Goal: Task Accomplishment & Management: Use online tool/utility

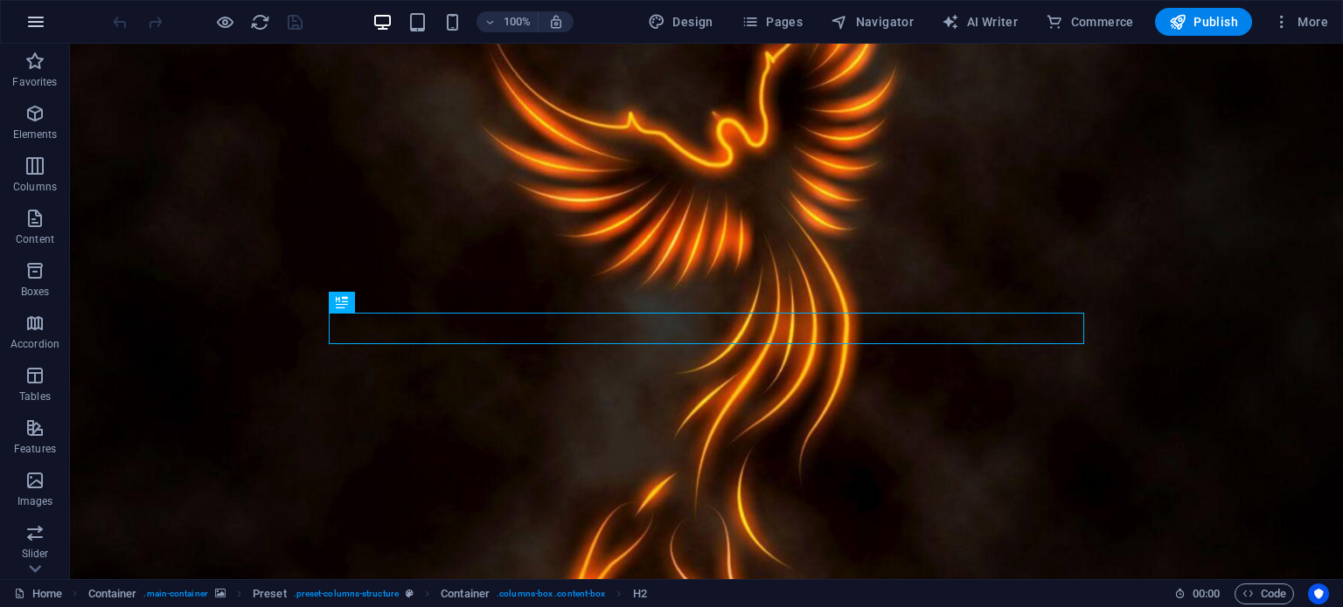
click at [35, 20] on icon "button" at bounding box center [35, 21] width 21 height 21
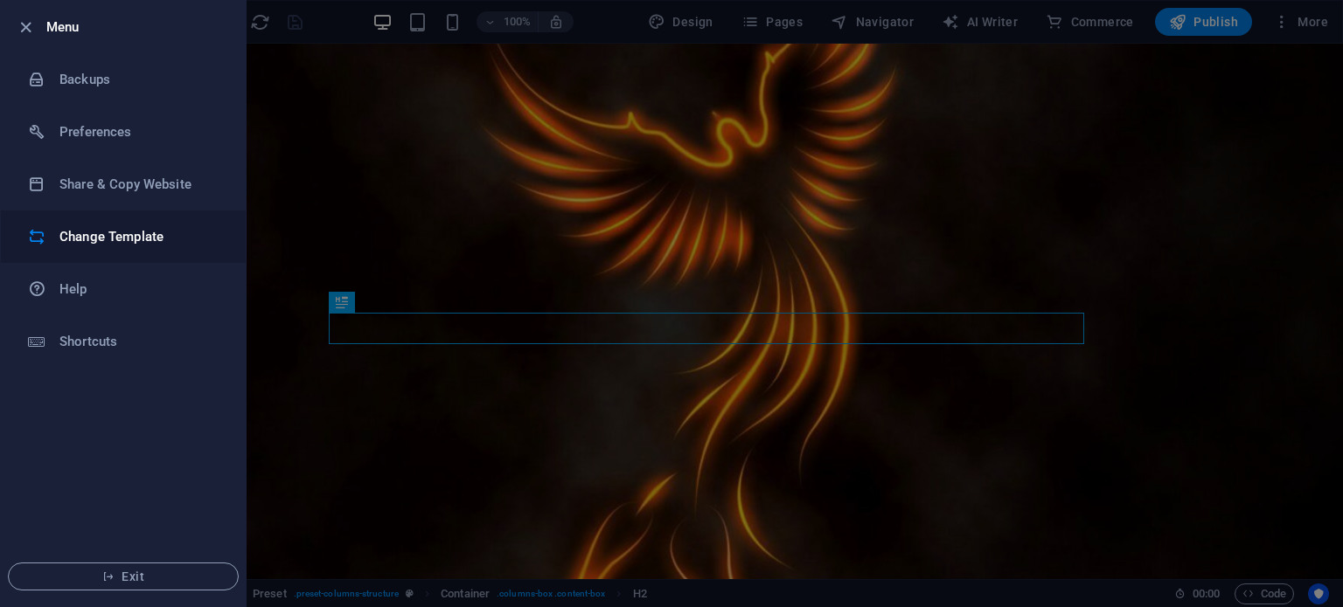
click at [136, 234] on h6 "Change Template" at bounding box center [140, 236] width 162 height 21
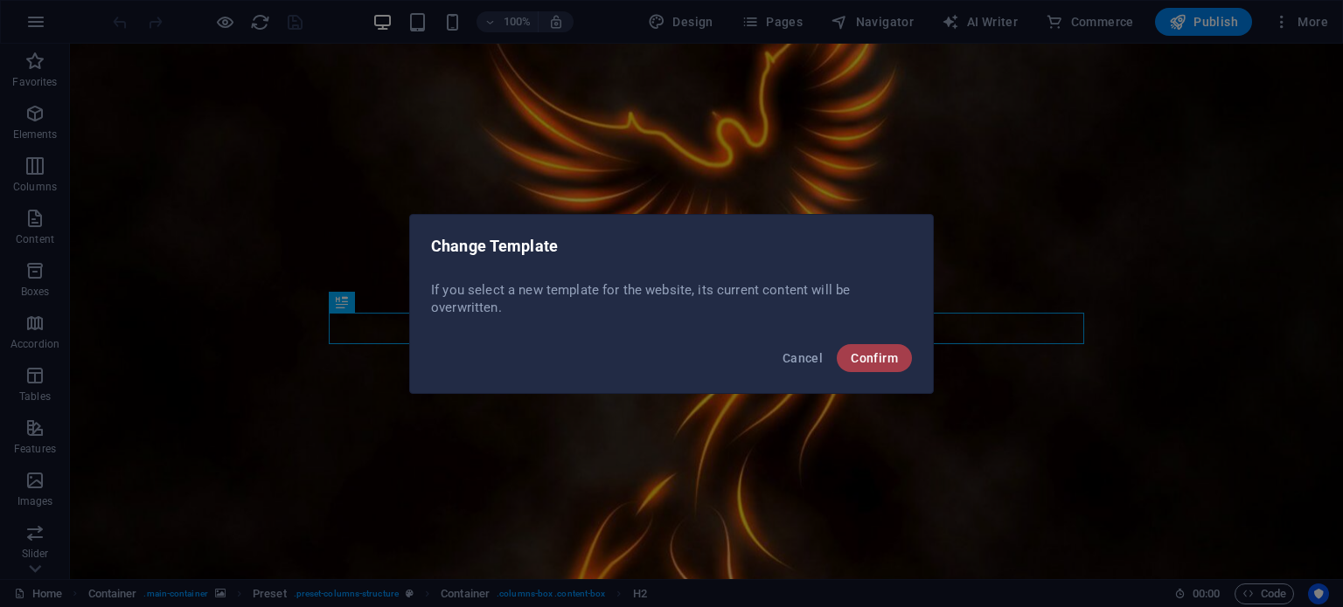
click at [867, 357] on span "Confirm" at bounding box center [873, 358] width 47 height 14
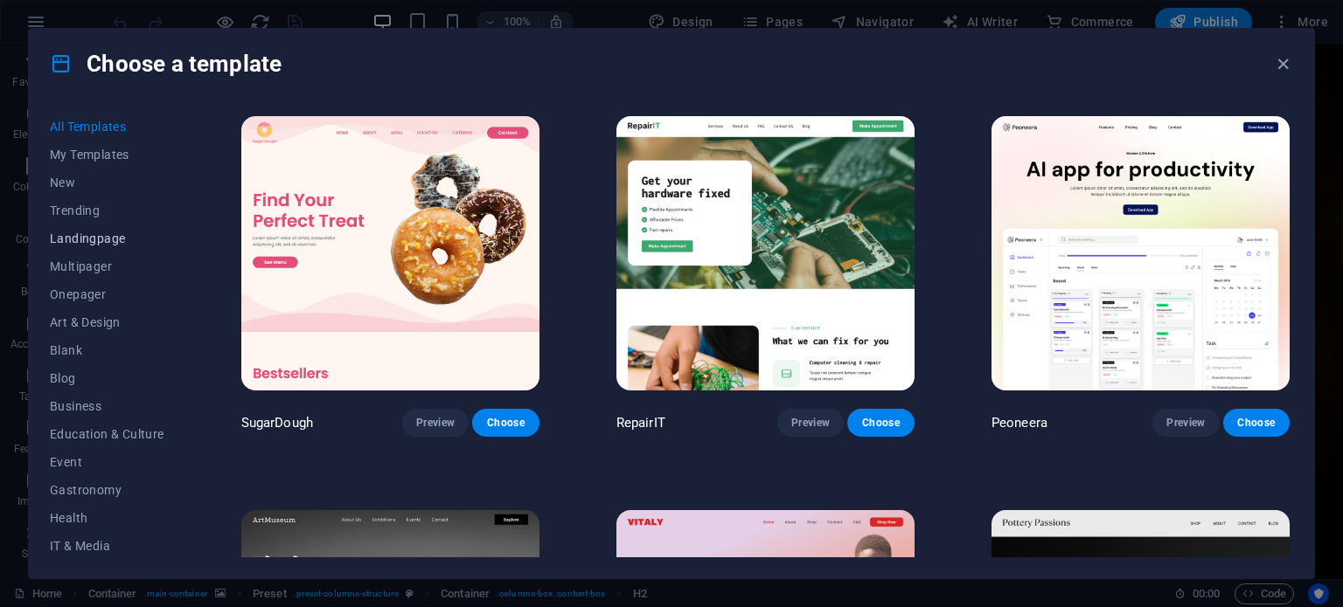
click at [99, 239] on span "Landingpage" at bounding box center [107, 239] width 114 height 14
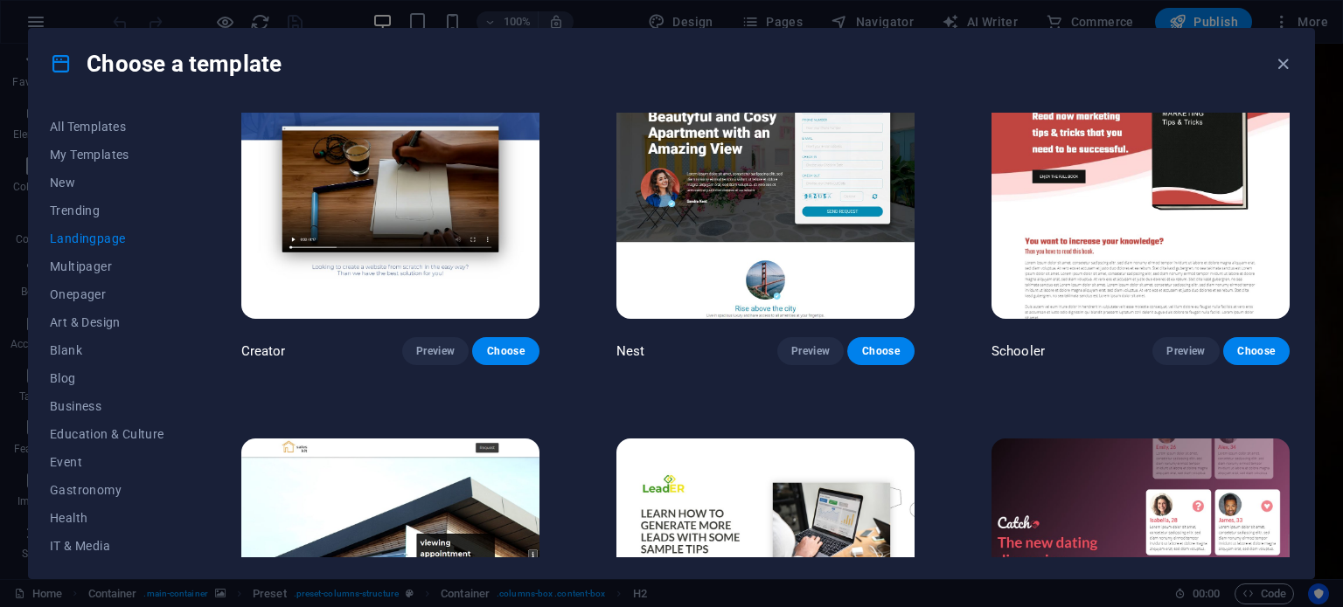
scroll to position [2045, 0]
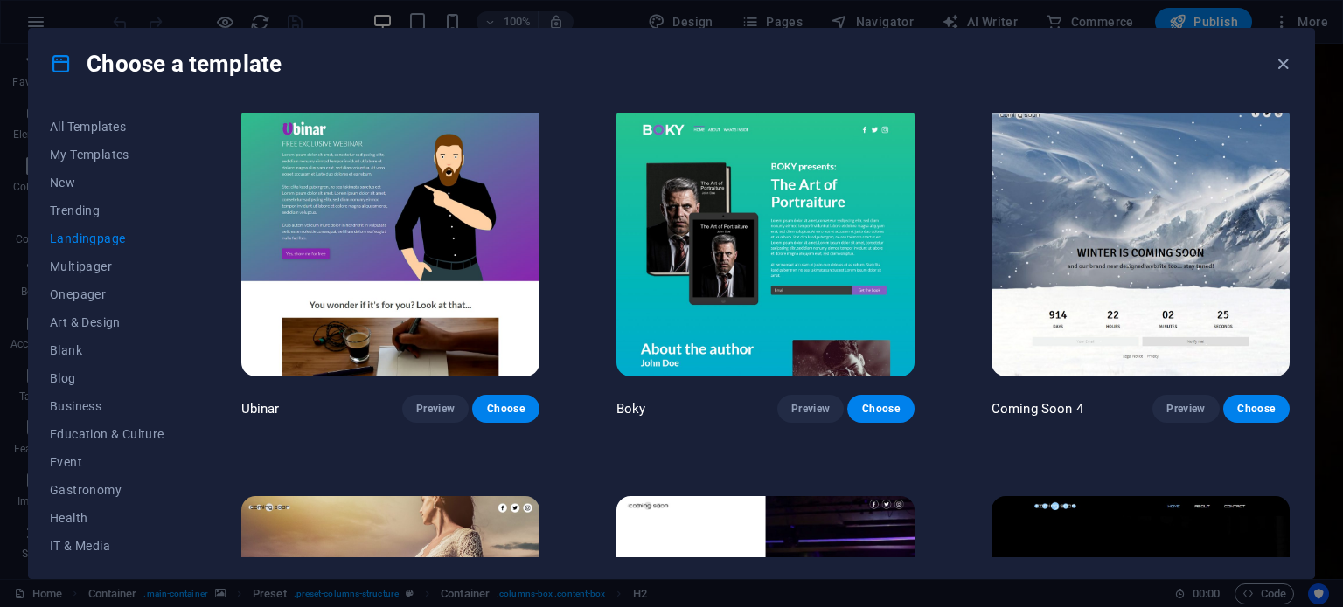
scroll to position [2765, 0]
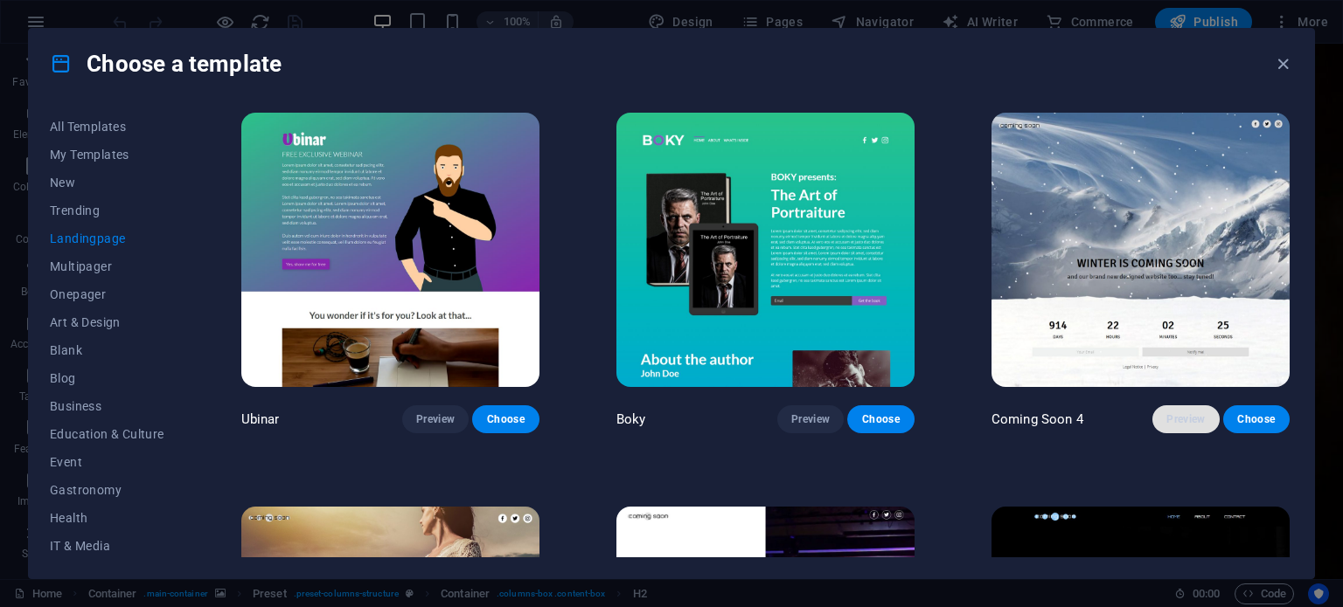
click at [1185, 413] on span "Preview" at bounding box center [1185, 420] width 38 height 14
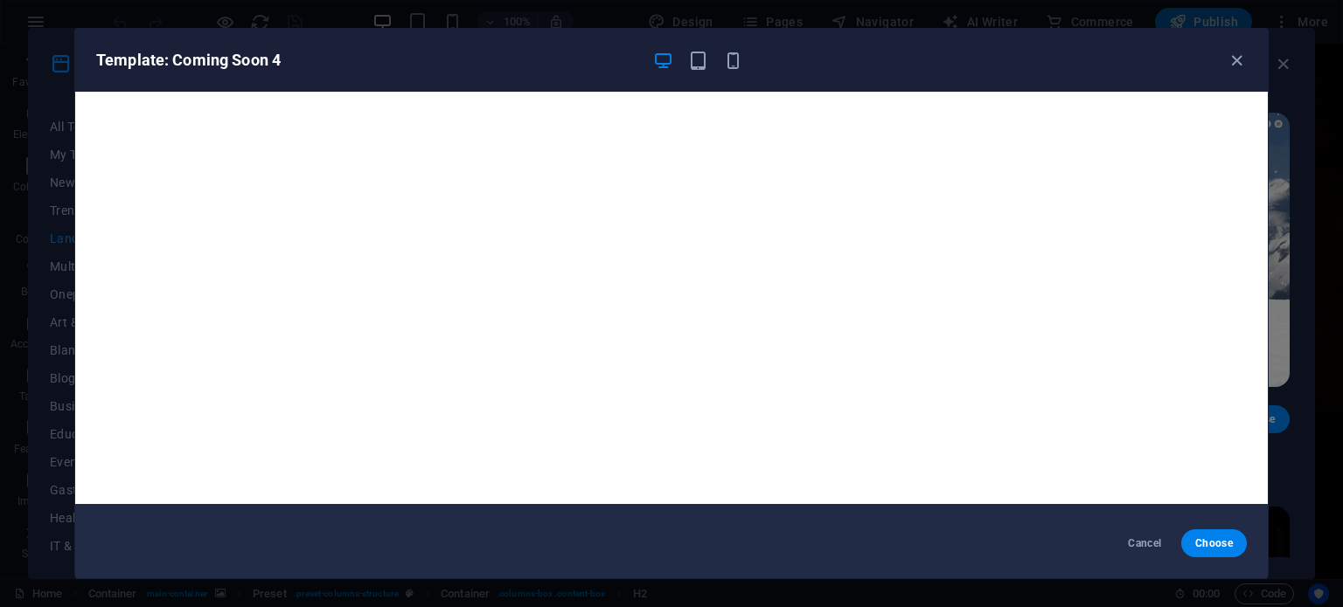
scroll to position [0, 0]
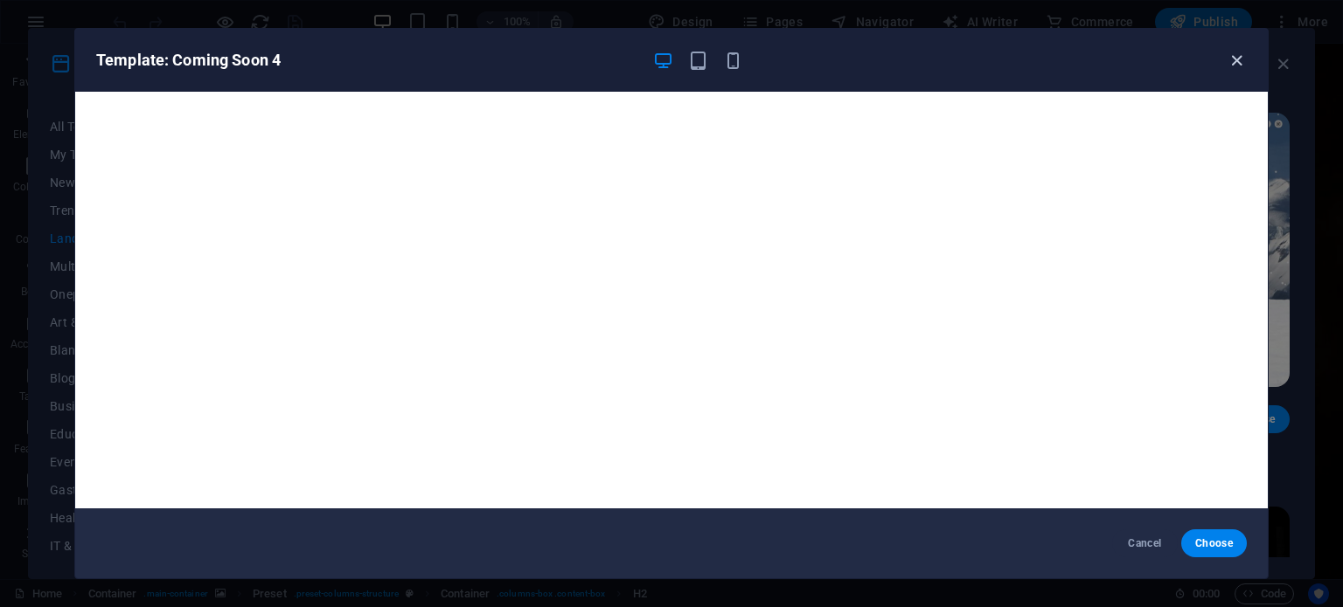
click at [1244, 59] on icon "button" at bounding box center [1236, 61] width 20 height 20
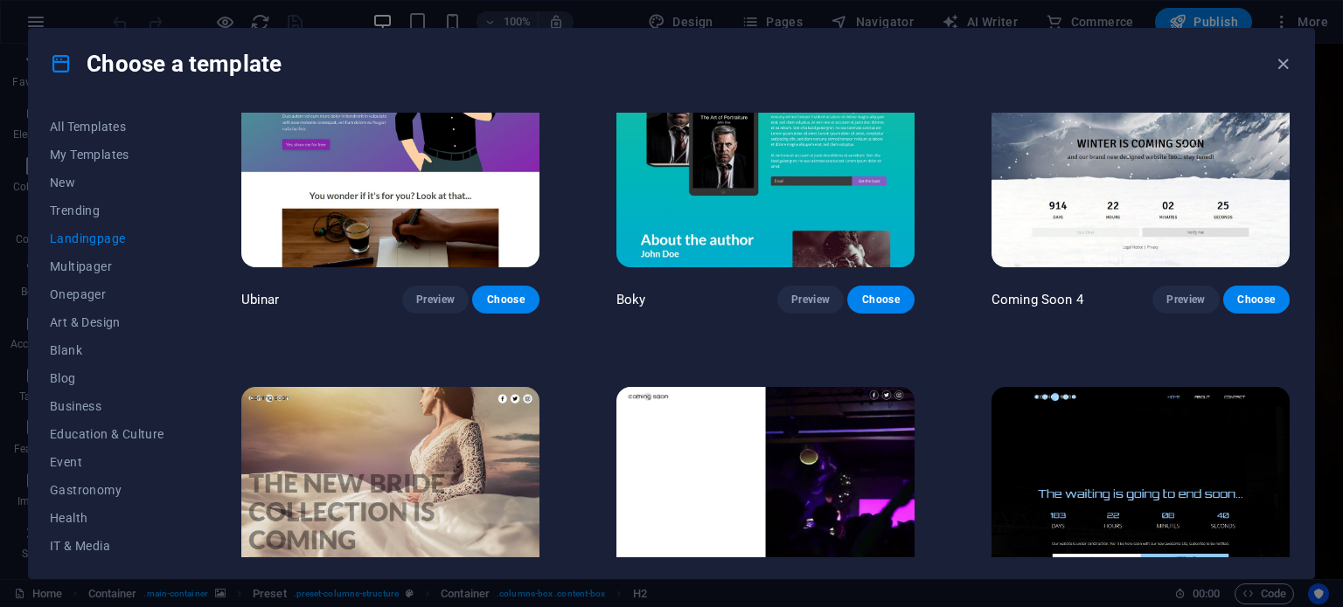
scroll to position [2814, 0]
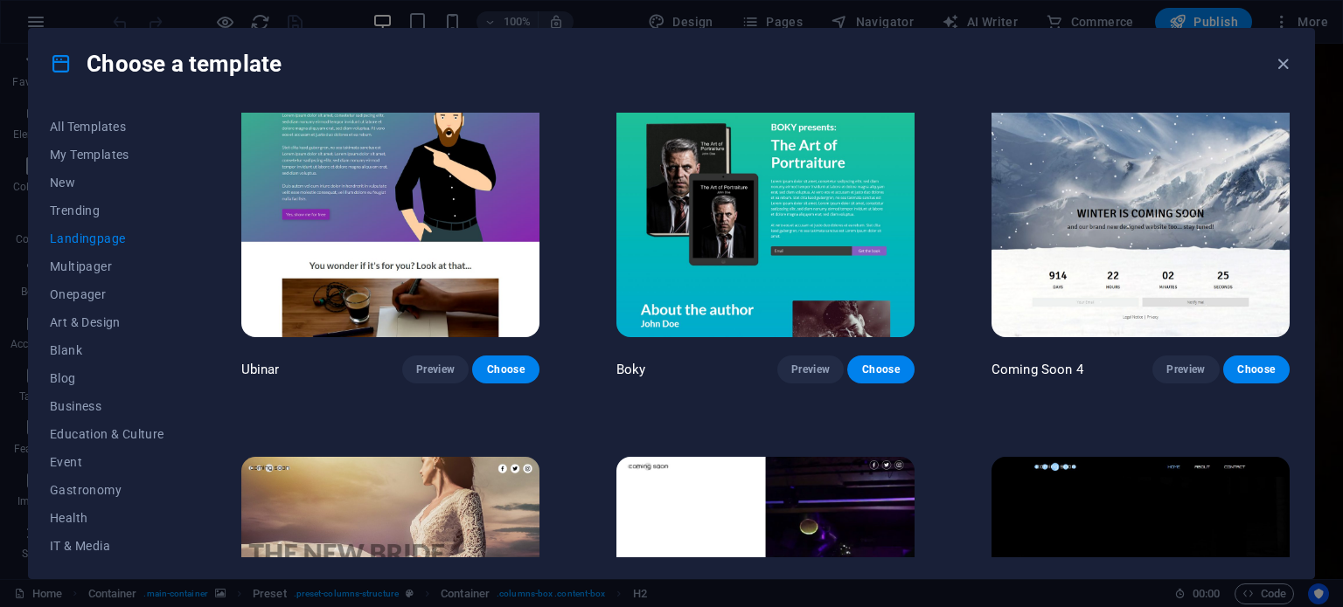
click at [1122, 181] on img at bounding box center [1140, 200] width 298 height 274
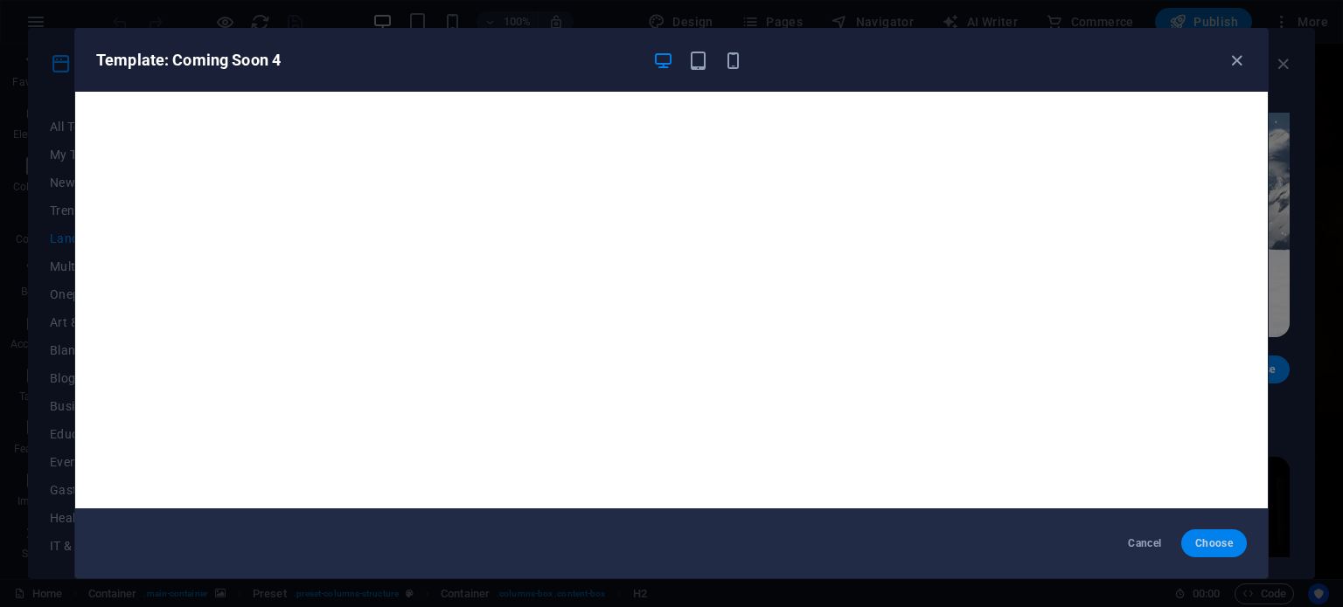
click at [1211, 538] on span "Choose" at bounding box center [1214, 544] width 38 height 14
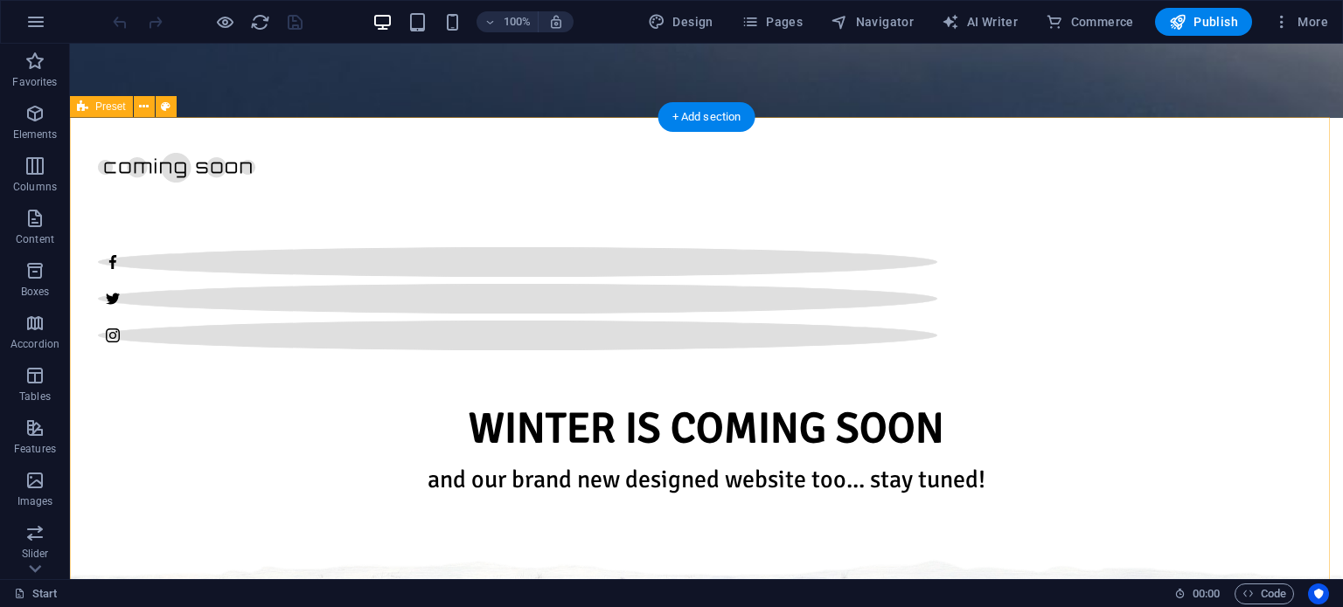
scroll to position [817, 0]
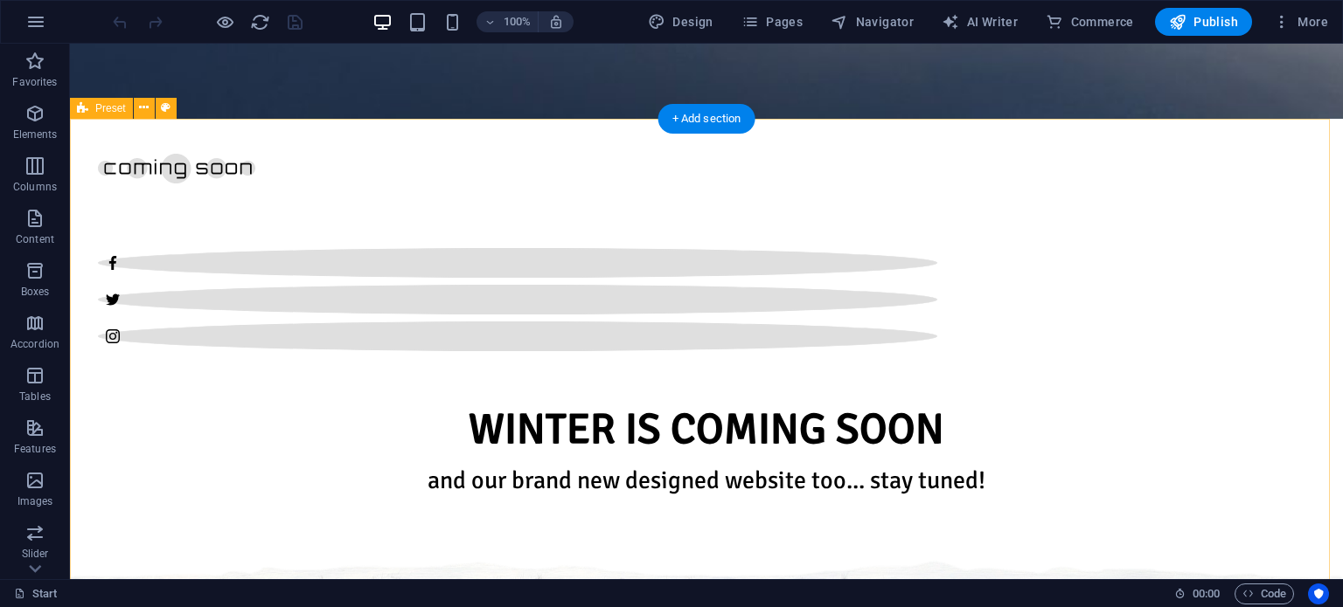
click at [148, 106] on icon at bounding box center [144, 108] width 10 height 18
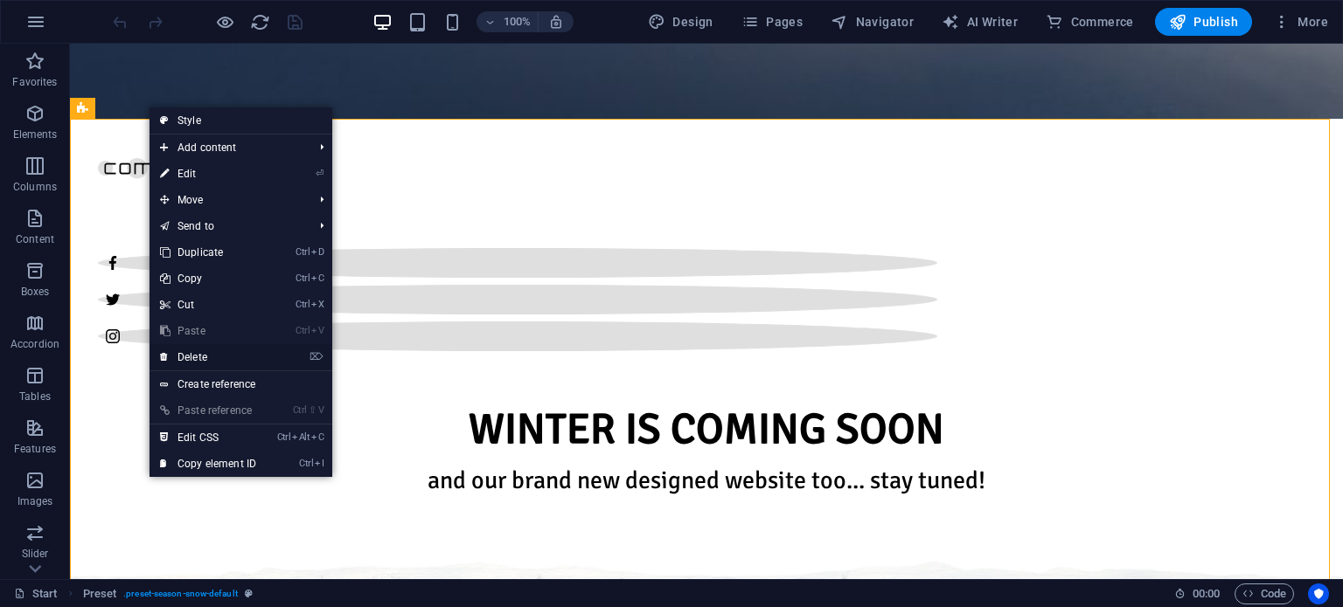
click at [243, 355] on link "⌦ Delete" at bounding box center [207, 357] width 117 height 26
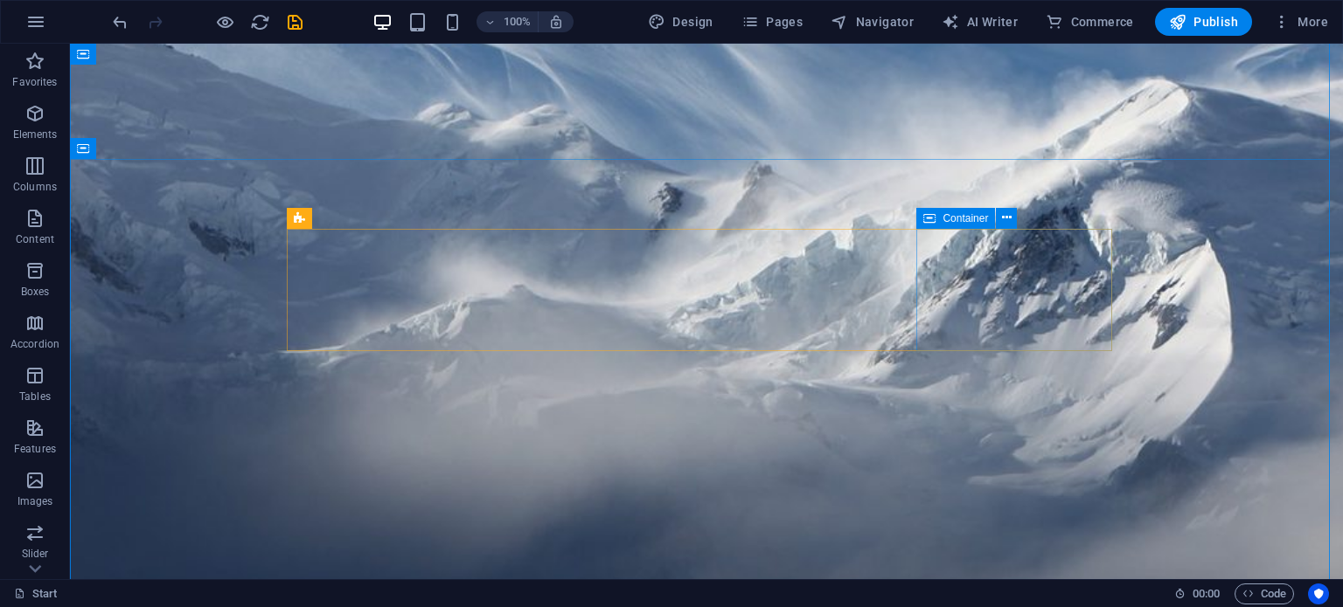
scroll to position [287, 0]
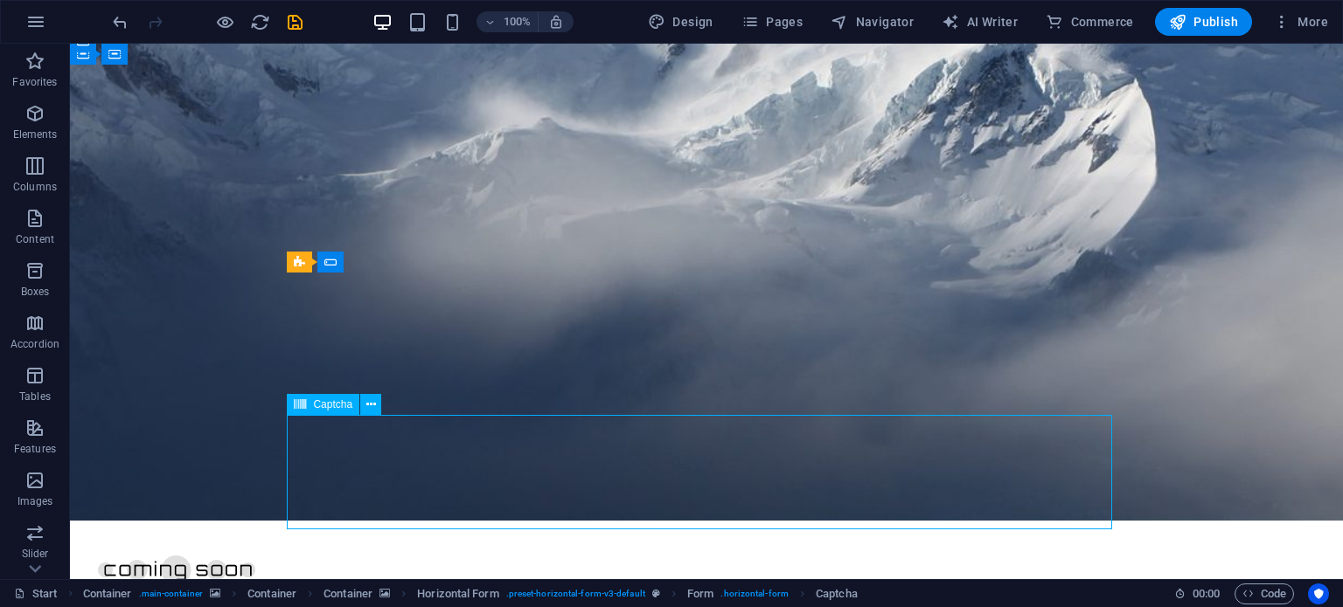
scroll to position [227, 0]
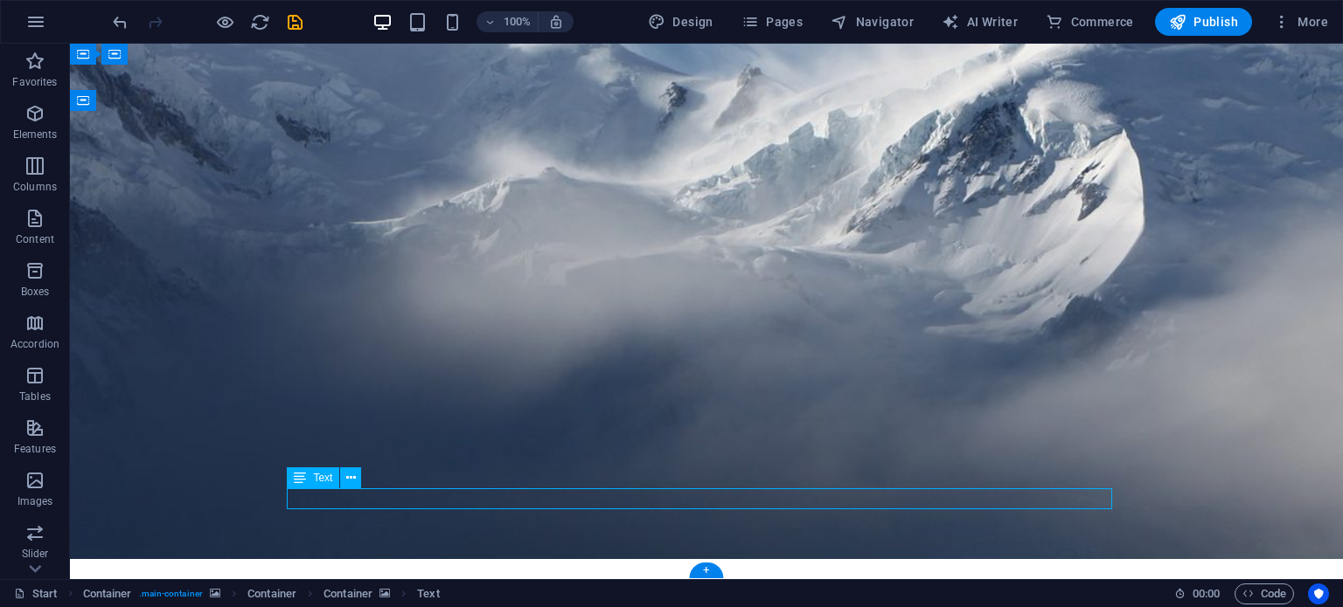
scroll to position [206, 0]
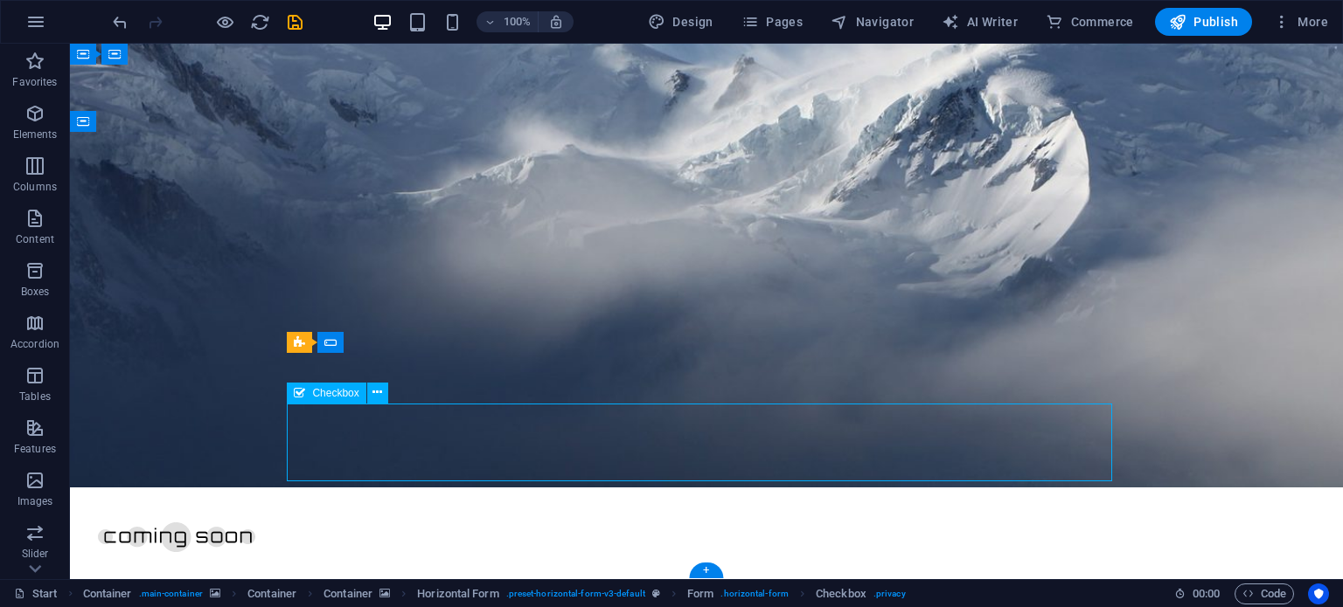
scroll to position [114, 0]
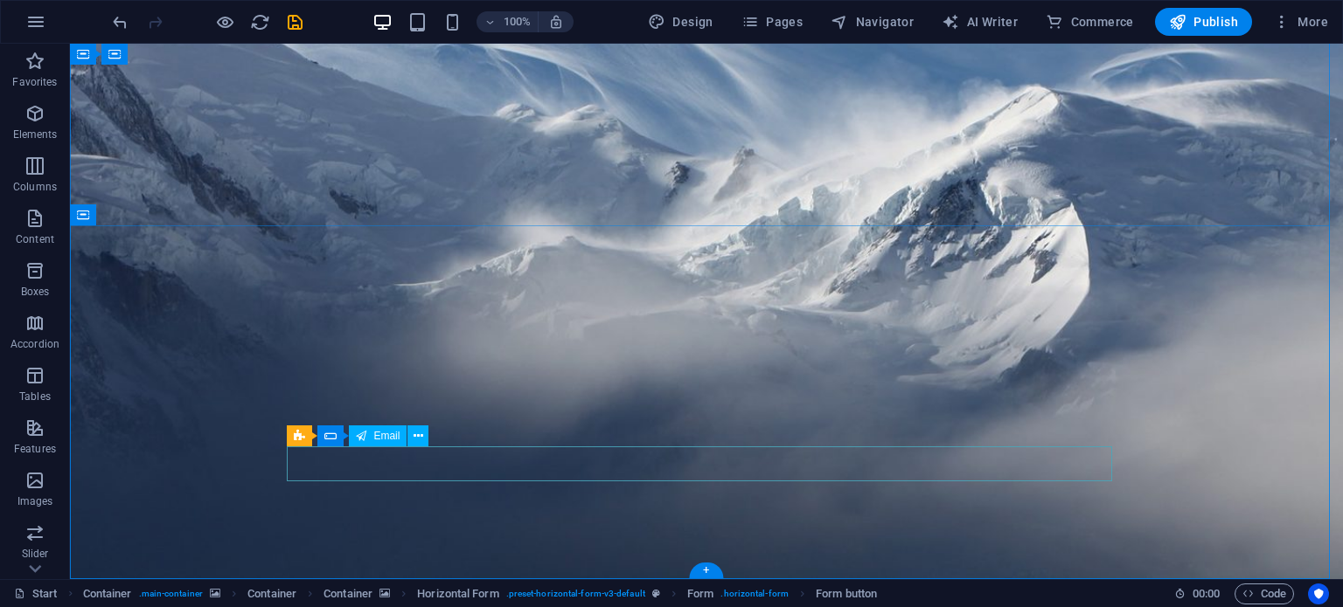
scroll to position [113, 0]
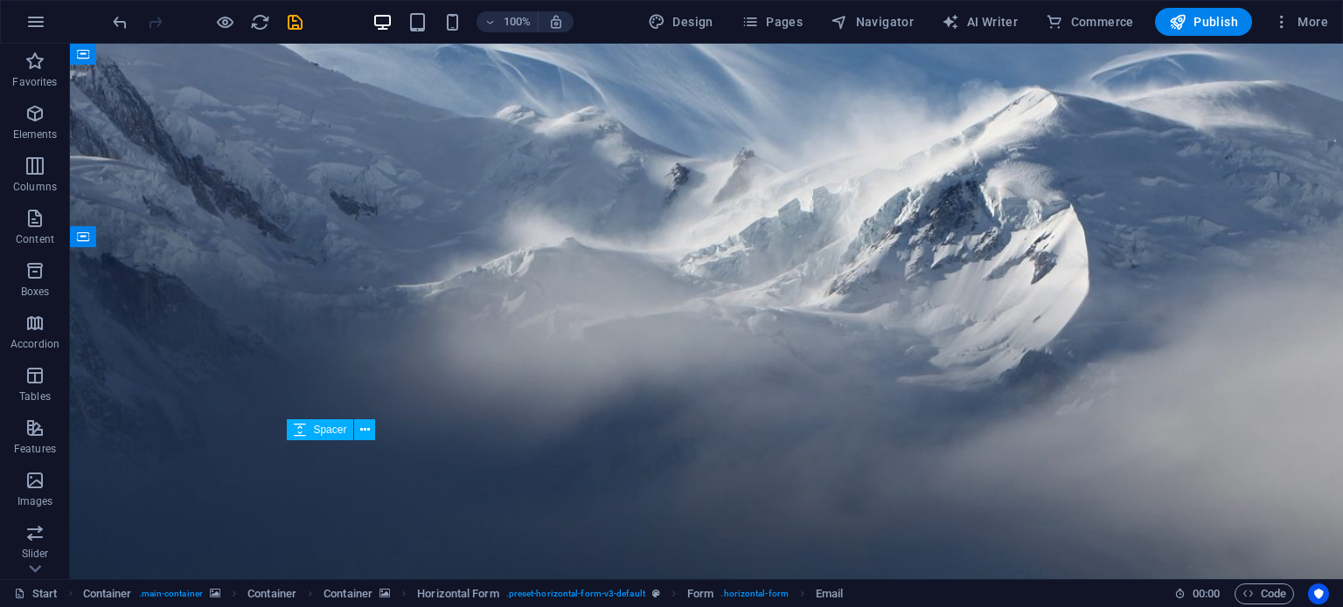
scroll to position [91, 0]
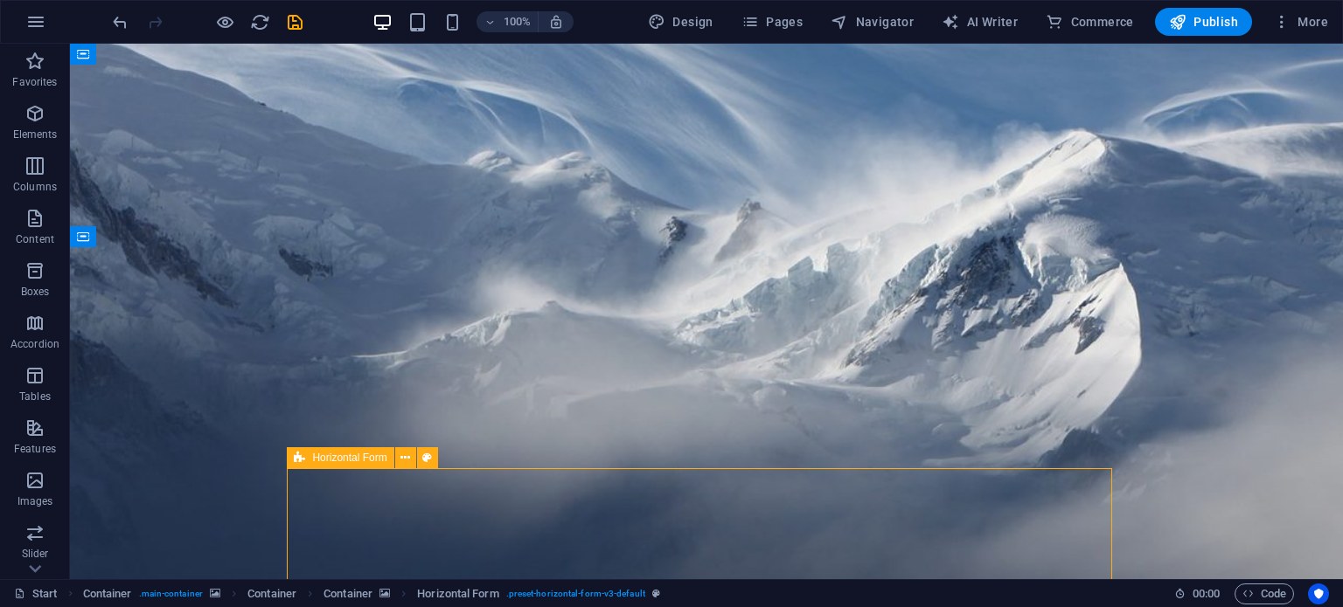
scroll to position [78, 0]
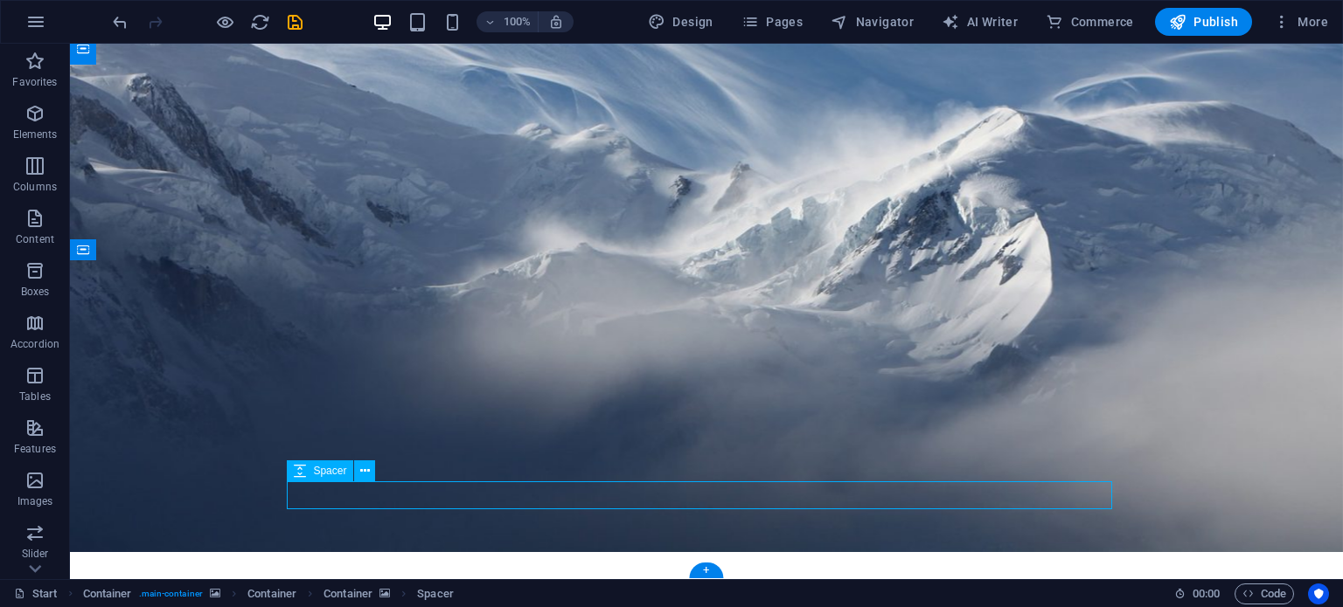
scroll to position [50, 0]
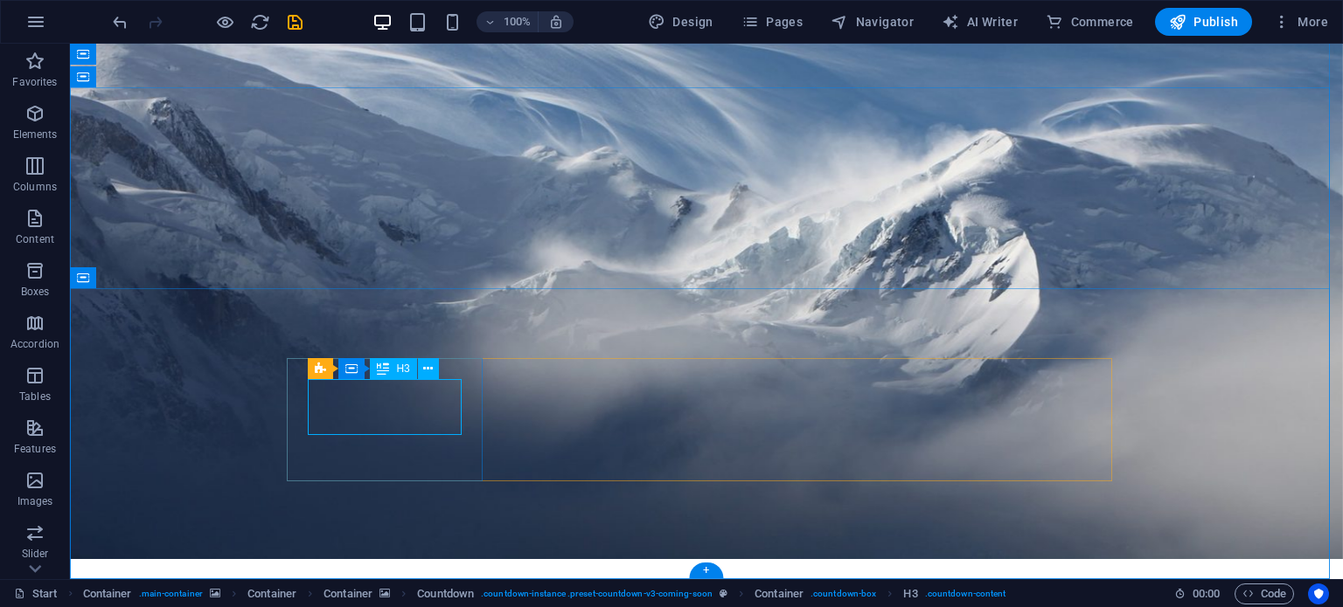
scroll to position [28, 0]
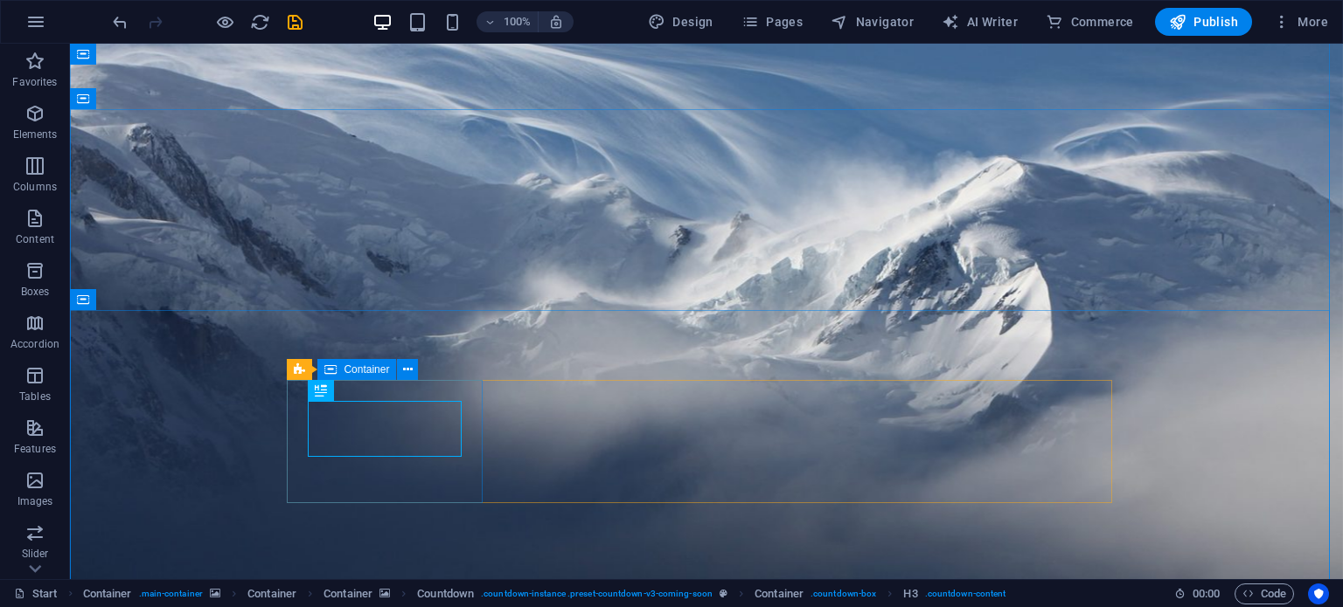
click at [347, 367] on span "Container" at bounding box center [365, 369] width 45 height 10
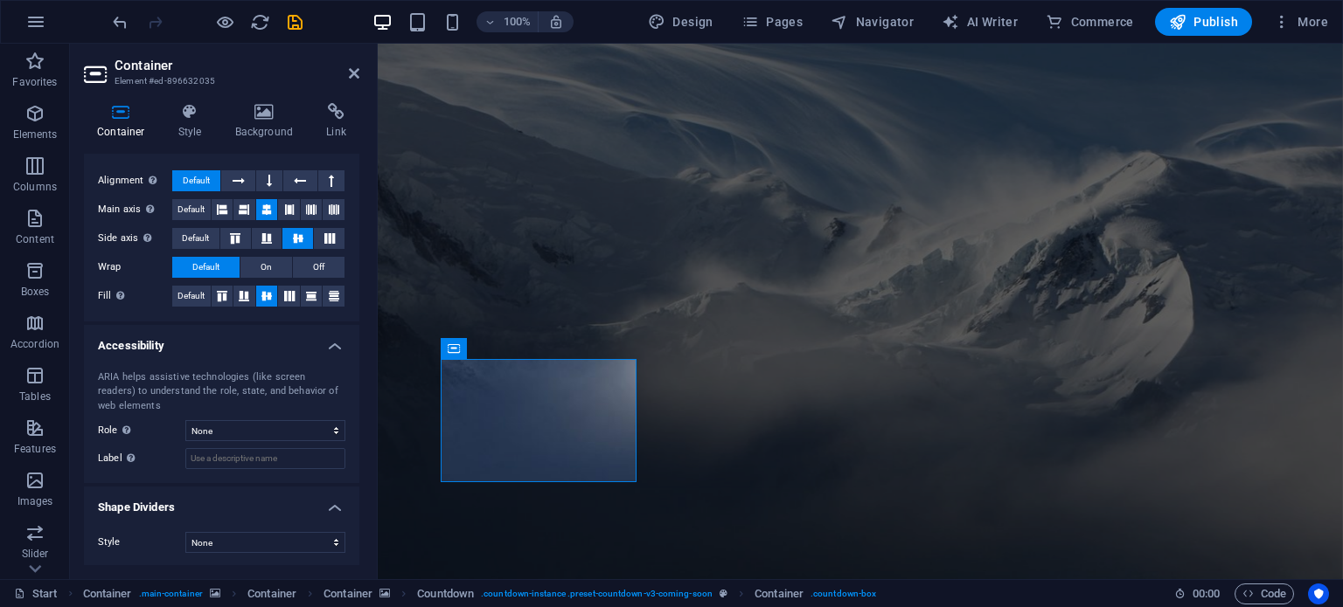
scroll to position [0, 0]
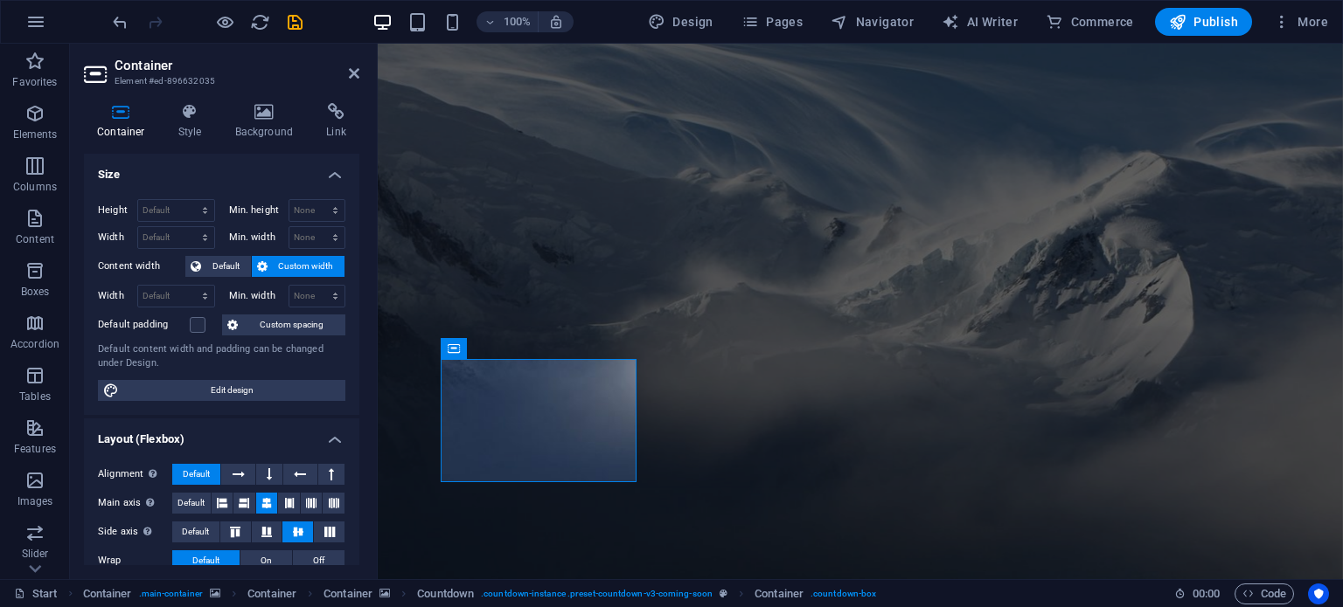
click at [186, 139] on div "Container Style Background Link Size Height Default px rem % vh vw Min. height …" at bounding box center [221, 334] width 275 height 462
click at [187, 128] on h4 "Style" at bounding box center [193, 121] width 57 height 37
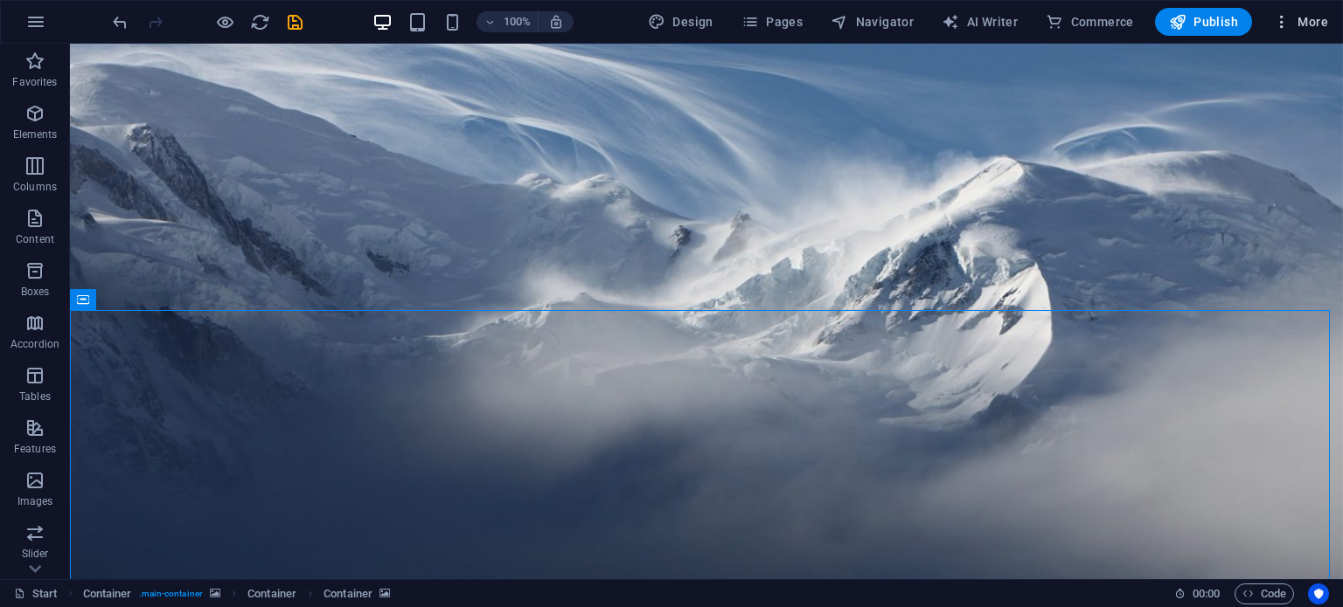
click at [1318, 24] on span "More" at bounding box center [1300, 21] width 55 height 17
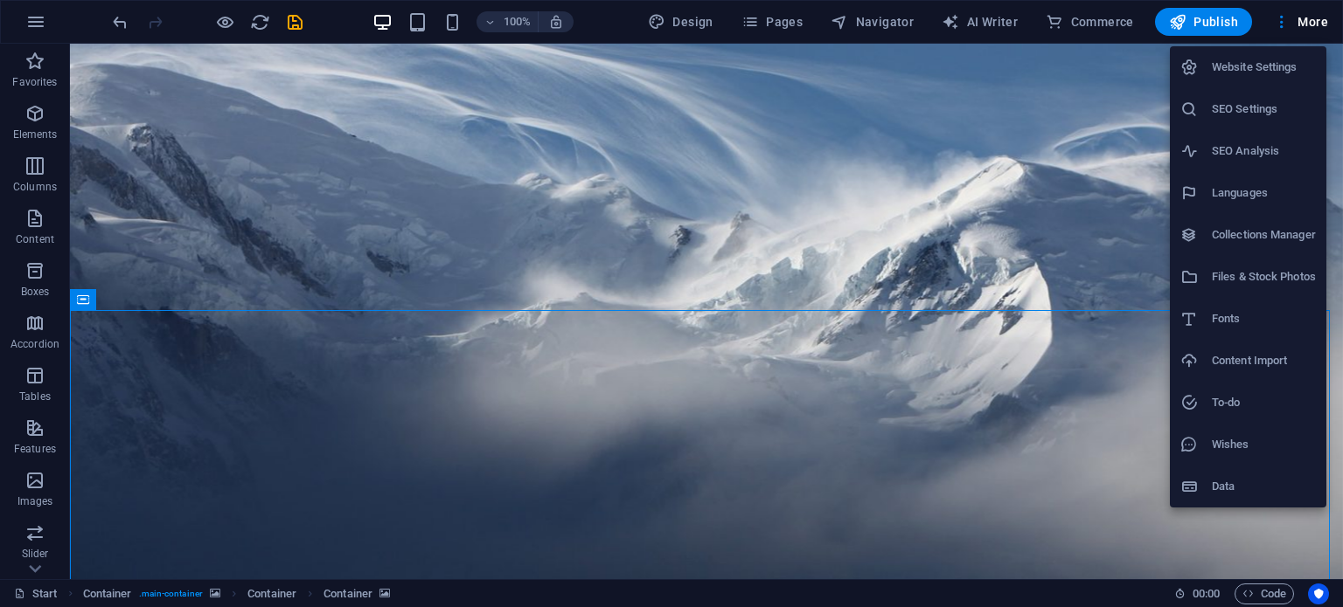
click at [1264, 78] on li "Website Settings" at bounding box center [1247, 67] width 156 height 42
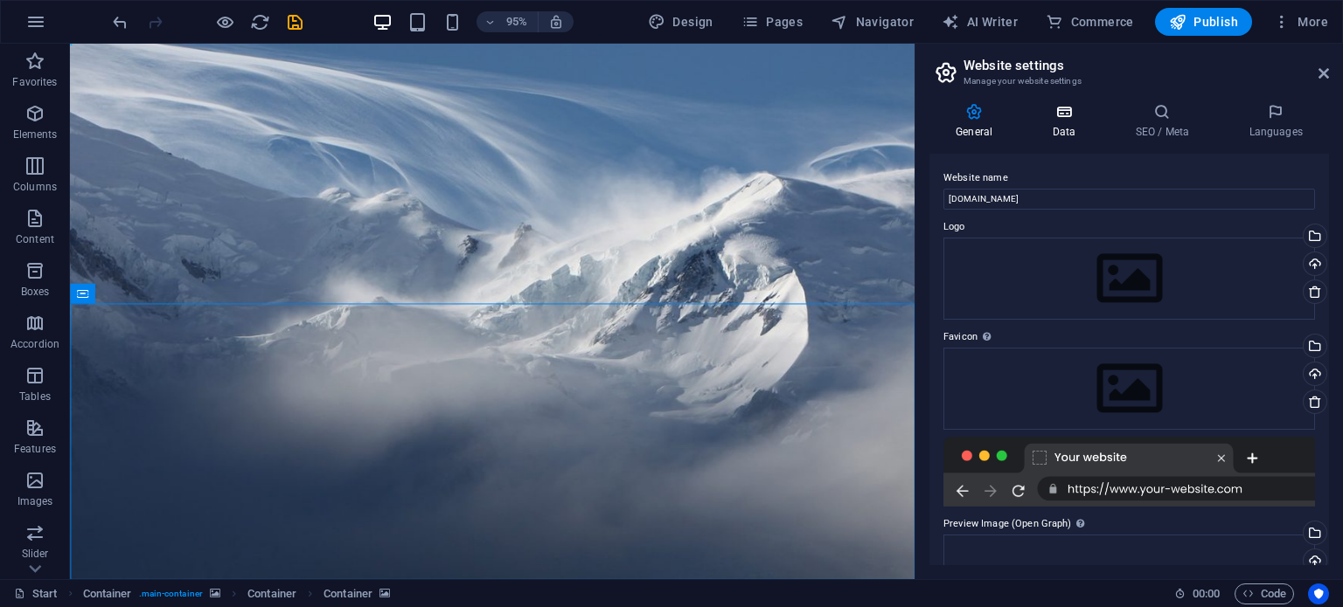
click at [1051, 118] on icon at bounding box center [1063, 111] width 76 height 17
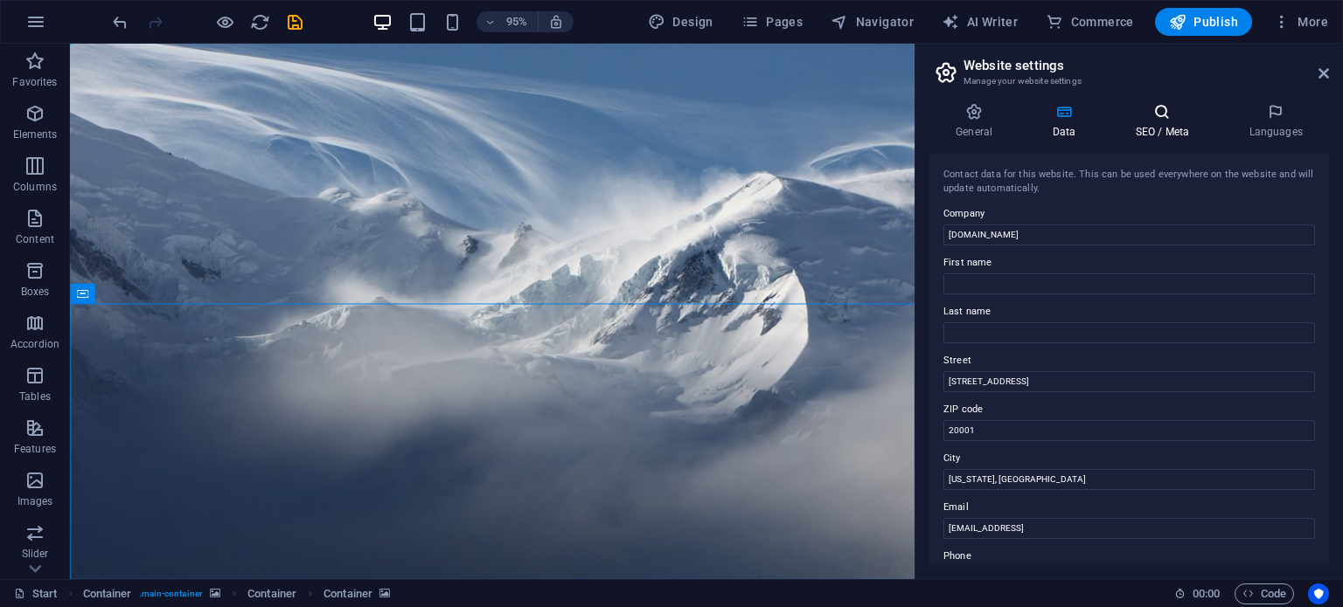
click at [1154, 129] on h4 "SEO / Meta" at bounding box center [1165, 121] width 114 height 37
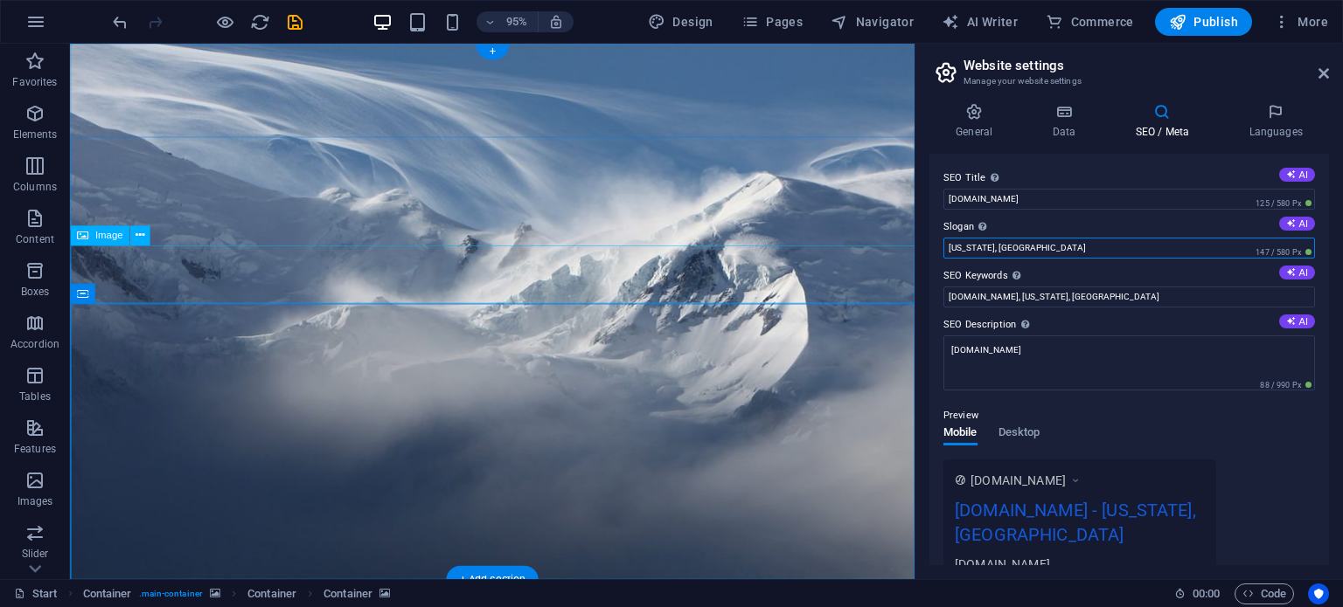
drag, startPoint x: 1109, startPoint y: 287, endPoint x: 944, endPoint y: 261, distance: 167.1
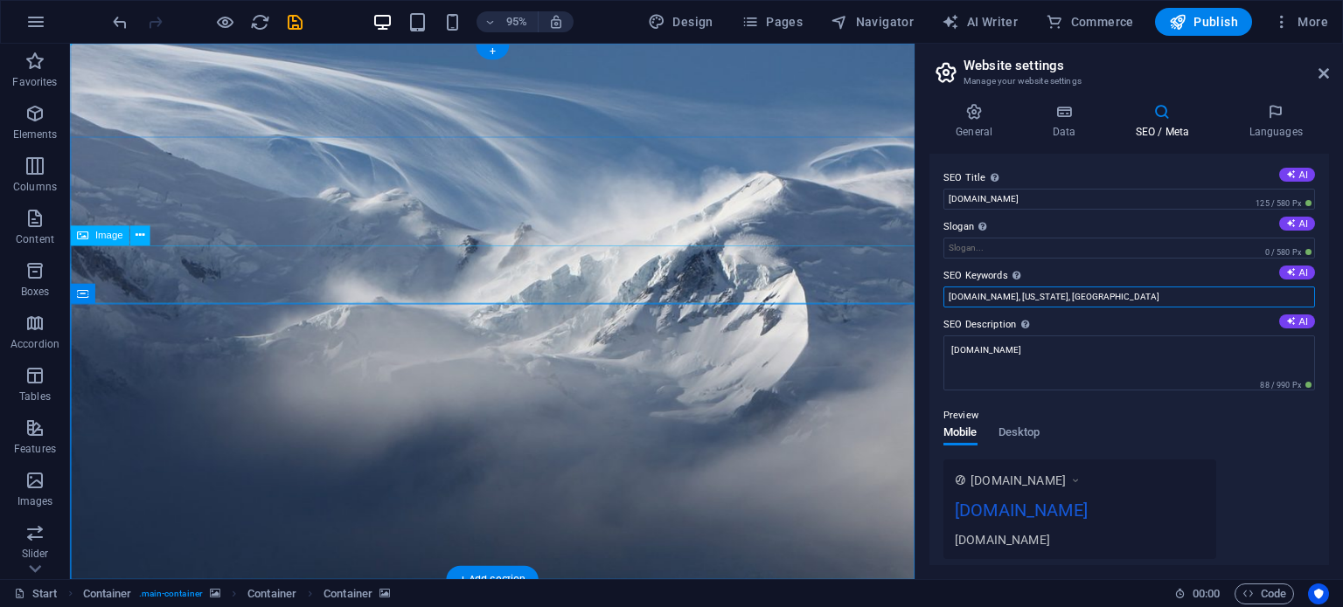
drag, startPoint x: 1146, startPoint y: 340, endPoint x: 954, endPoint y: 296, distance: 196.3
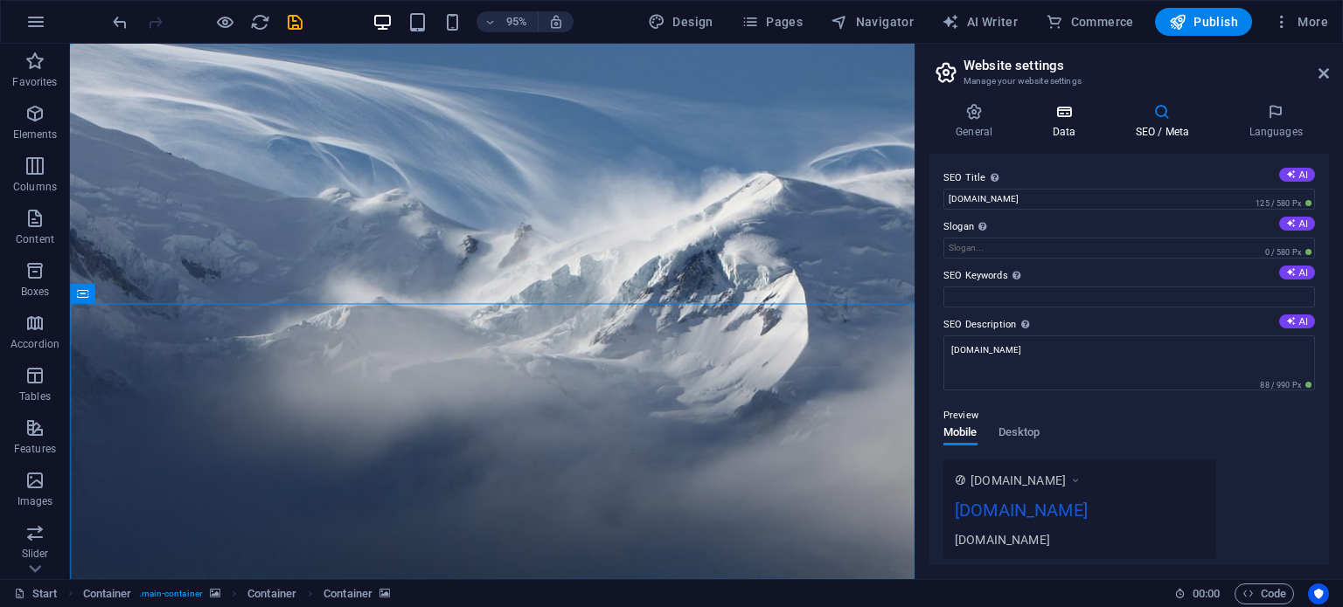
click at [1073, 114] on icon at bounding box center [1063, 111] width 76 height 17
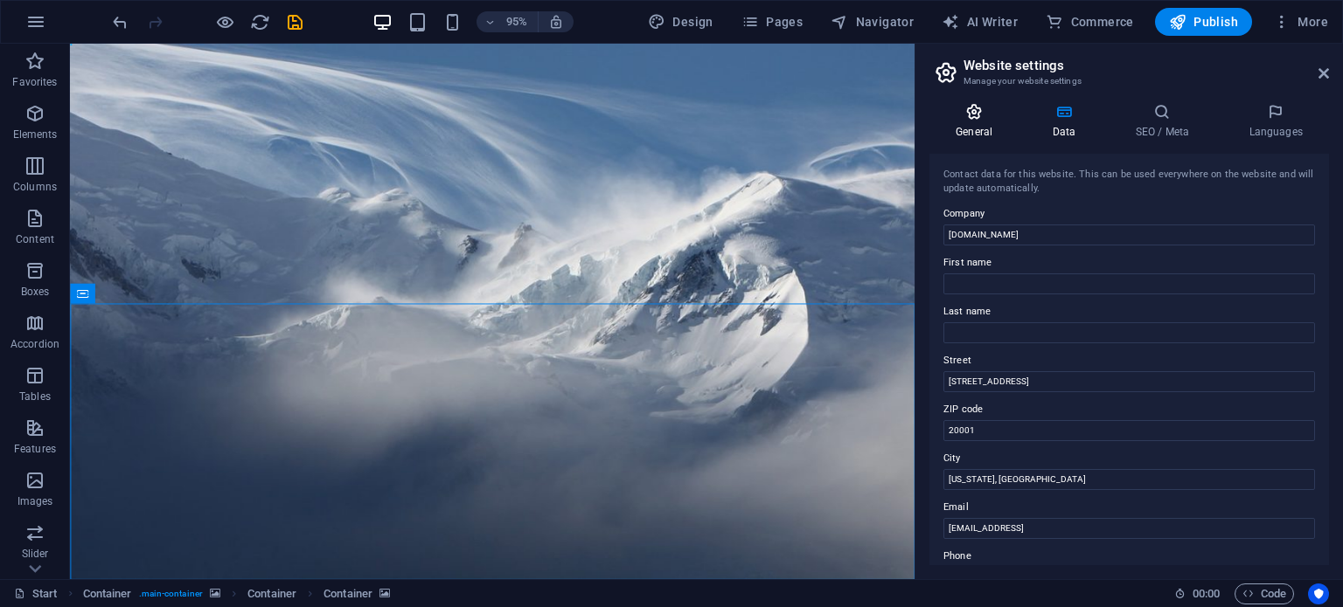
click at [979, 120] on icon at bounding box center [973, 111] width 89 height 17
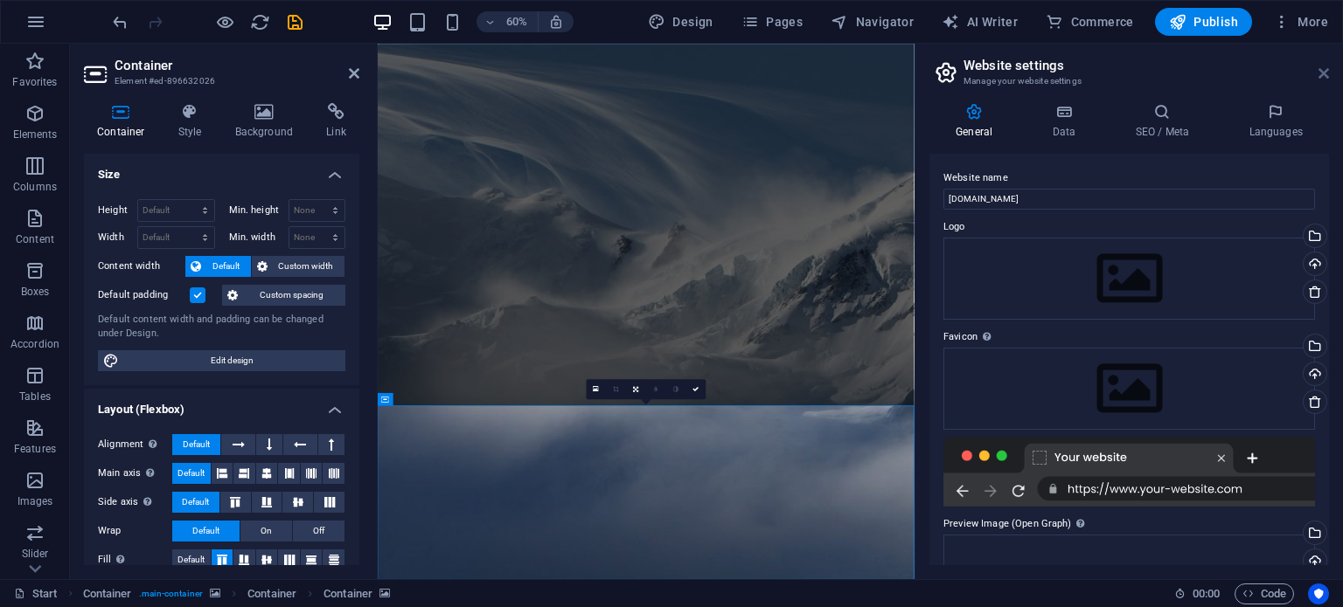
click at [1318, 68] on icon at bounding box center [1323, 73] width 10 height 14
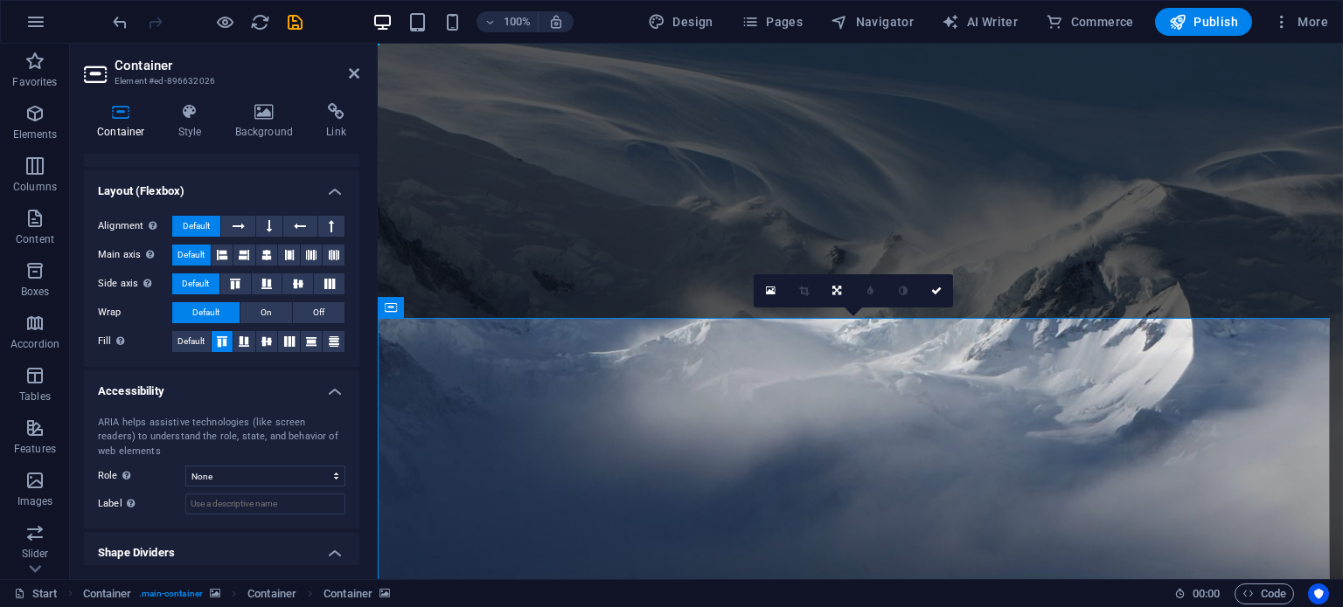
scroll to position [264, 0]
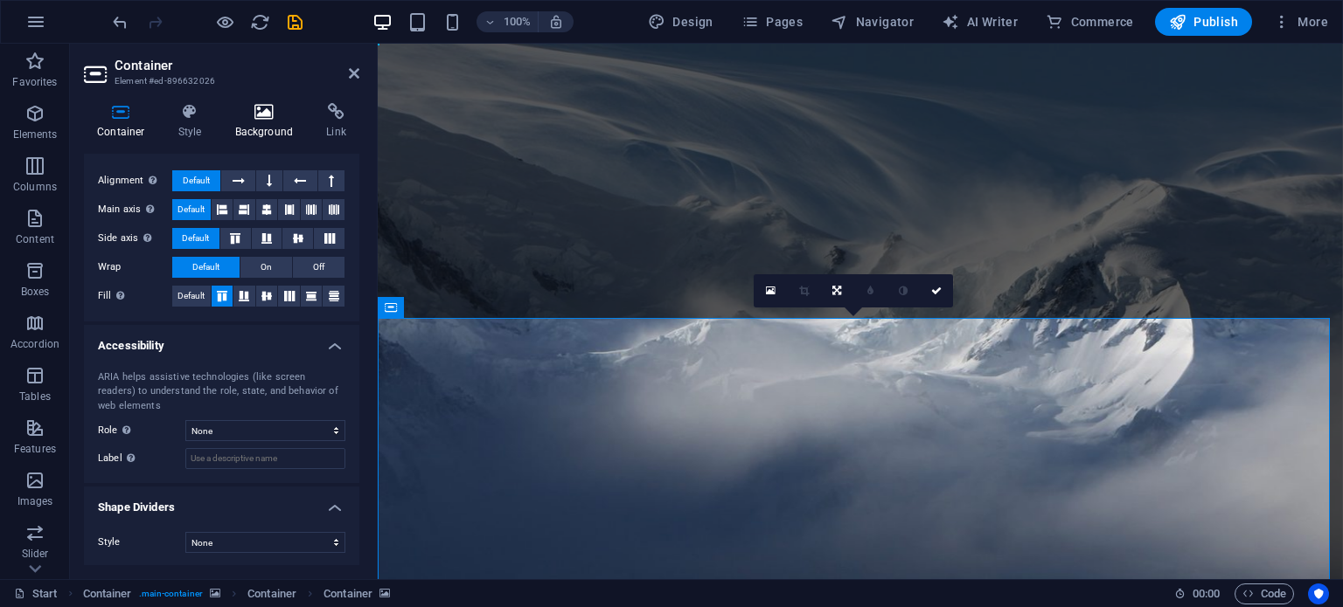
click at [253, 132] on h4 "Background" at bounding box center [268, 121] width 92 height 37
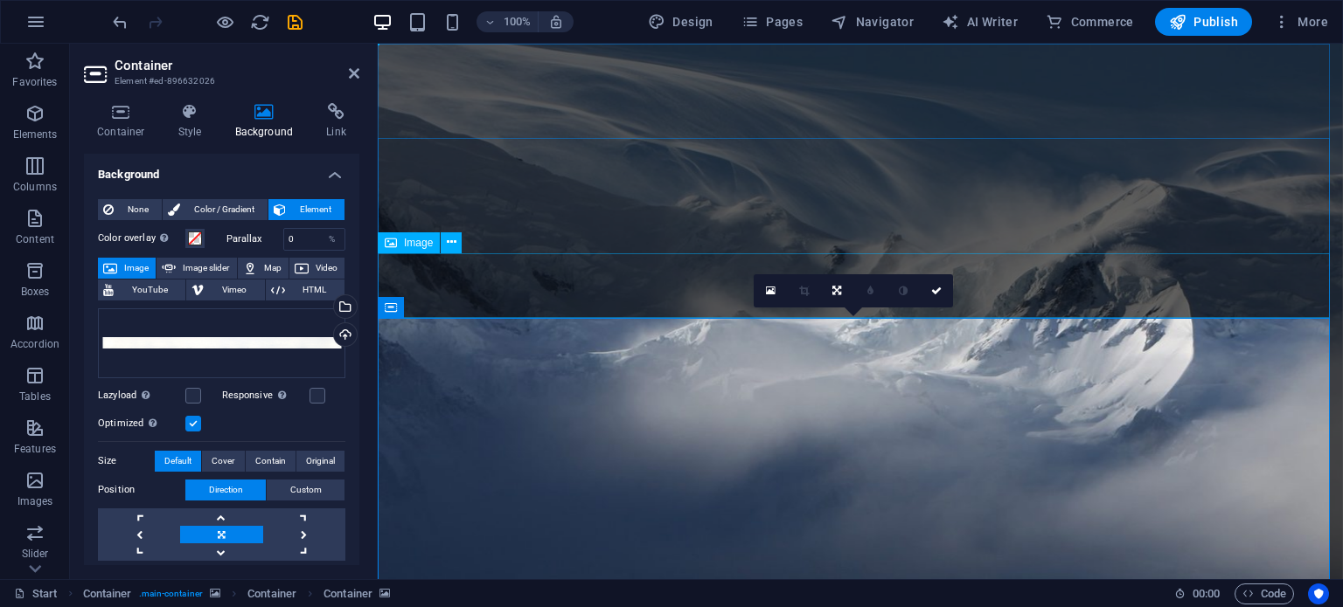
select select "%"
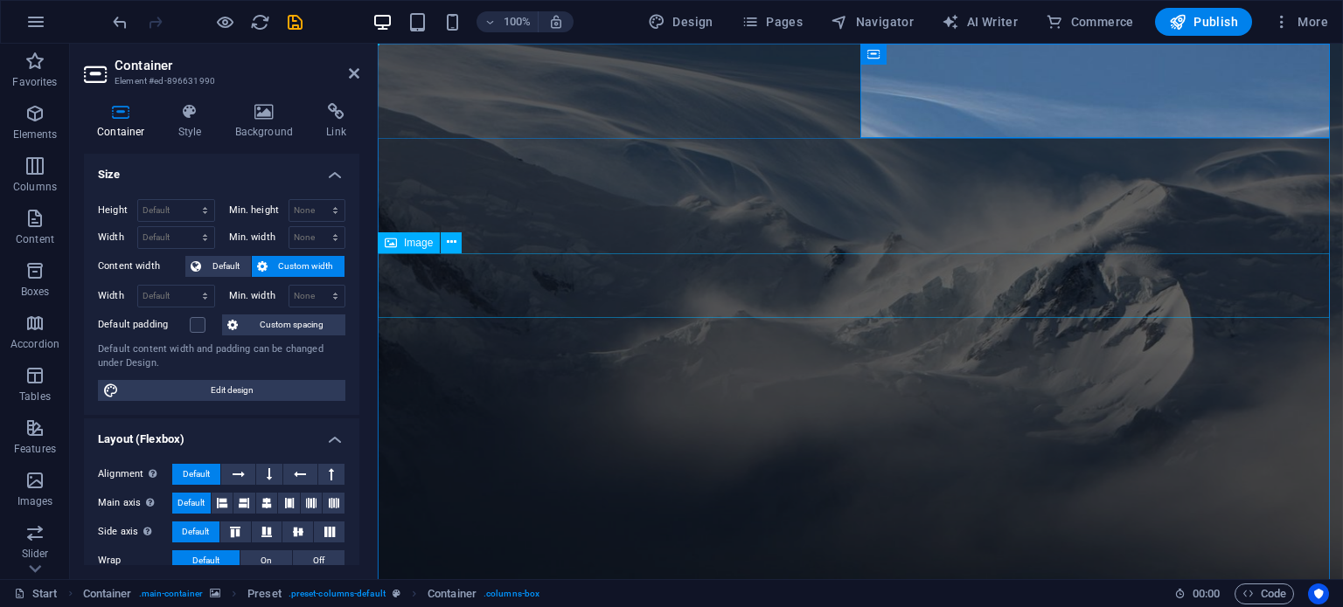
select select "%"
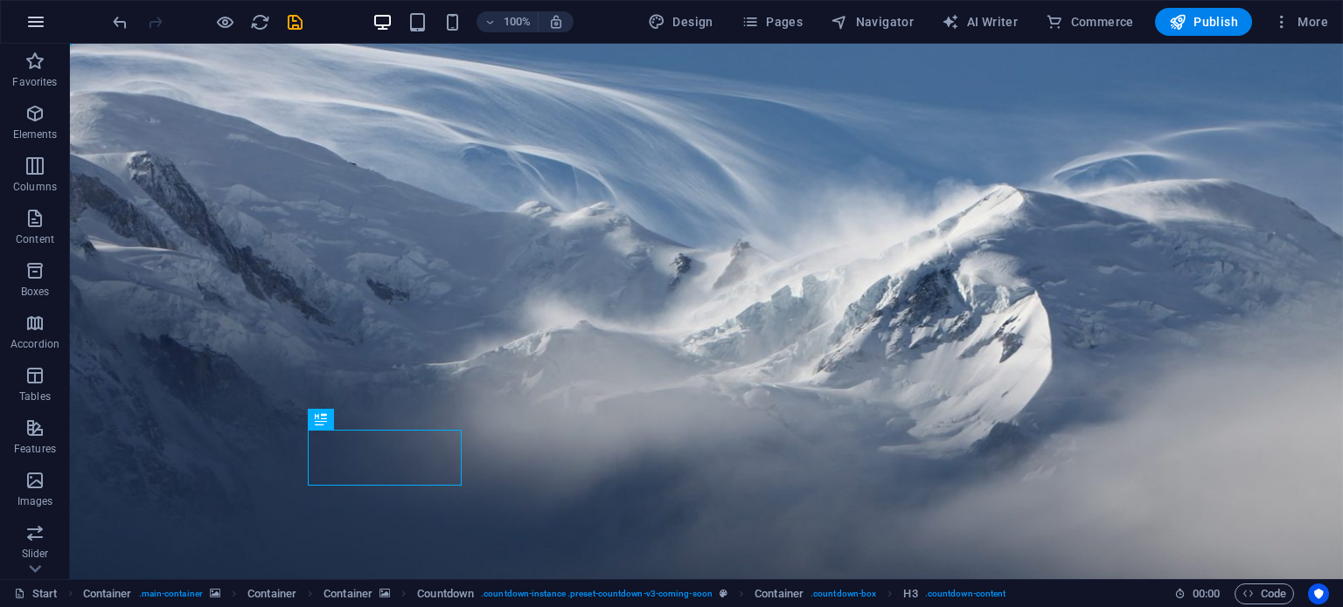
click at [38, 25] on icon "button" at bounding box center [35, 21] width 21 height 21
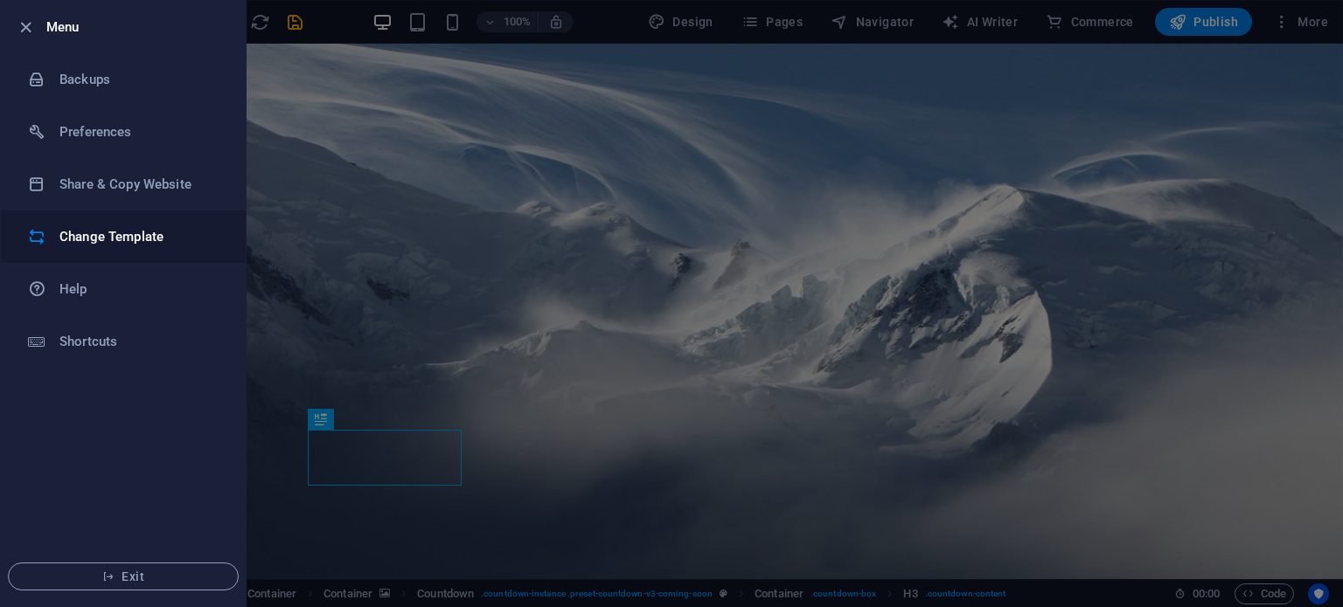
click at [96, 232] on h6 "Change Template" at bounding box center [140, 236] width 162 height 21
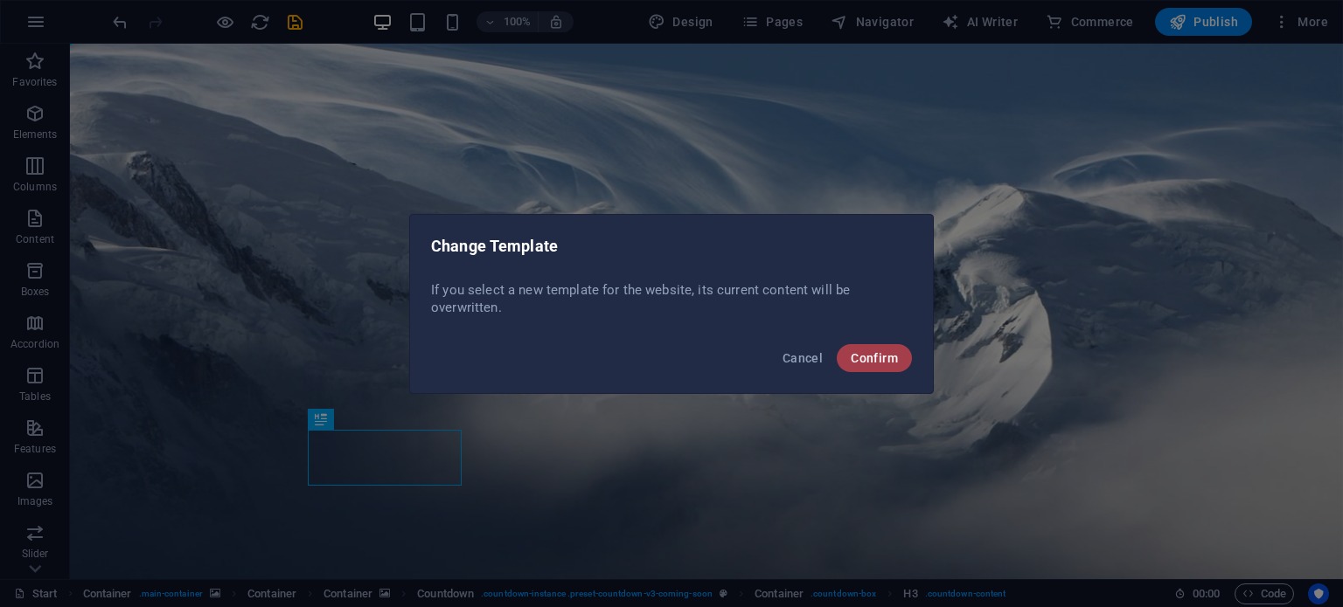
click at [857, 356] on span "Confirm" at bounding box center [873, 358] width 47 height 14
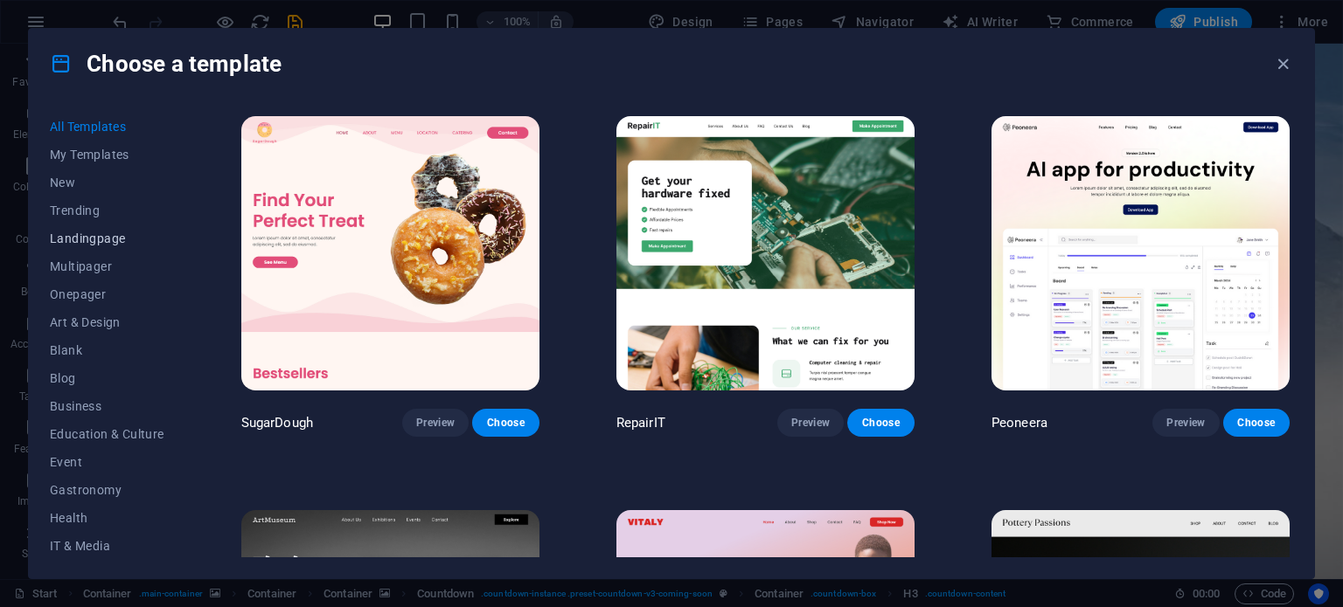
click at [112, 239] on span "Landingpage" at bounding box center [107, 239] width 114 height 14
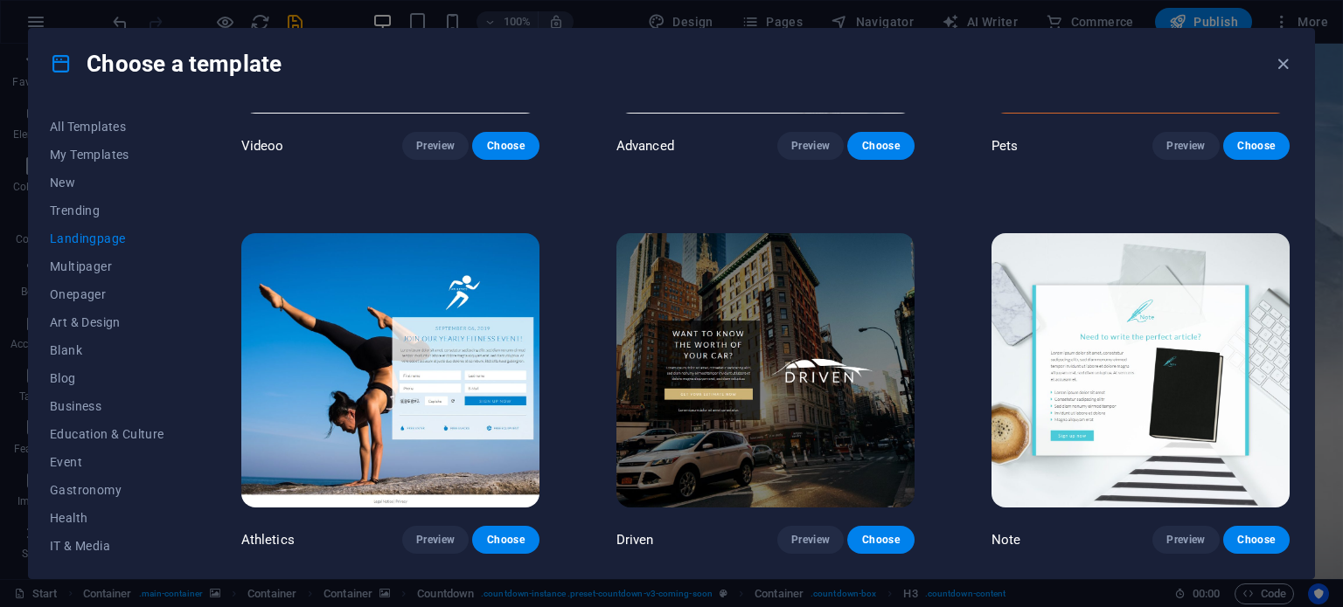
scroll to position [1070, 0]
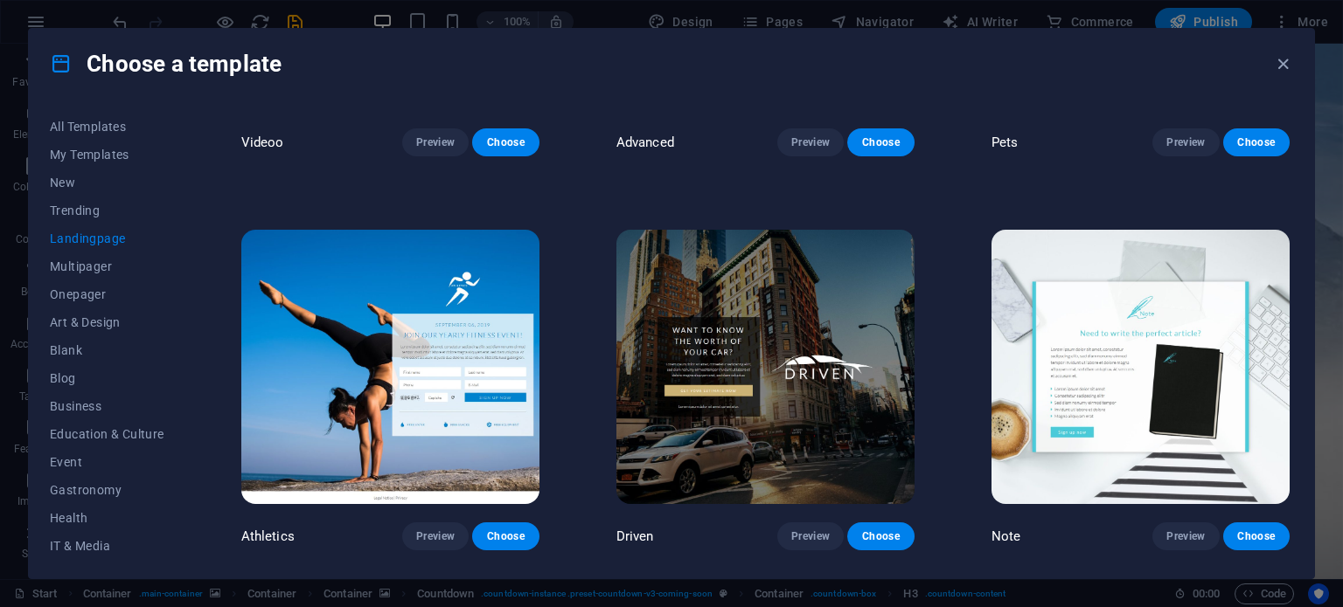
click at [832, 424] on img at bounding box center [765, 367] width 298 height 274
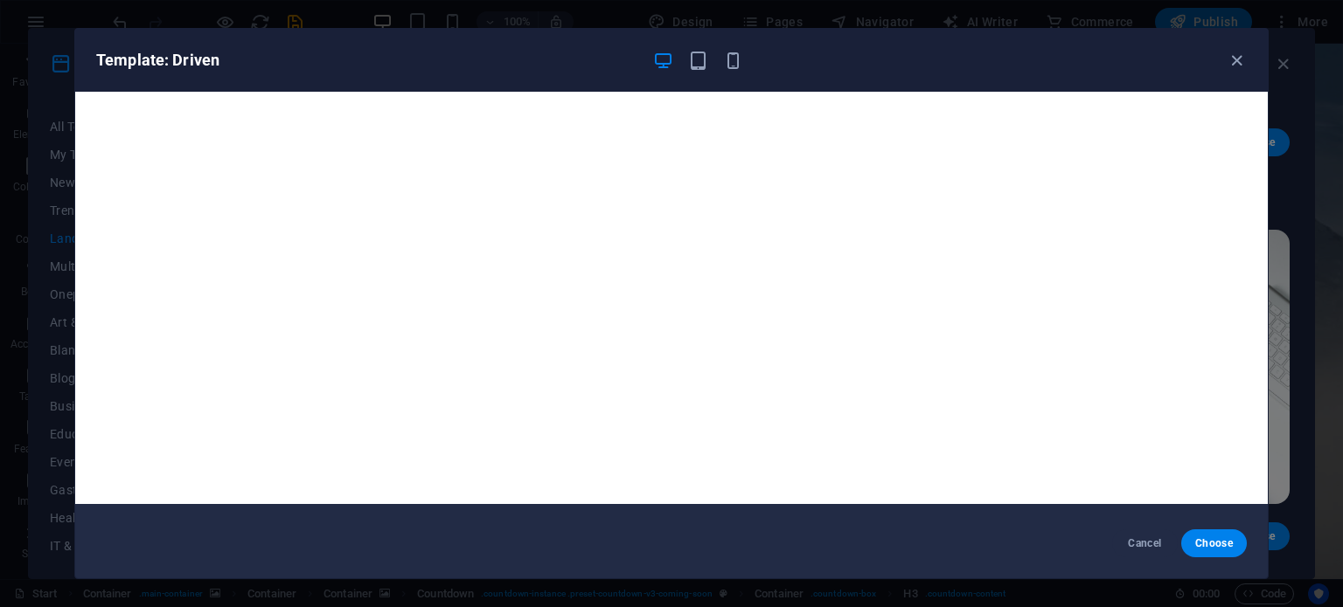
scroll to position [0, 0]
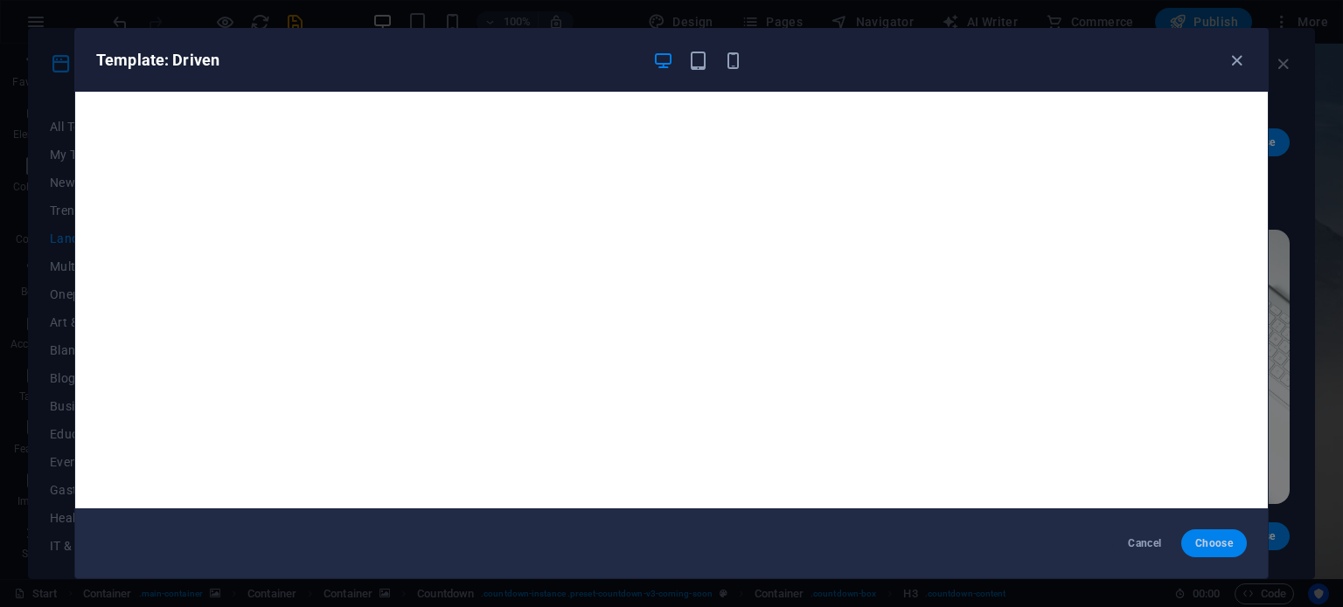
click at [1215, 550] on span "Choose" at bounding box center [1214, 544] width 38 height 14
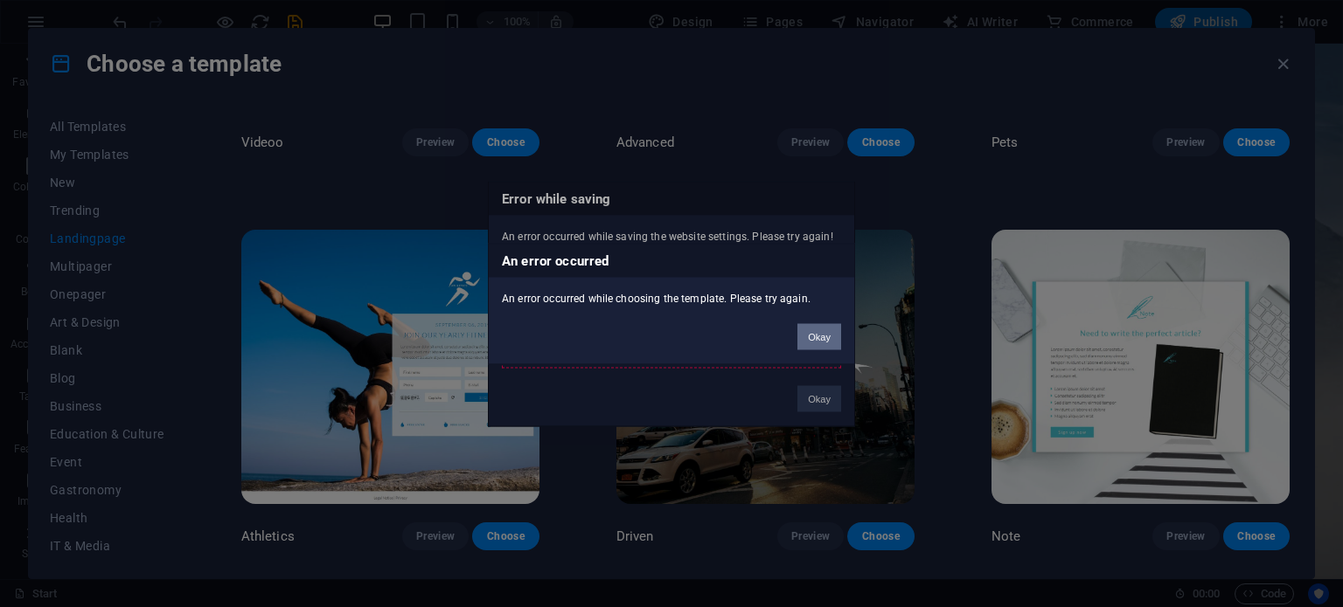
click at [816, 342] on button "Okay" at bounding box center [819, 336] width 44 height 26
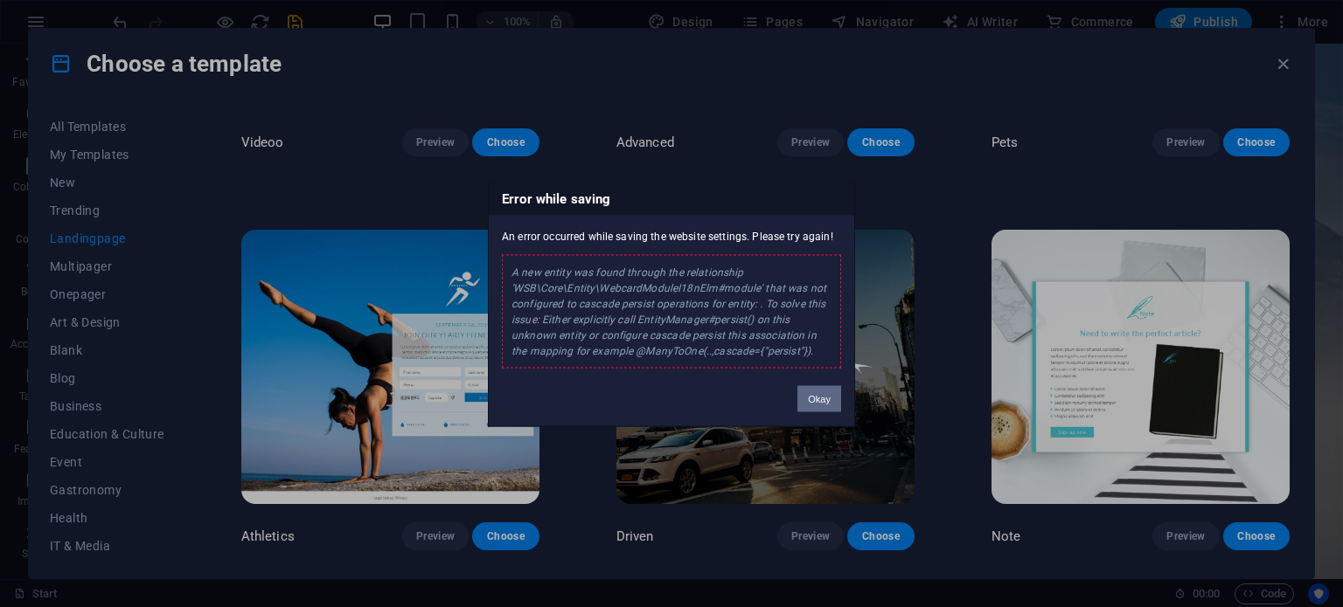
click at [807, 404] on button "Okay" at bounding box center [819, 398] width 44 height 26
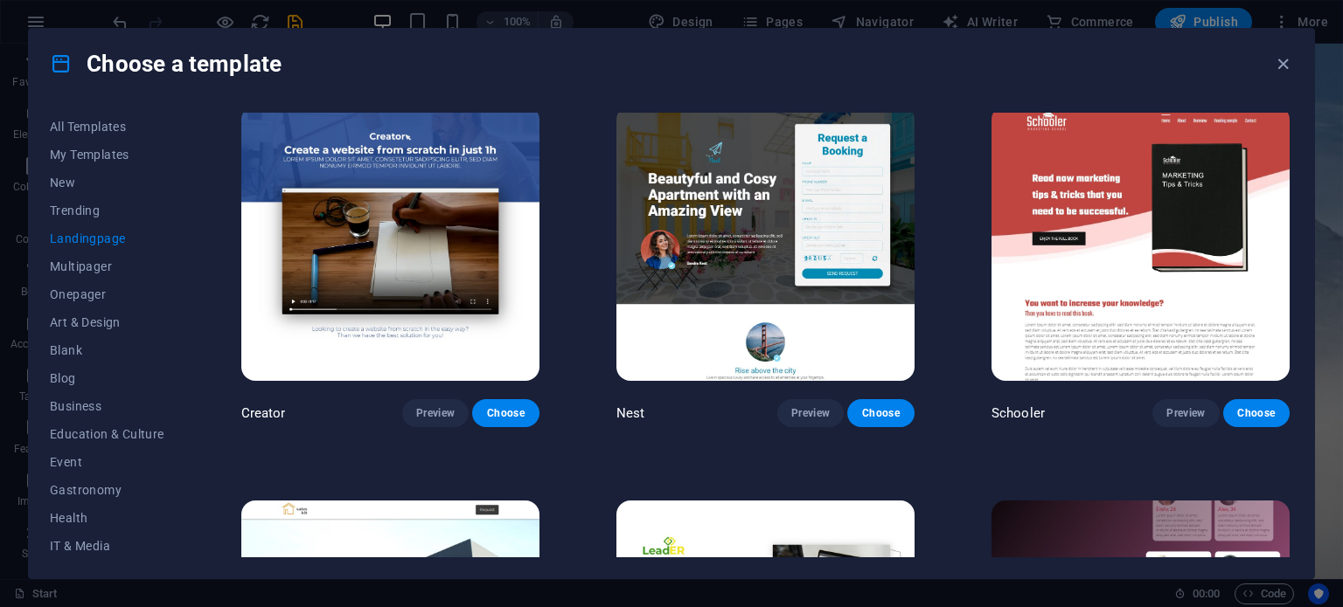
scroll to position [1985, 0]
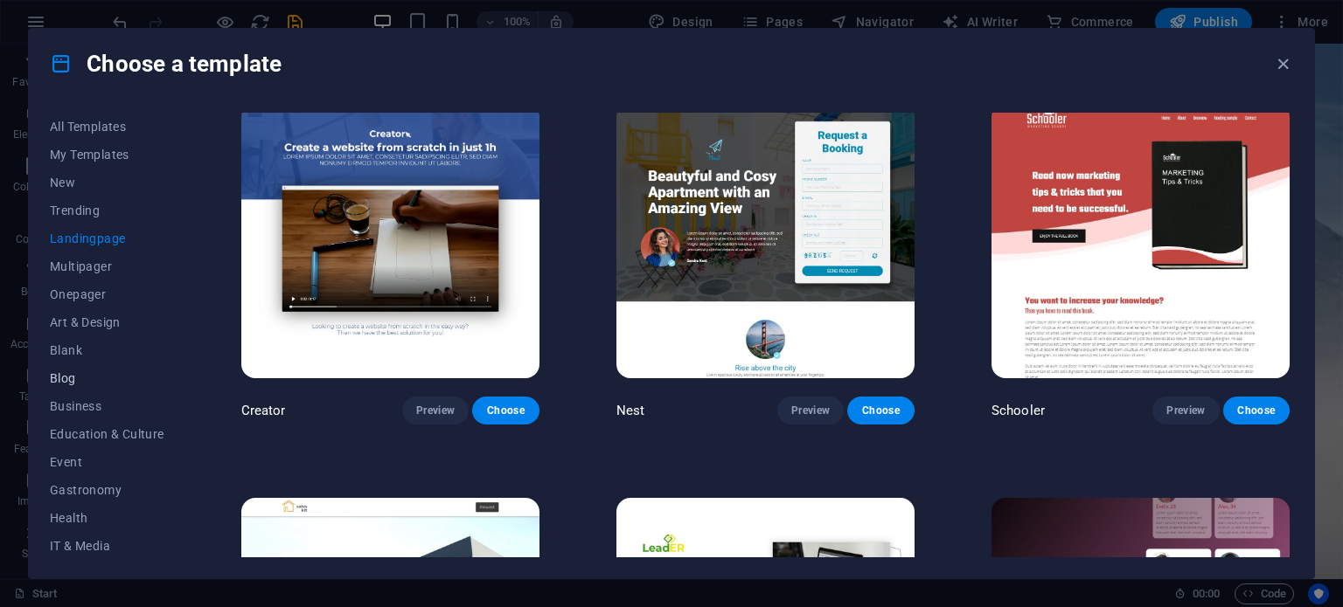
click at [68, 377] on span "Blog" at bounding box center [107, 378] width 114 height 14
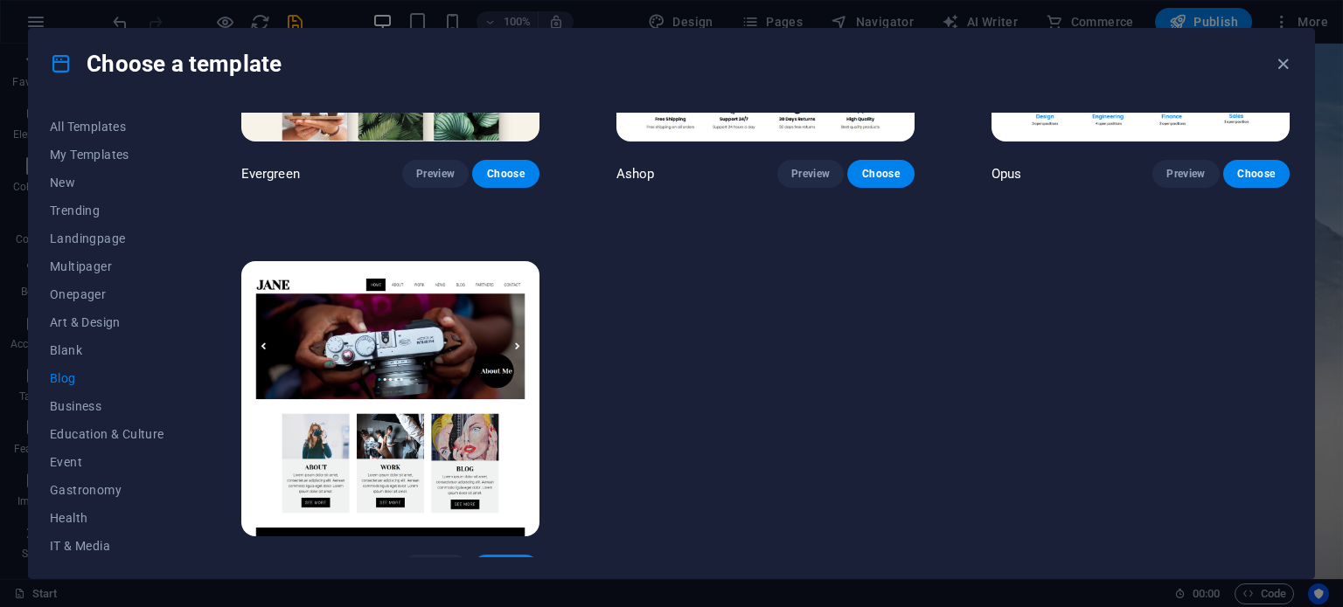
scroll to position [3019, 0]
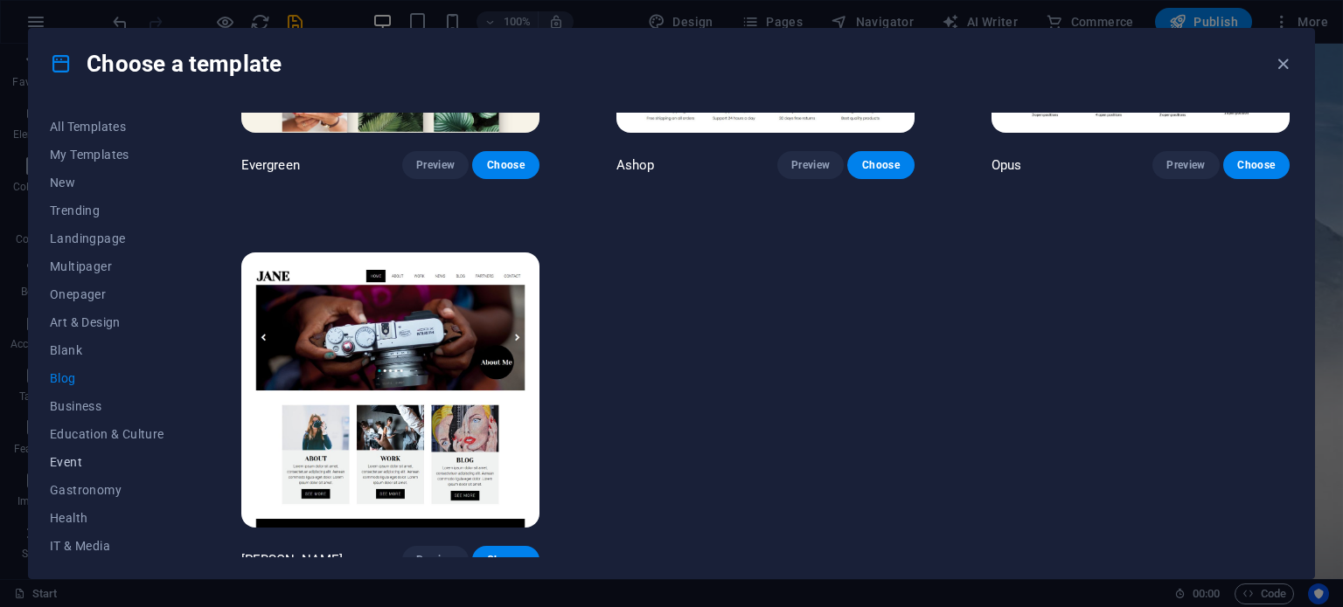
click at [63, 461] on span "Event" at bounding box center [107, 462] width 114 height 14
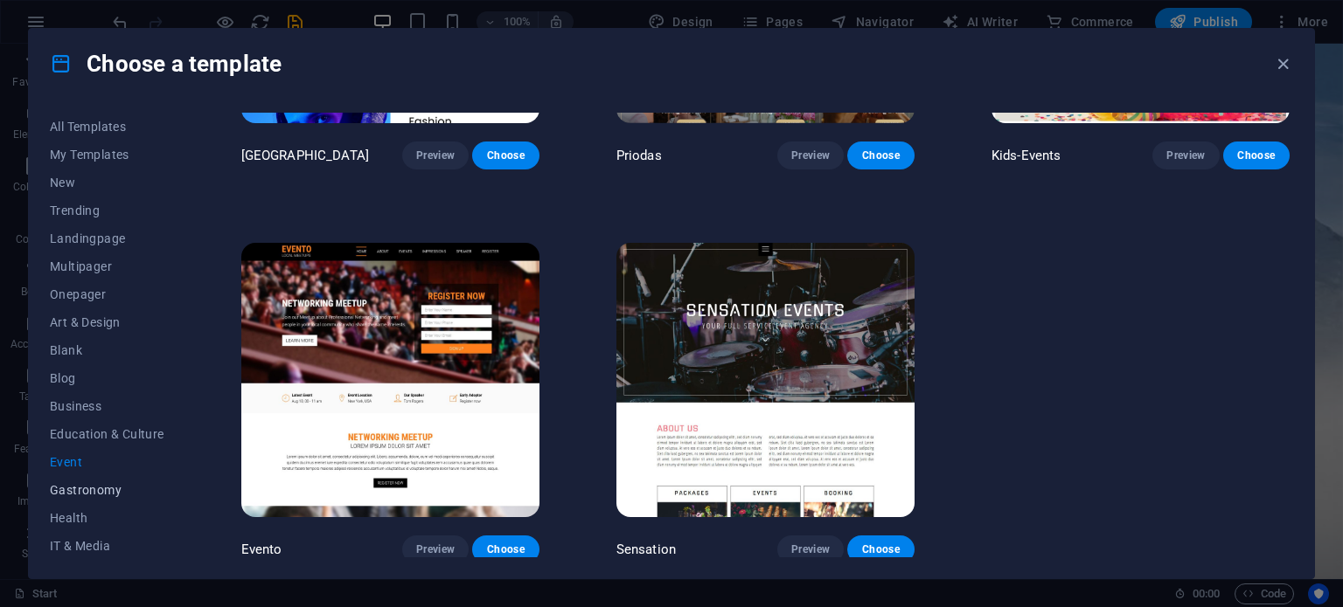
click at [77, 488] on span "Gastronomy" at bounding box center [107, 490] width 114 height 14
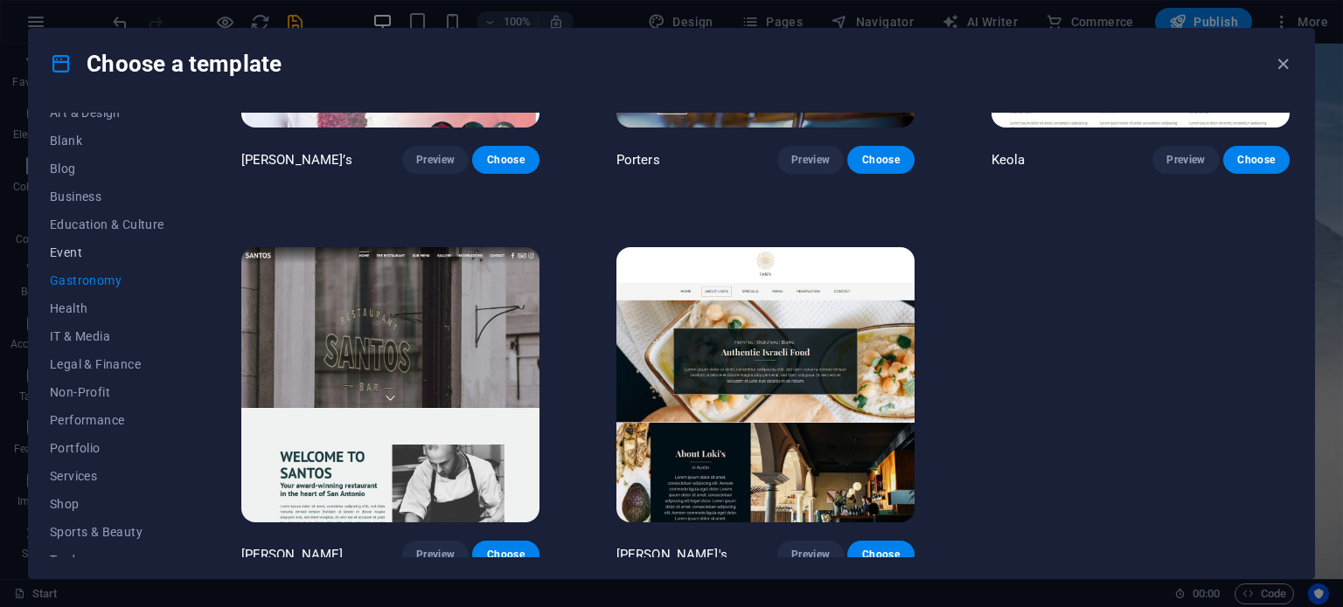
scroll to position [220, 0]
click at [73, 321] on span "IT & Media" at bounding box center [107, 326] width 114 height 14
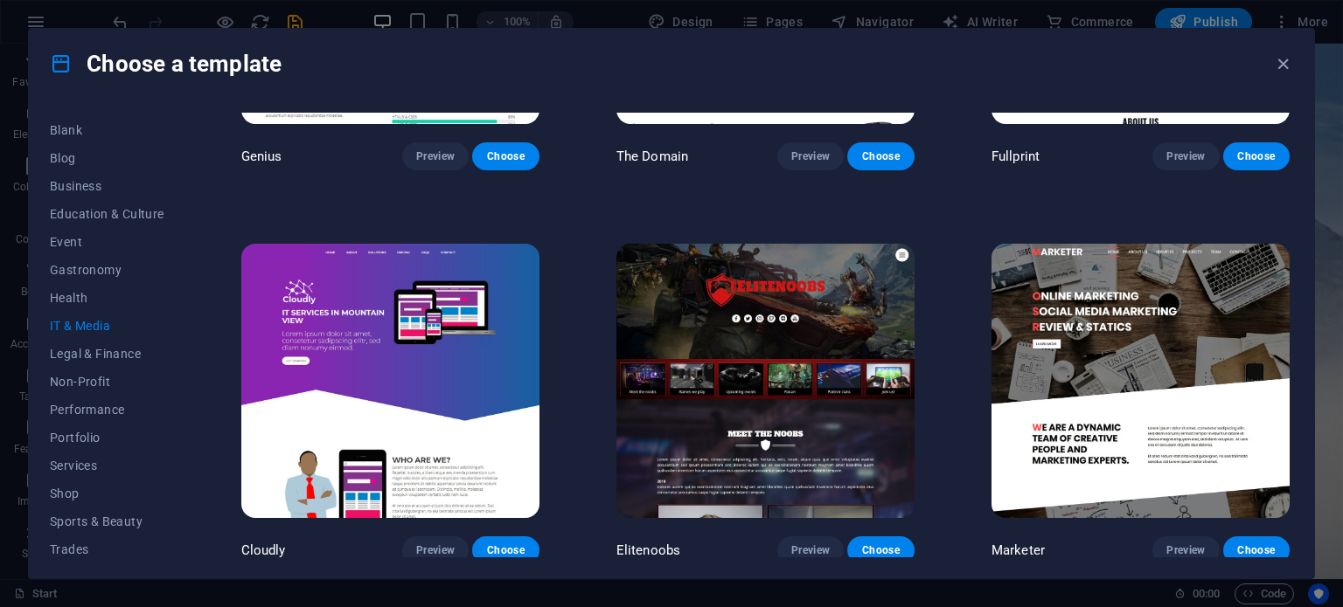
click at [744, 373] on img at bounding box center [765, 381] width 298 height 274
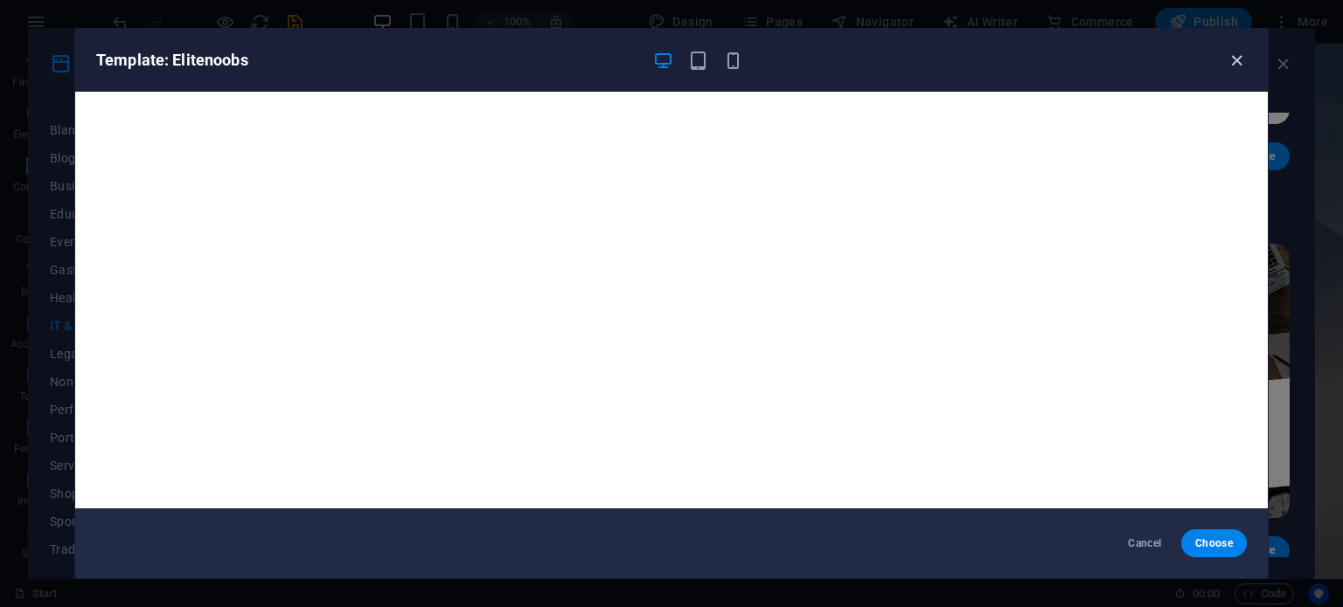
click at [1238, 55] on icon "button" at bounding box center [1236, 61] width 20 height 20
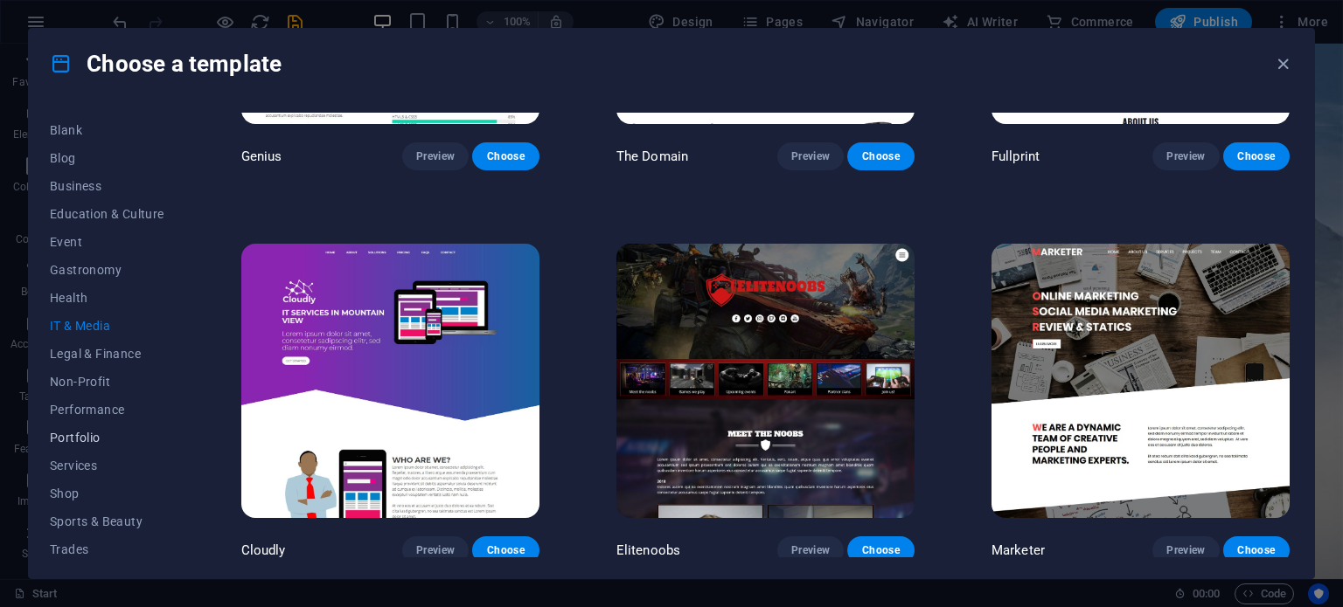
click at [96, 434] on span "Portfolio" at bounding box center [107, 438] width 114 height 14
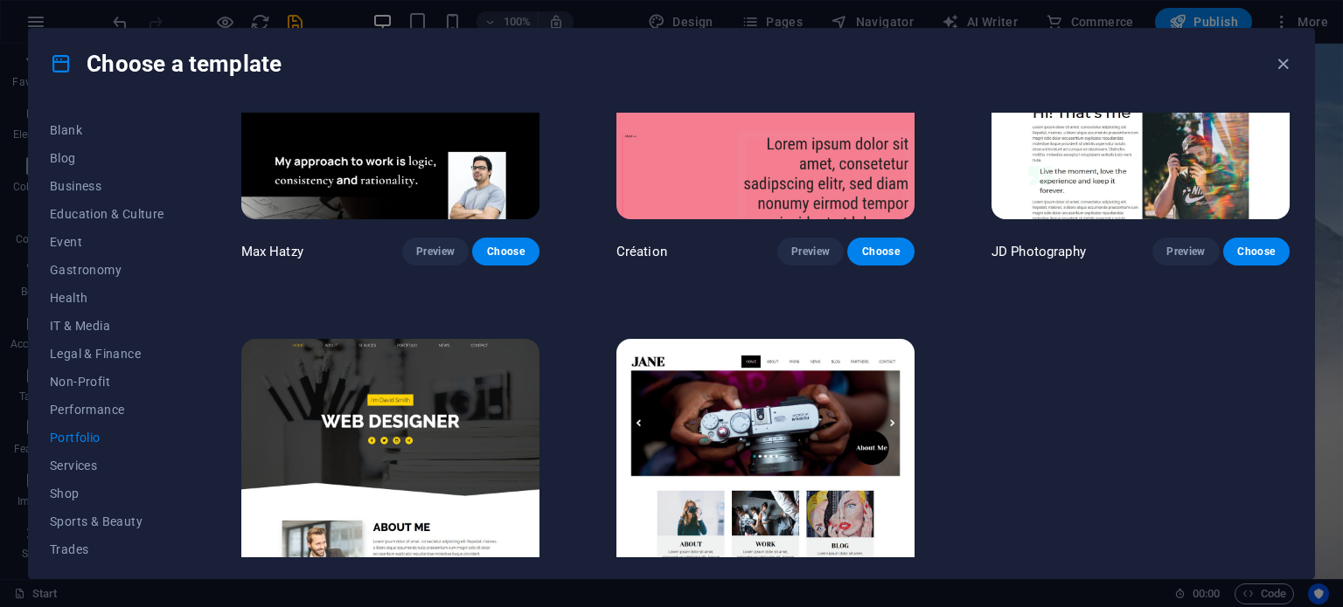
scroll to position [663, 0]
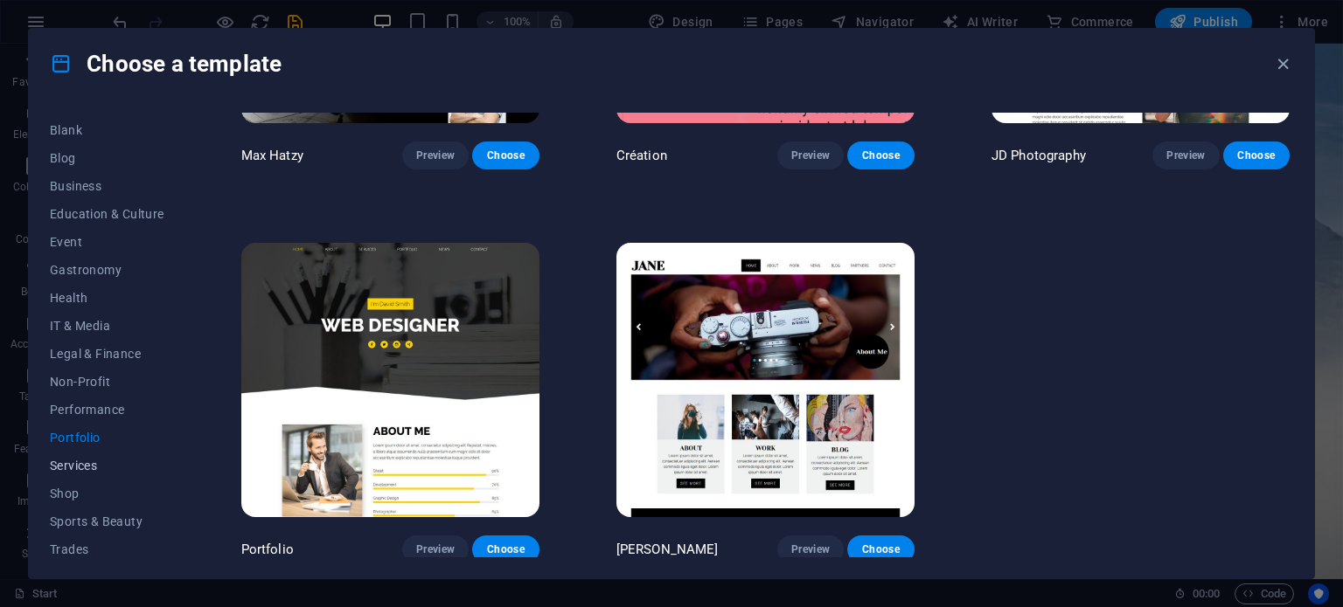
click at [75, 462] on span "Services" at bounding box center [107, 466] width 114 height 14
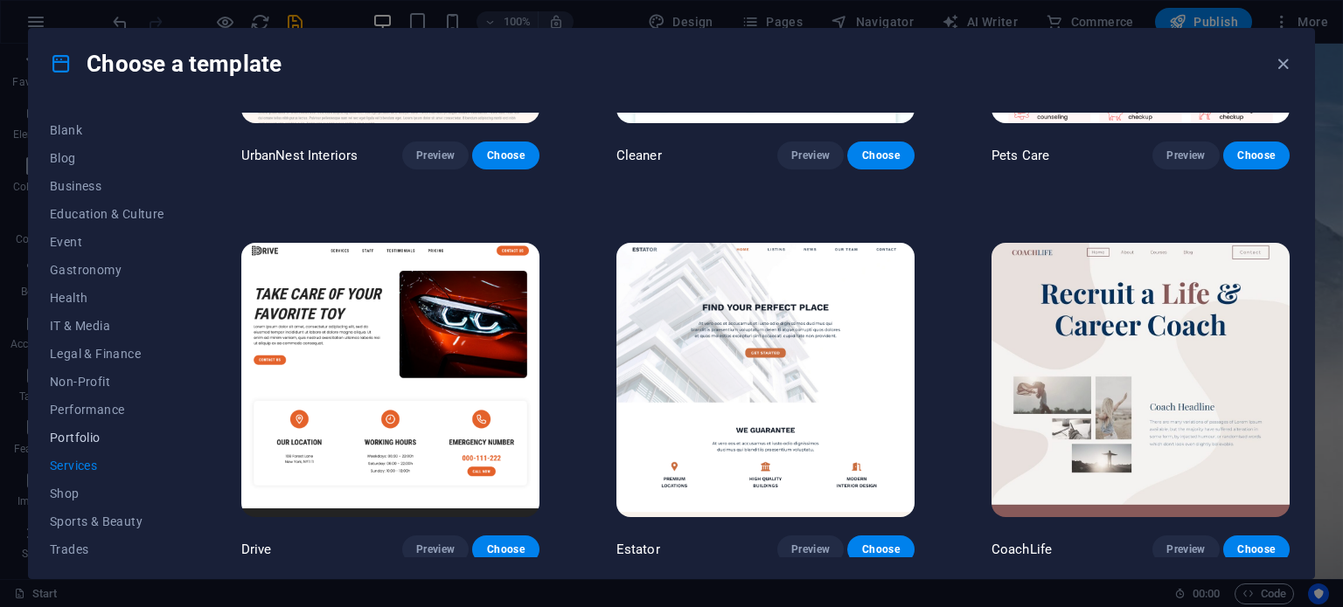
scroll to position [281, 0]
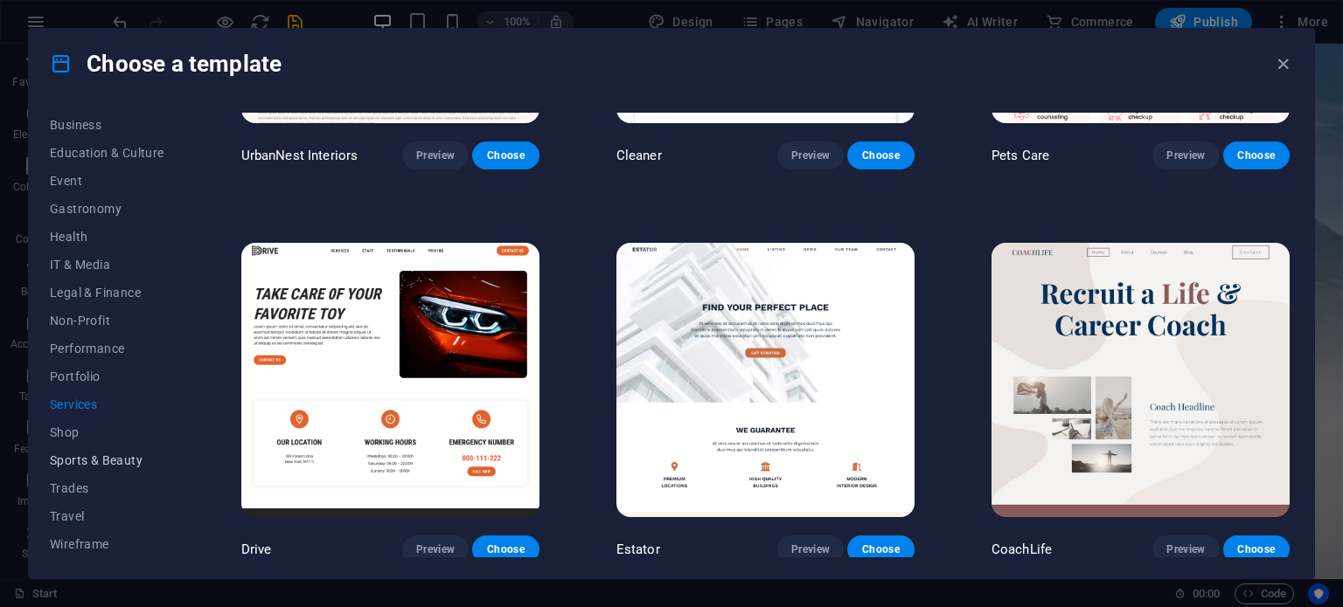
click at [83, 457] on span "Sports & Beauty" at bounding box center [107, 461] width 114 height 14
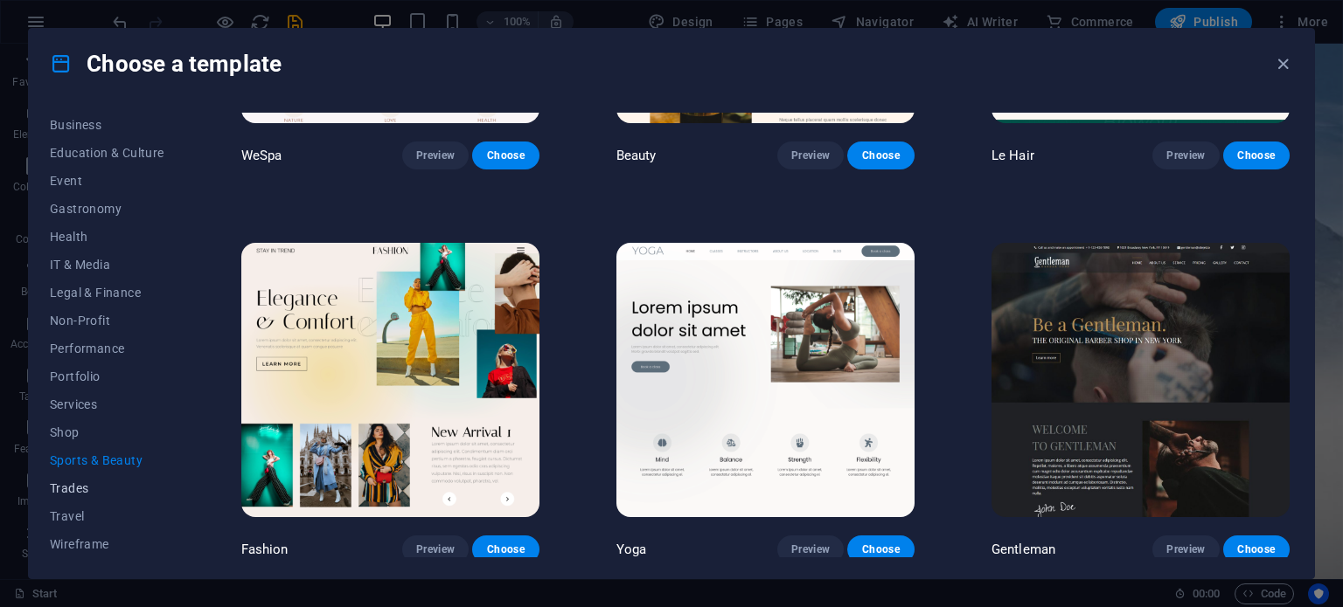
click at [73, 490] on span "Trades" at bounding box center [107, 489] width 114 height 14
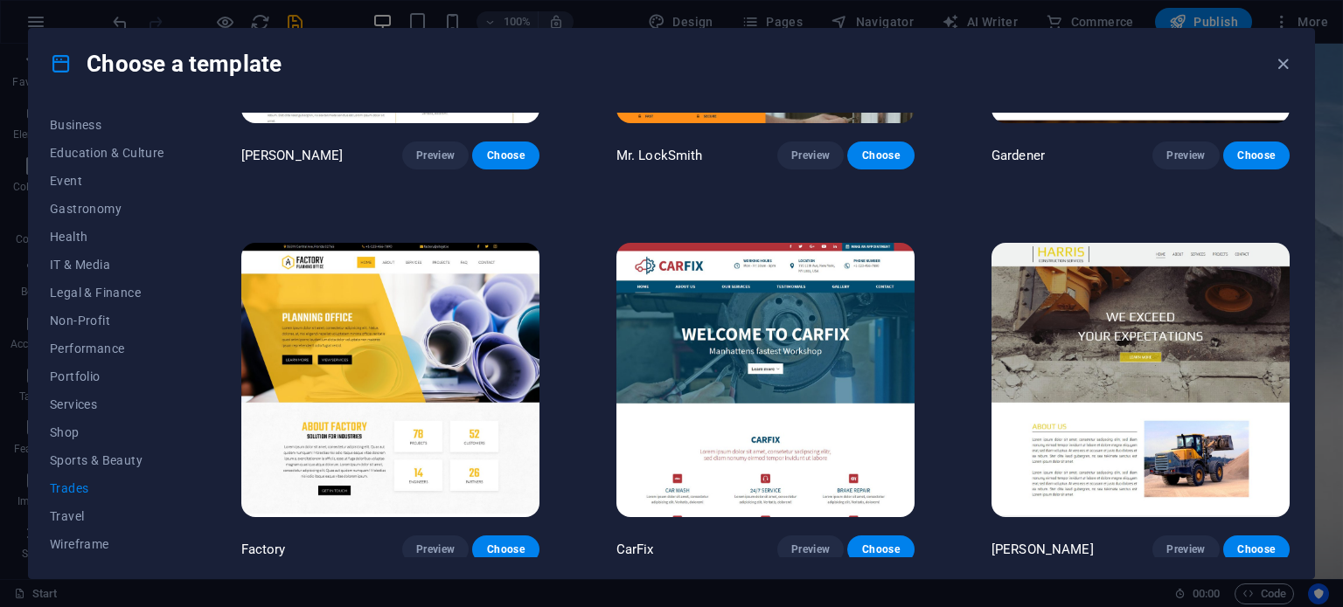
scroll to position [0, 0]
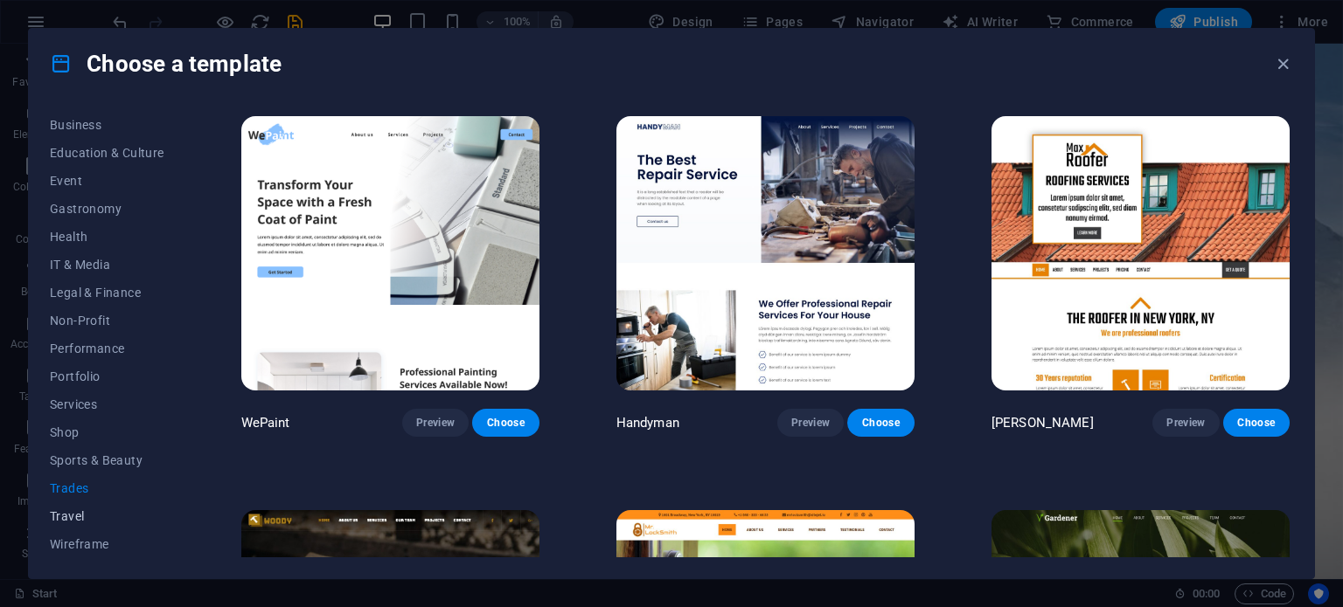
click at [75, 512] on span "Travel" at bounding box center [107, 517] width 114 height 14
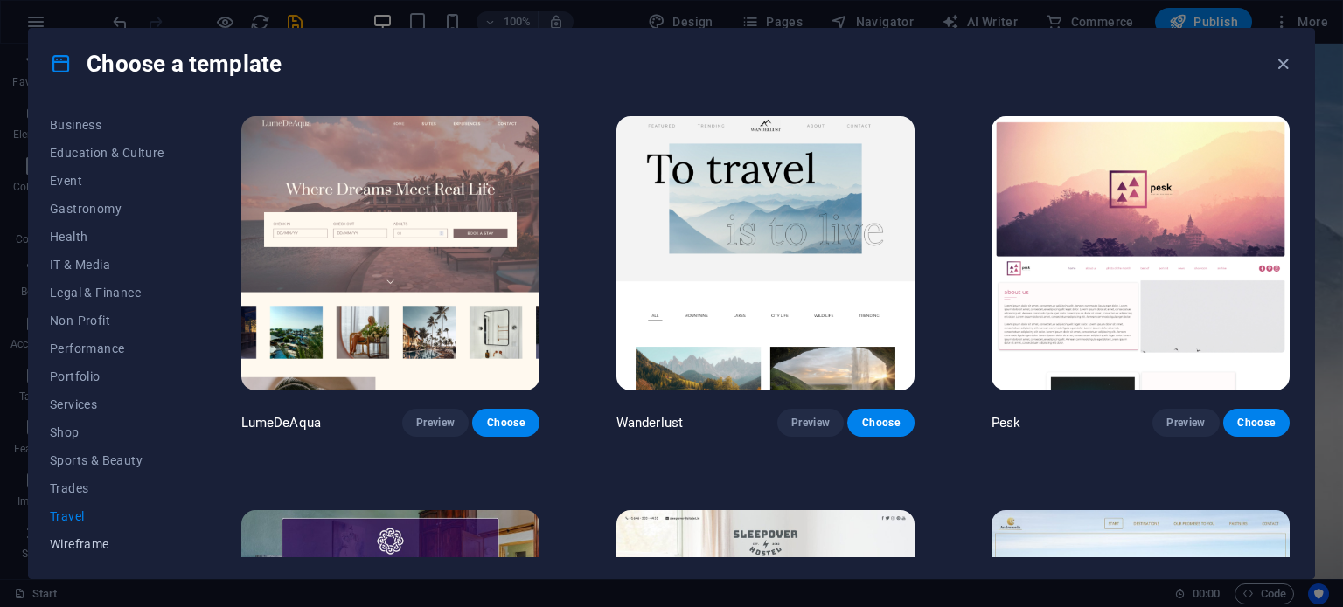
click at [77, 541] on span "Wireframe" at bounding box center [107, 545] width 114 height 14
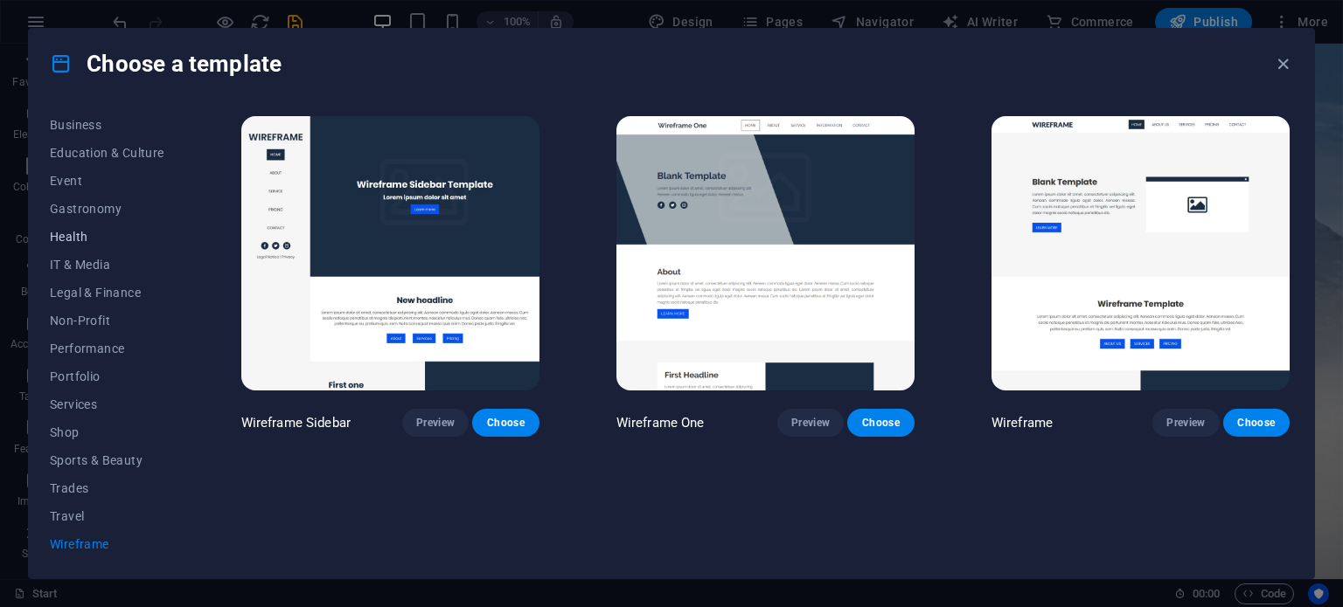
click at [66, 236] on span "Health" at bounding box center [107, 237] width 114 height 14
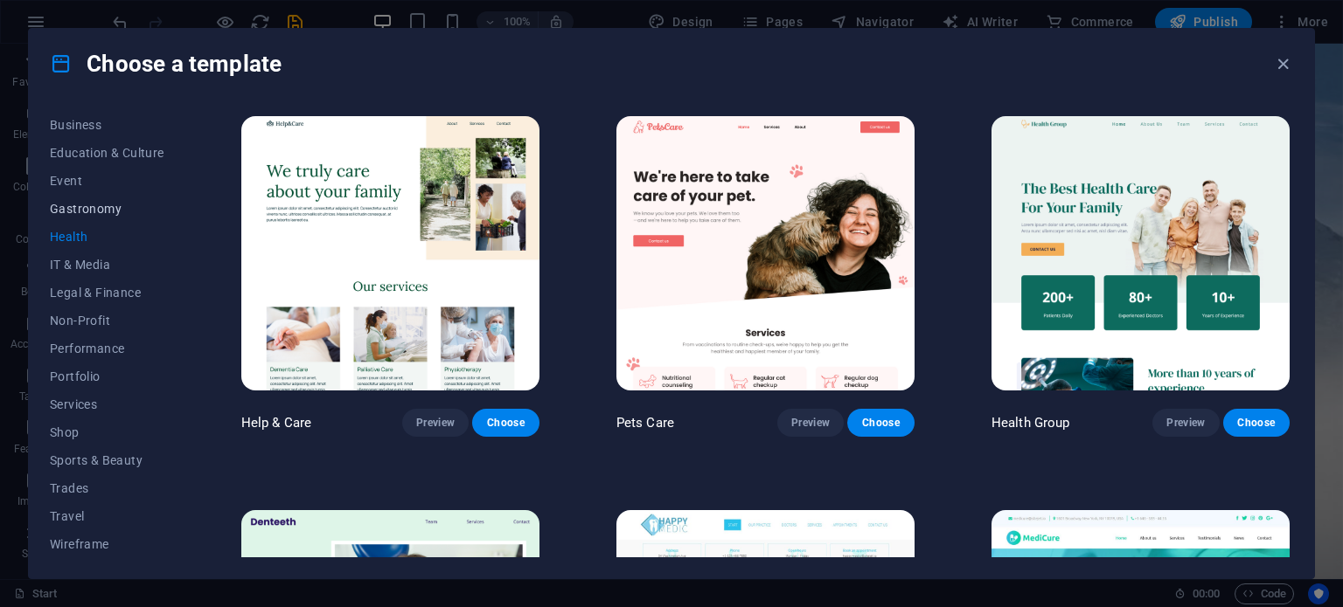
click at [83, 216] on button "Gastronomy" at bounding box center [107, 209] width 114 height 28
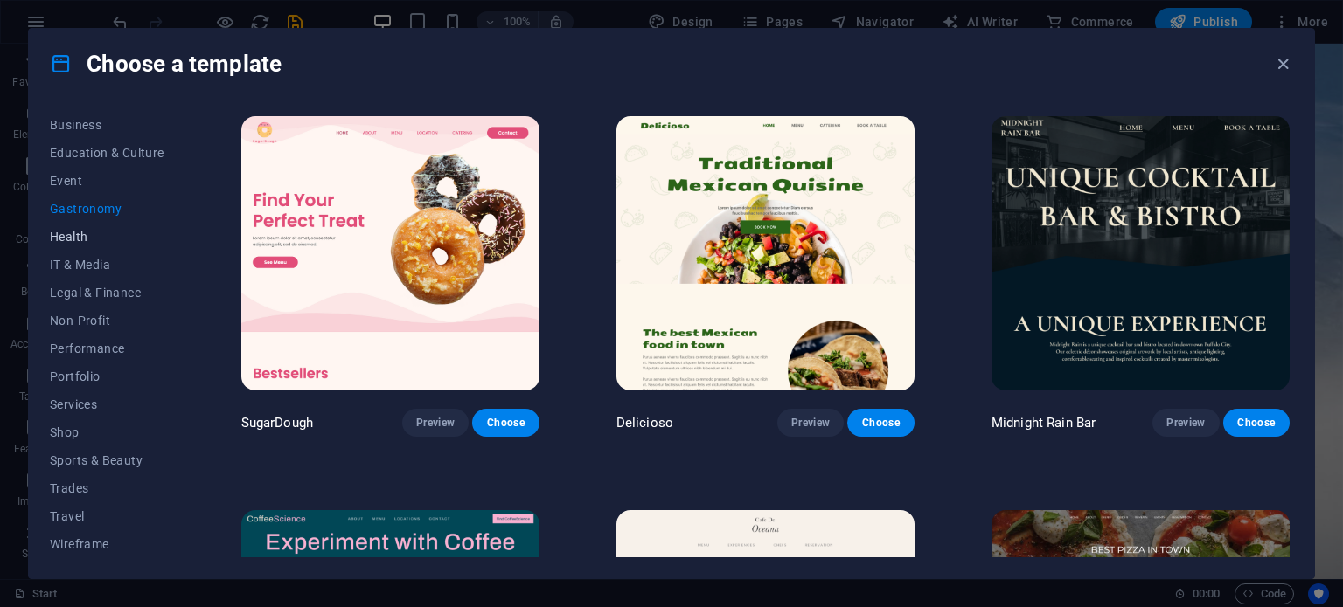
click at [80, 233] on span "Health" at bounding box center [107, 237] width 114 height 14
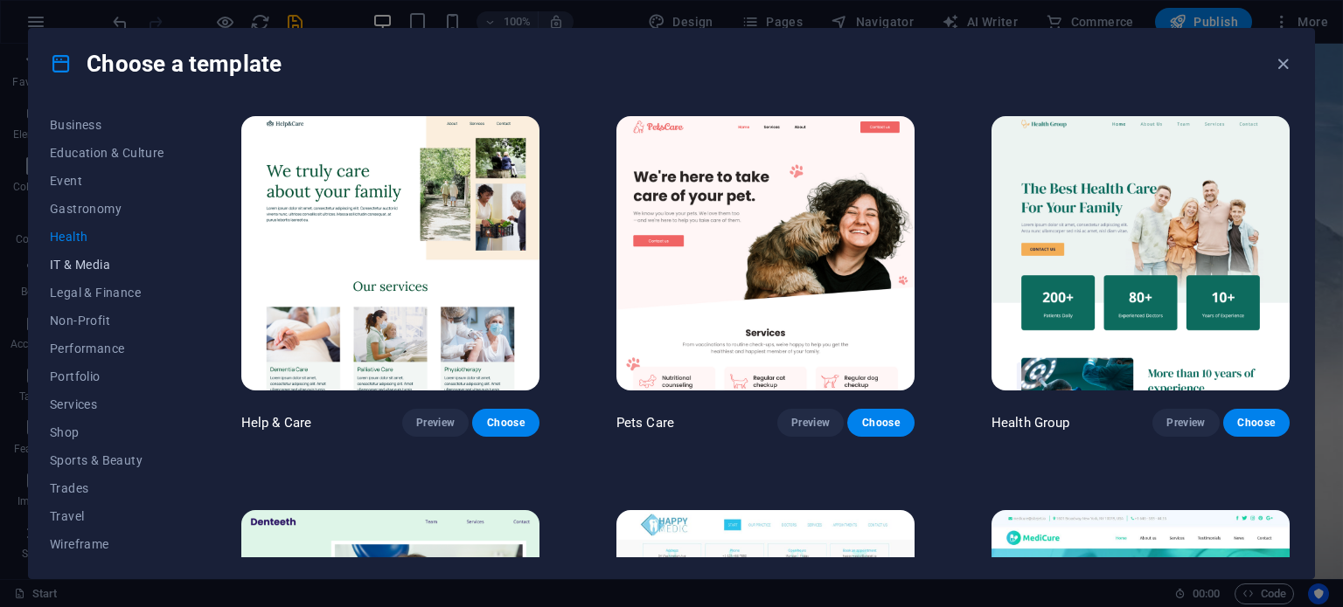
click at [88, 264] on span "IT & Media" at bounding box center [107, 265] width 114 height 14
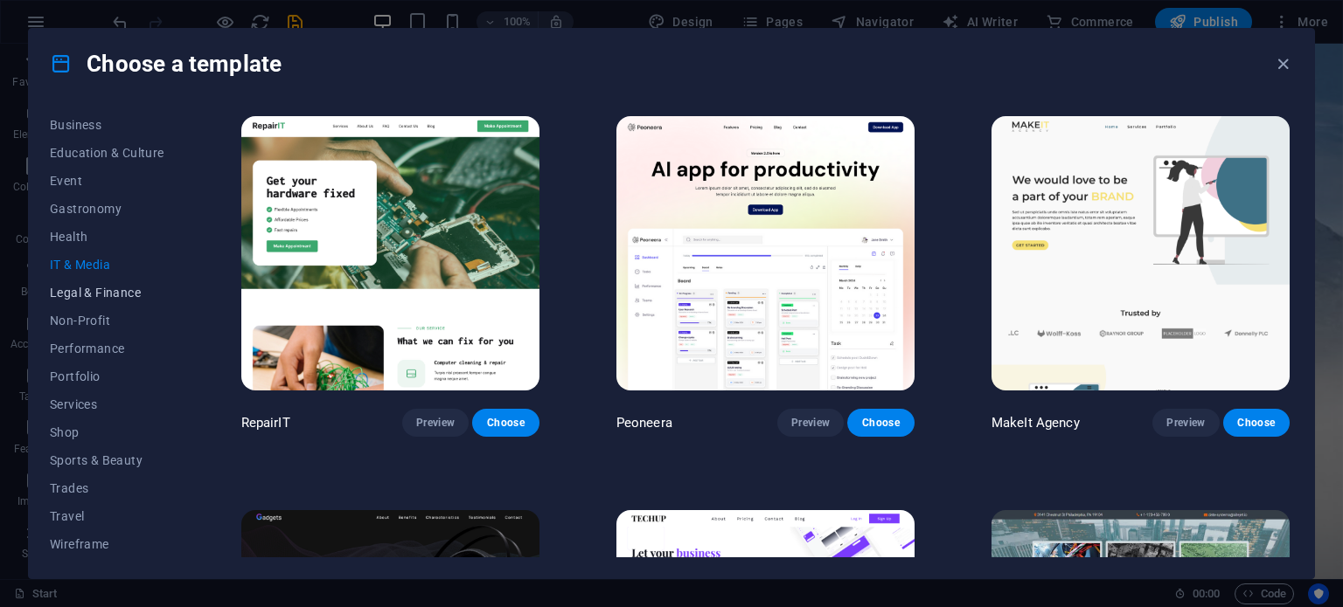
click at [93, 295] on span "Legal & Finance" at bounding box center [107, 293] width 114 height 14
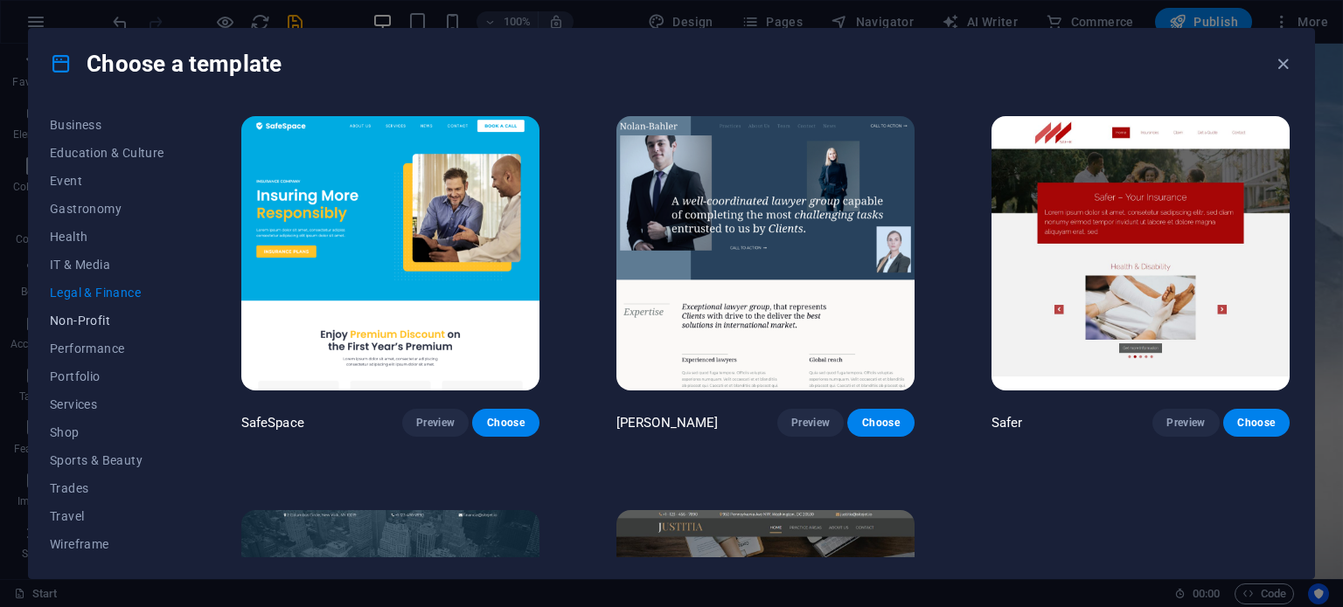
click at [95, 315] on span "Non-Profit" at bounding box center [107, 321] width 114 height 14
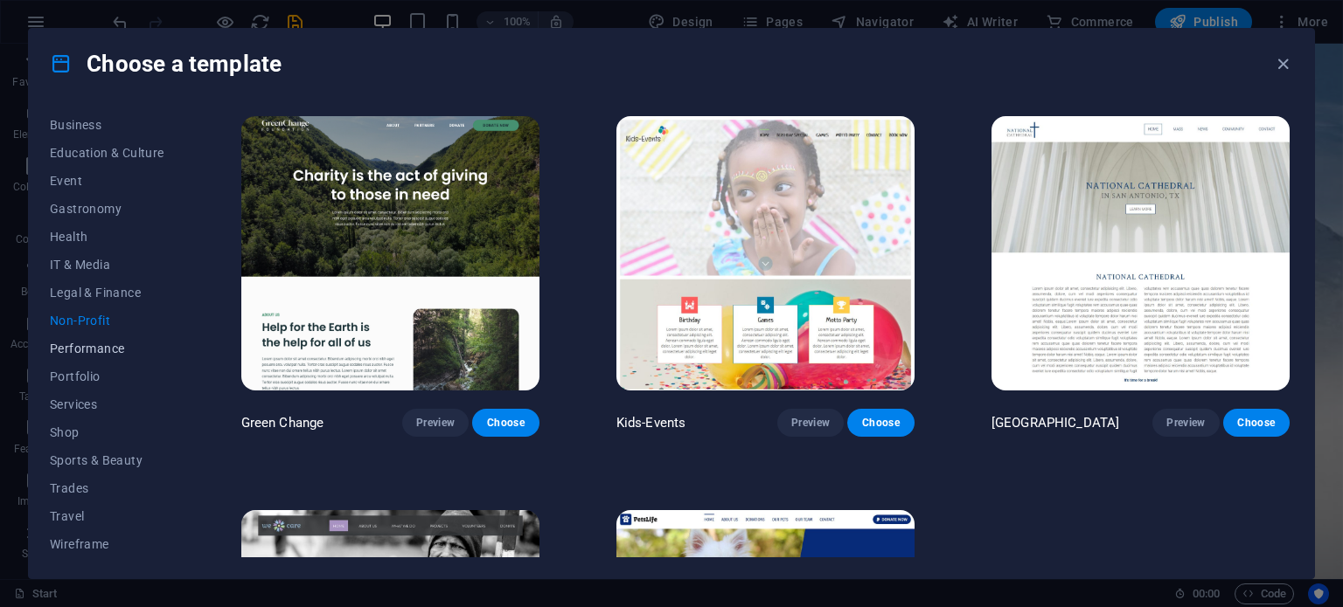
click at [98, 344] on span "Performance" at bounding box center [107, 349] width 114 height 14
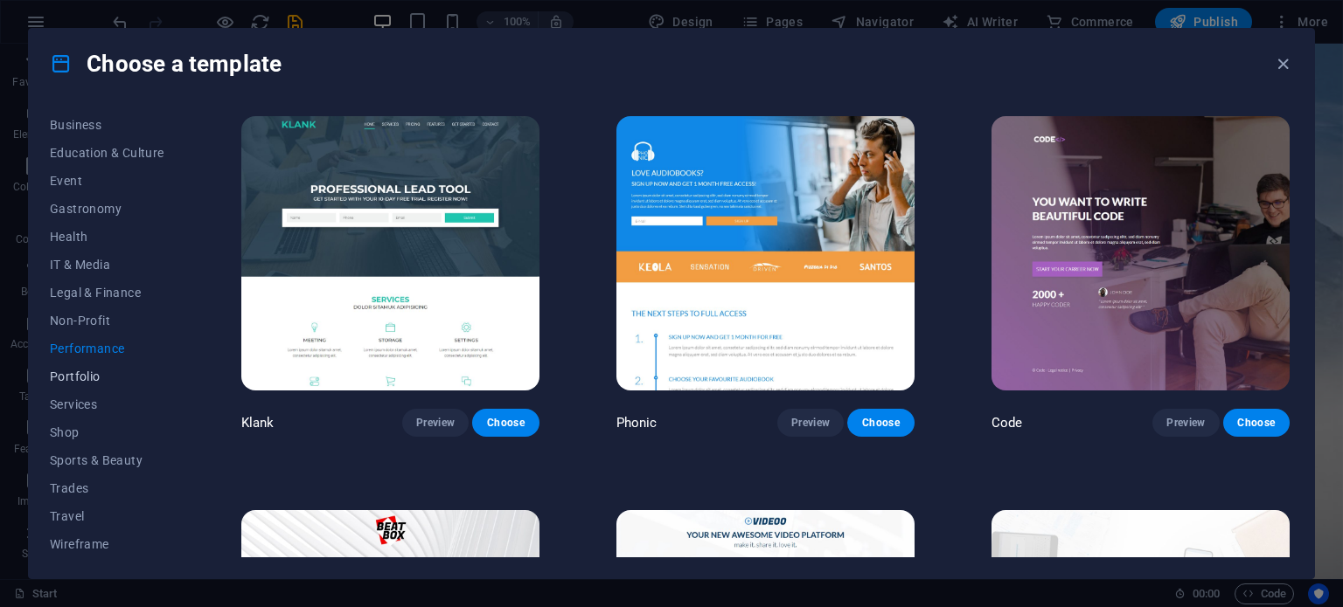
click at [91, 373] on span "Portfolio" at bounding box center [107, 377] width 114 height 14
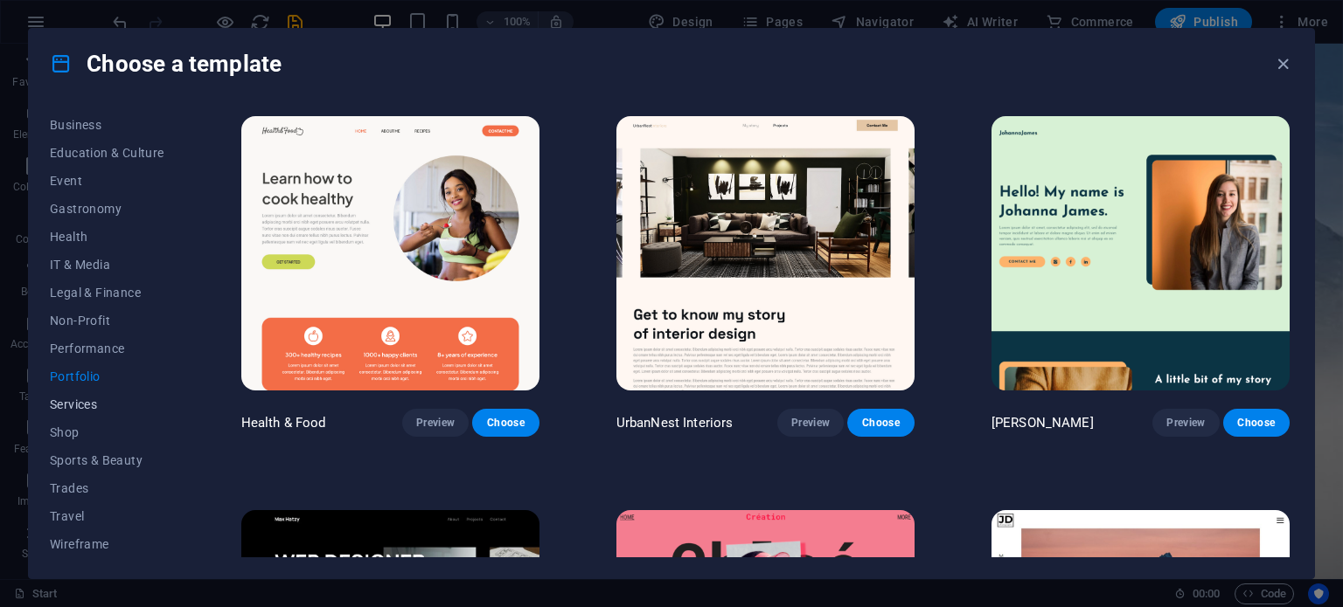
click at [89, 401] on span "Services" at bounding box center [107, 405] width 114 height 14
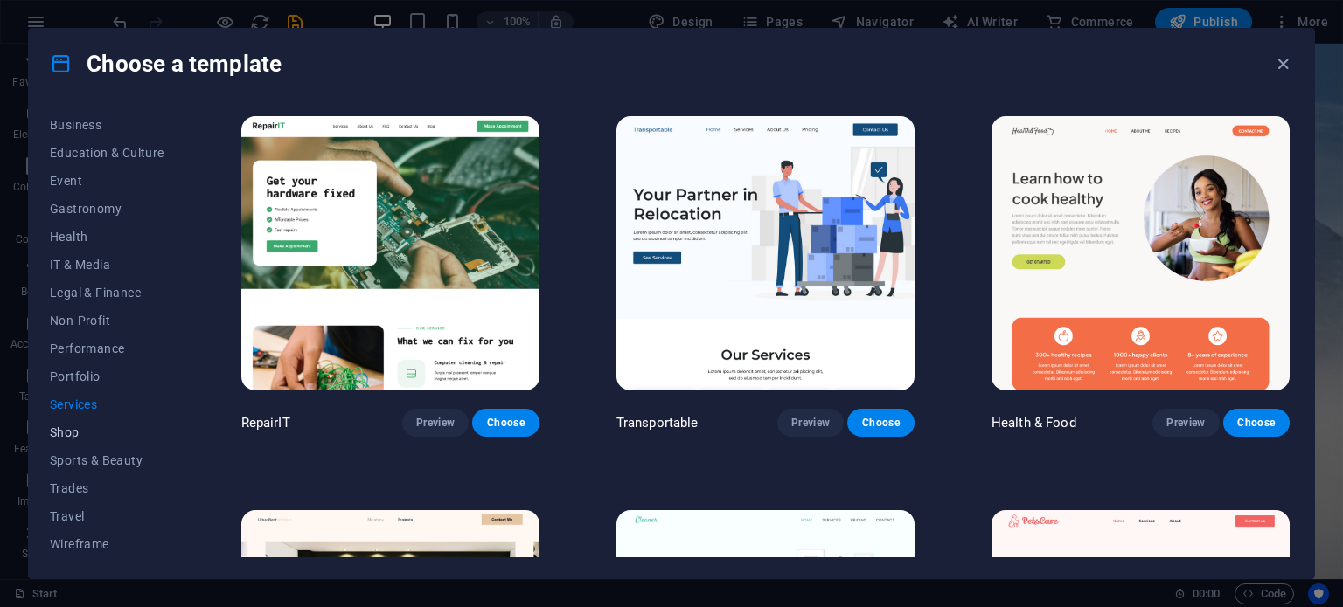
click at [76, 426] on span "Shop" at bounding box center [107, 433] width 114 height 14
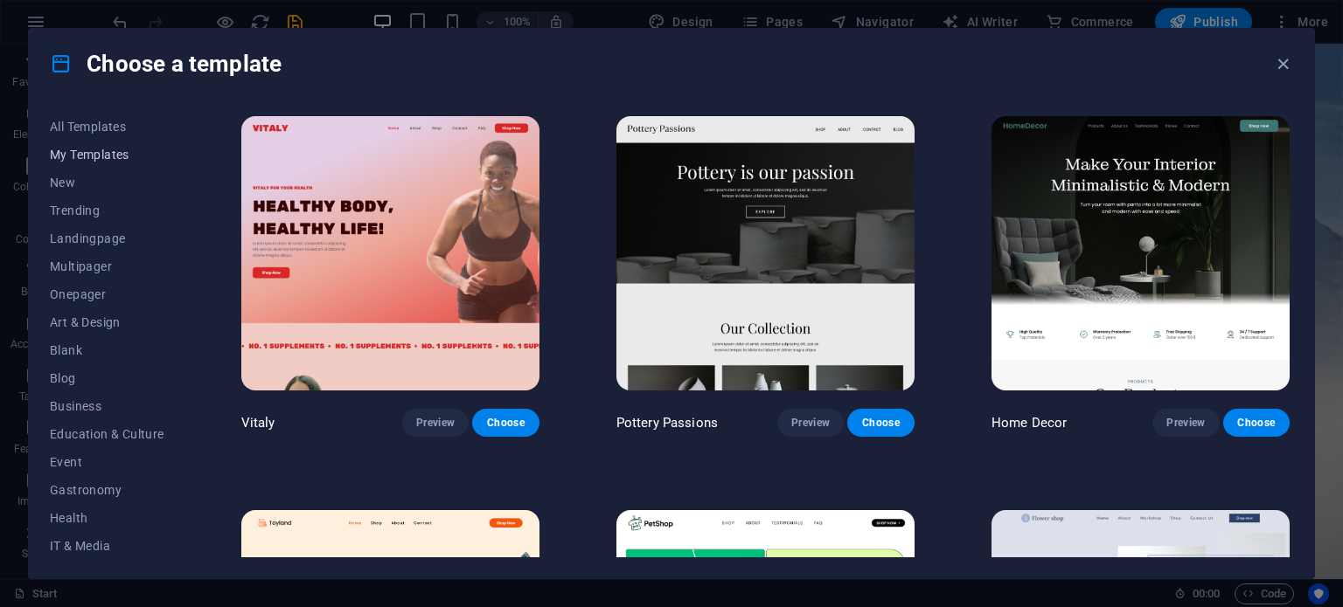
click at [59, 145] on button "My Templates" at bounding box center [107, 155] width 114 height 28
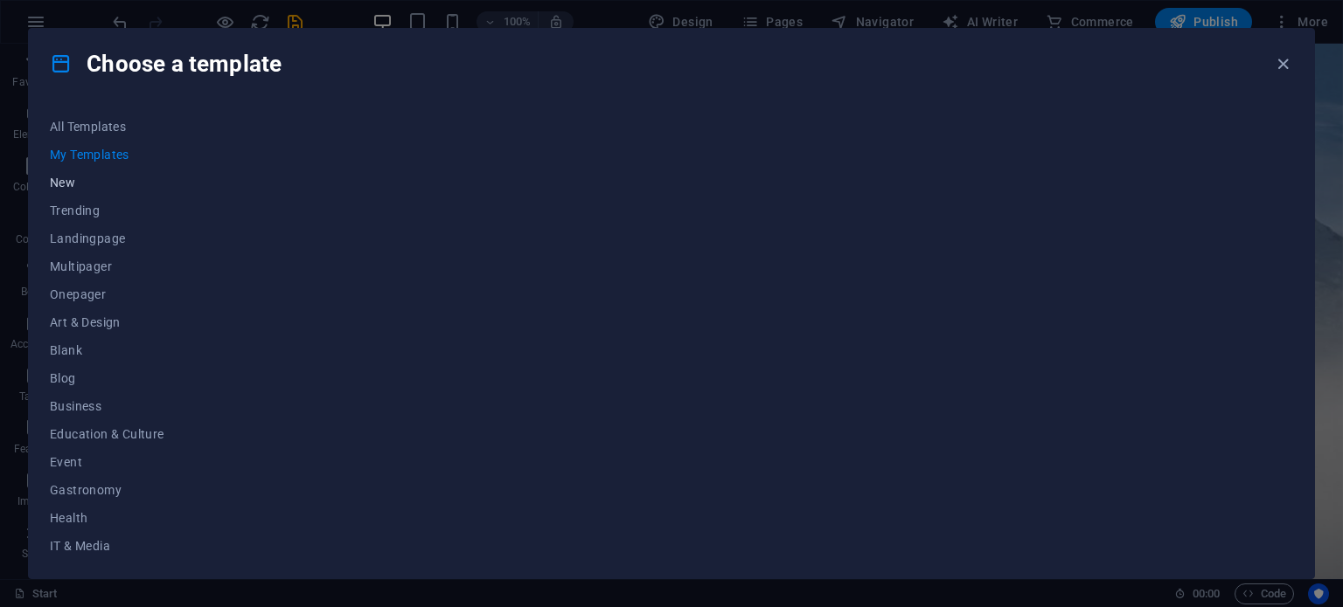
click at [63, 181] on span "New" at bounding box center [107, 183] width 114 height 14
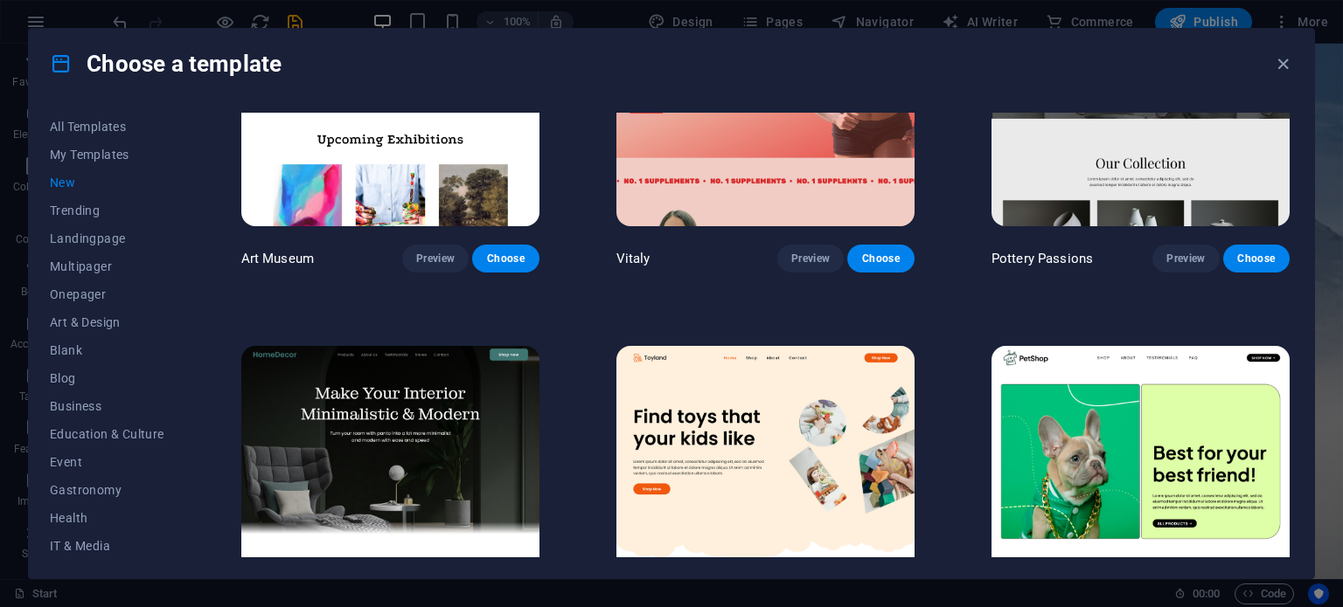
scroll to position [562, 0]
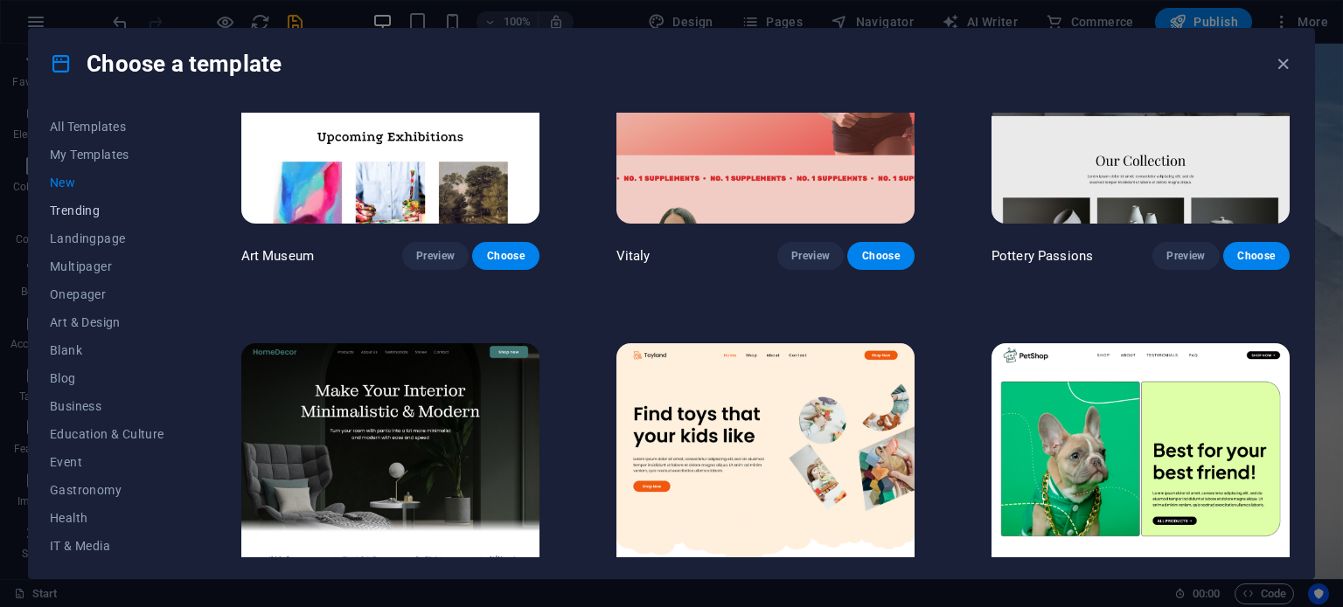
click at [85, 208] on span "Trending" at bounding box center [107, 211] width 114 height 14
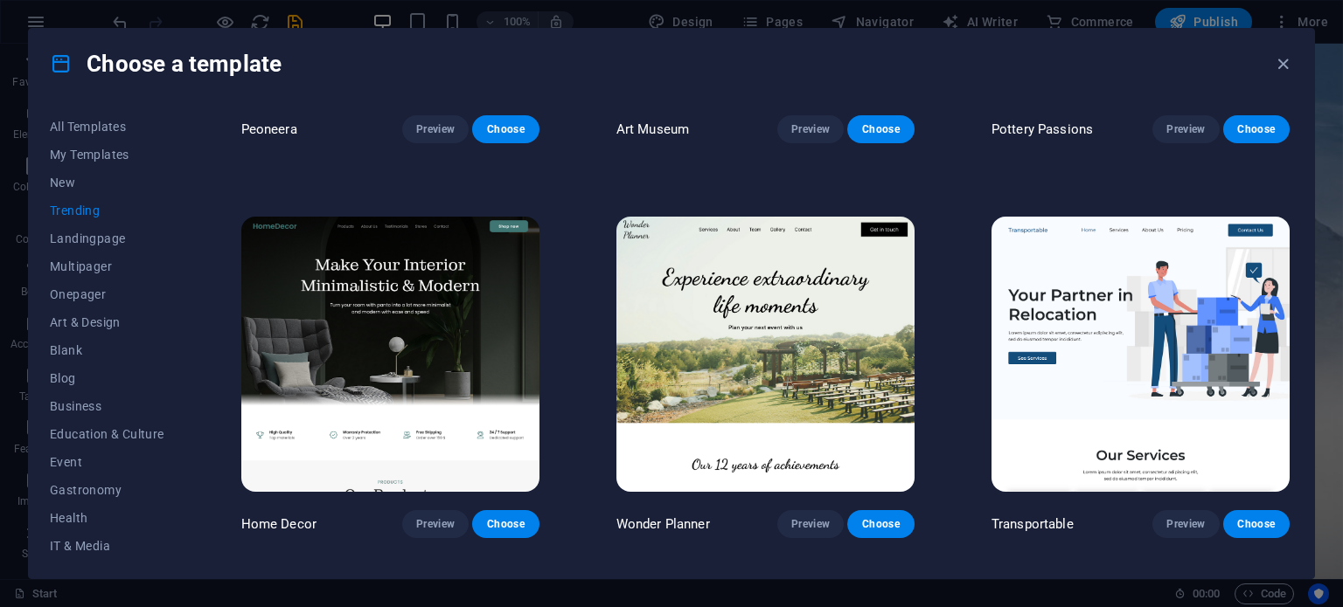
scroll to position [295, 0]
click at [77, 238] on span "Landingpage" at bounding box center [107, 239] width 114 height 14
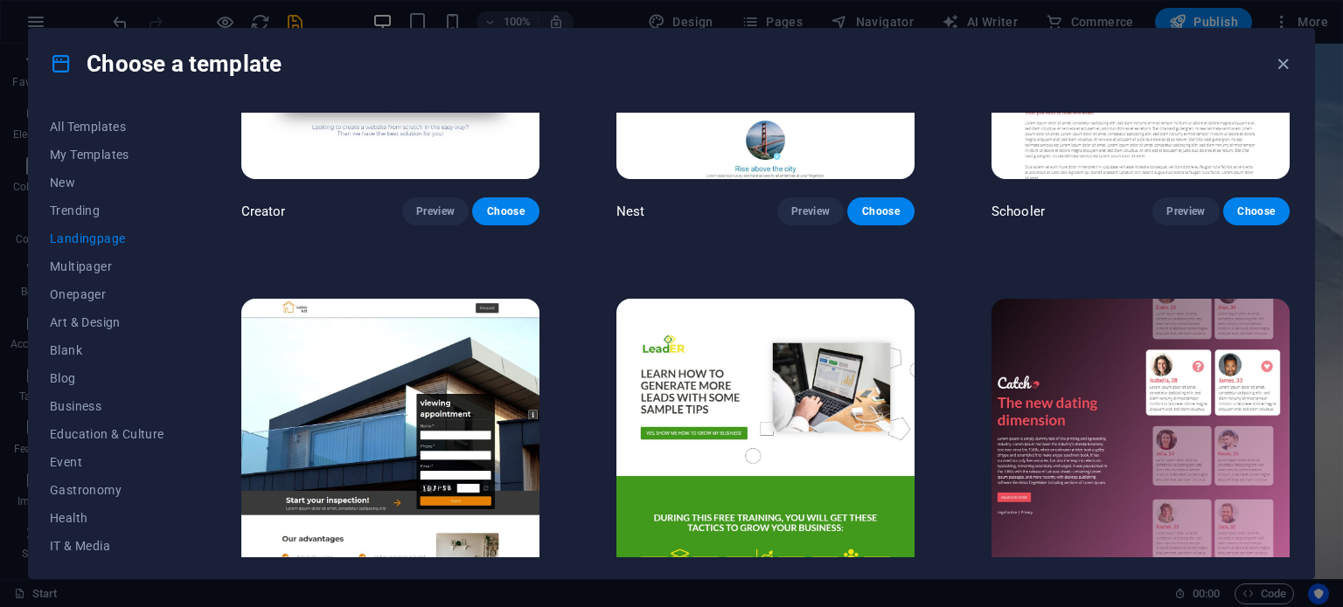
scroll to position [2187, 0]
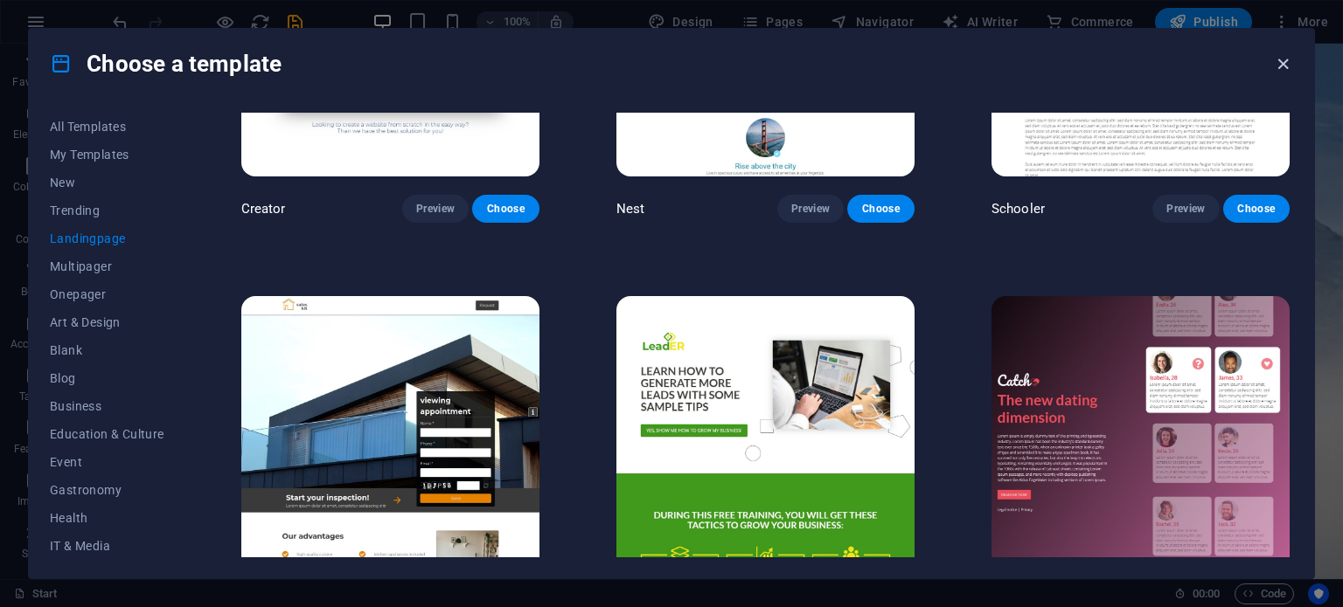
click at [1280, 67] on icon "button" at bounding box center [1283, 64] width 20 height 20
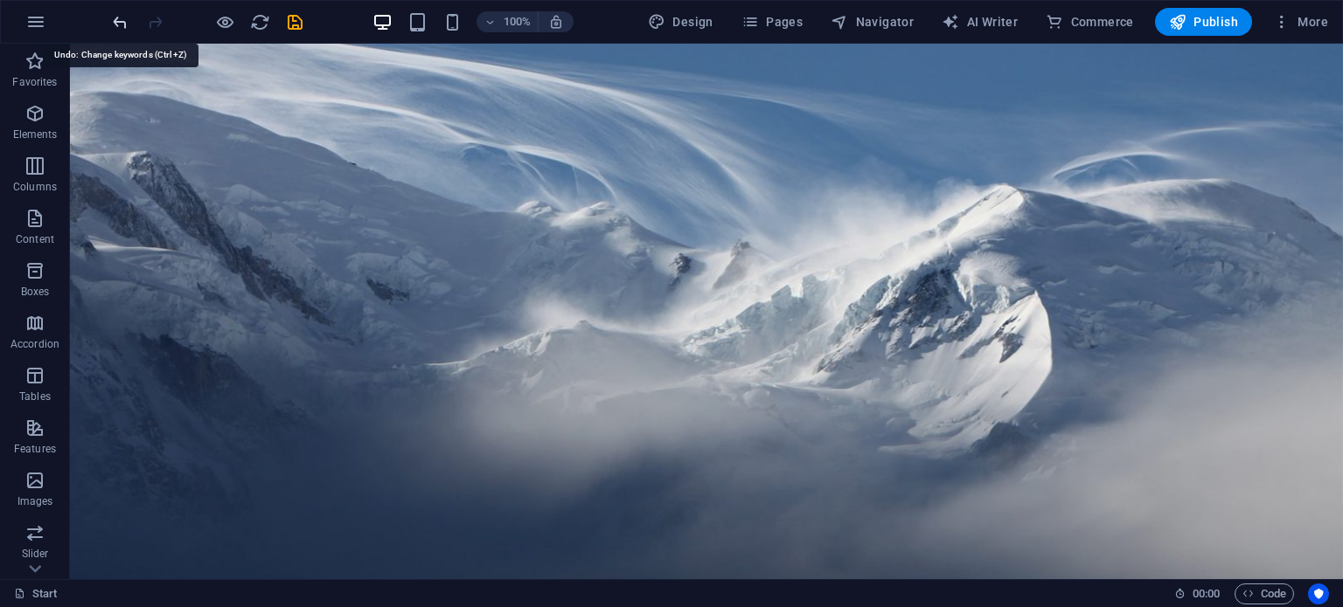
click at [115, 17] on icon "undo" at bounding box center [120, 22] width 20 height 20
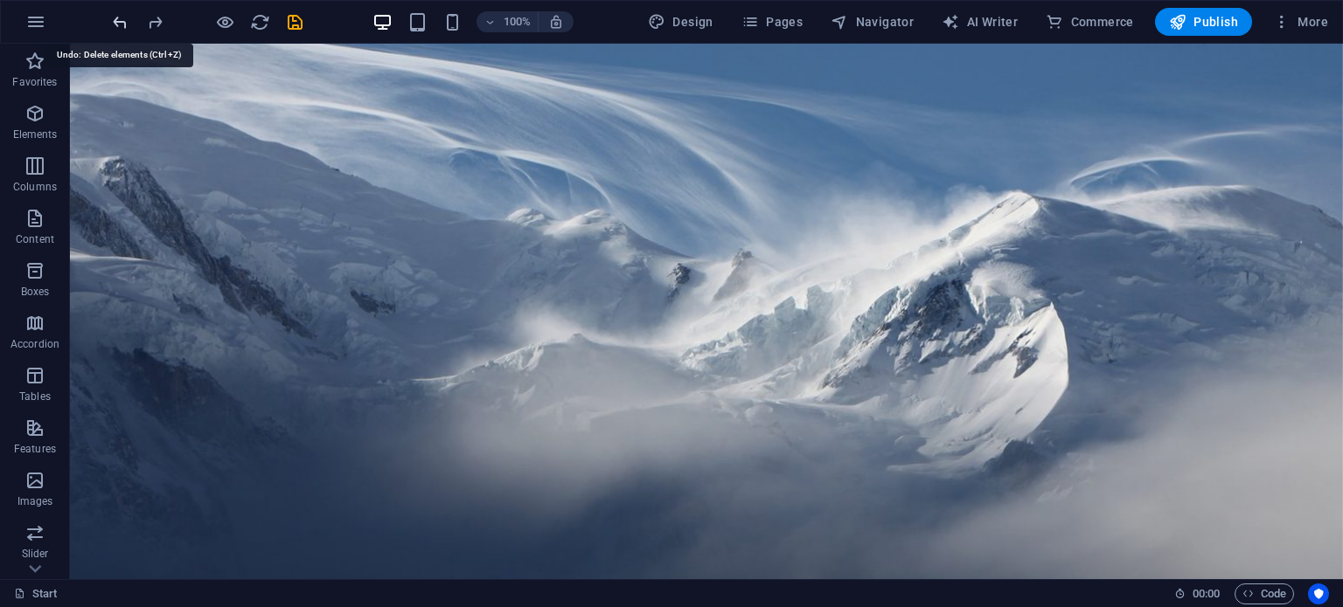
click at [115, 17] on icon "undo" at bounding box center [120, 22] width 20 height 20
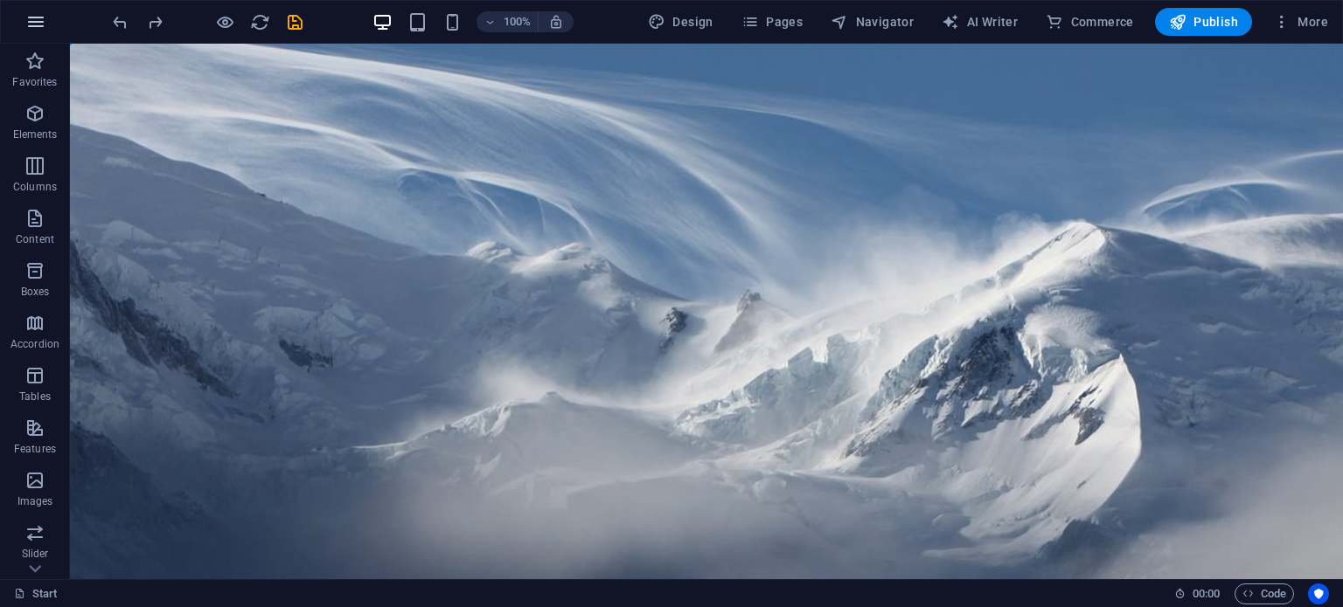
click at [25, 17] on icon "button" at bounding box center [35, 21] width 21 height 21
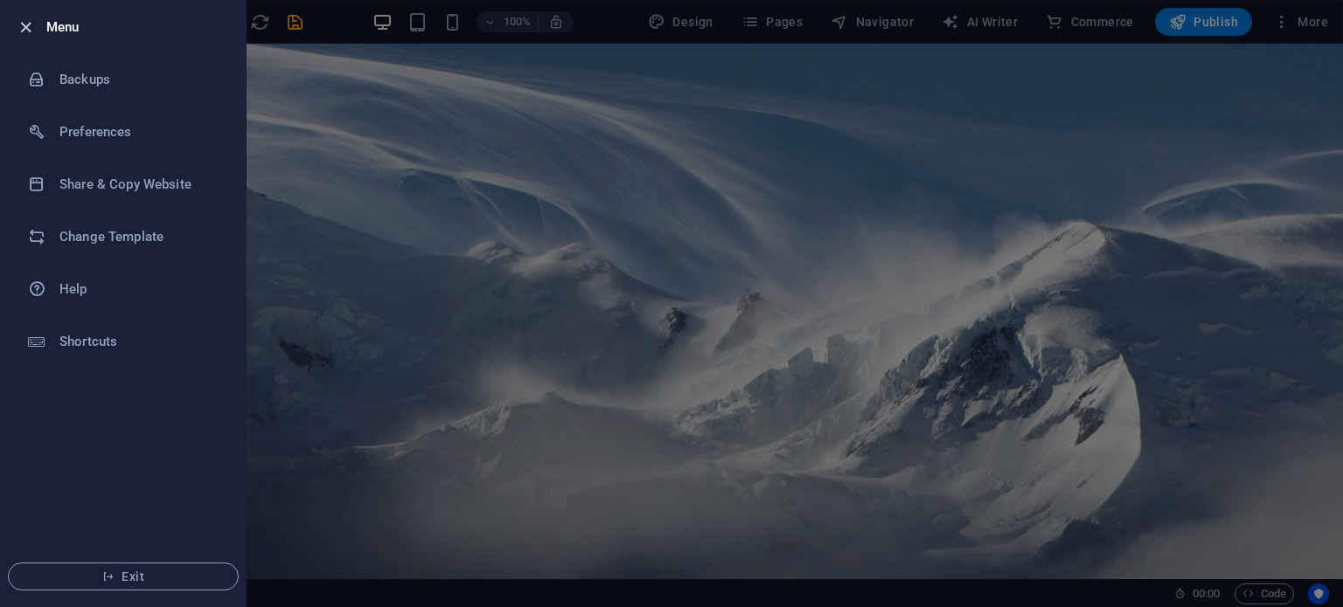
click at [19, 31] on icon "button" at bounding box center [26, 27] width 20 height 20
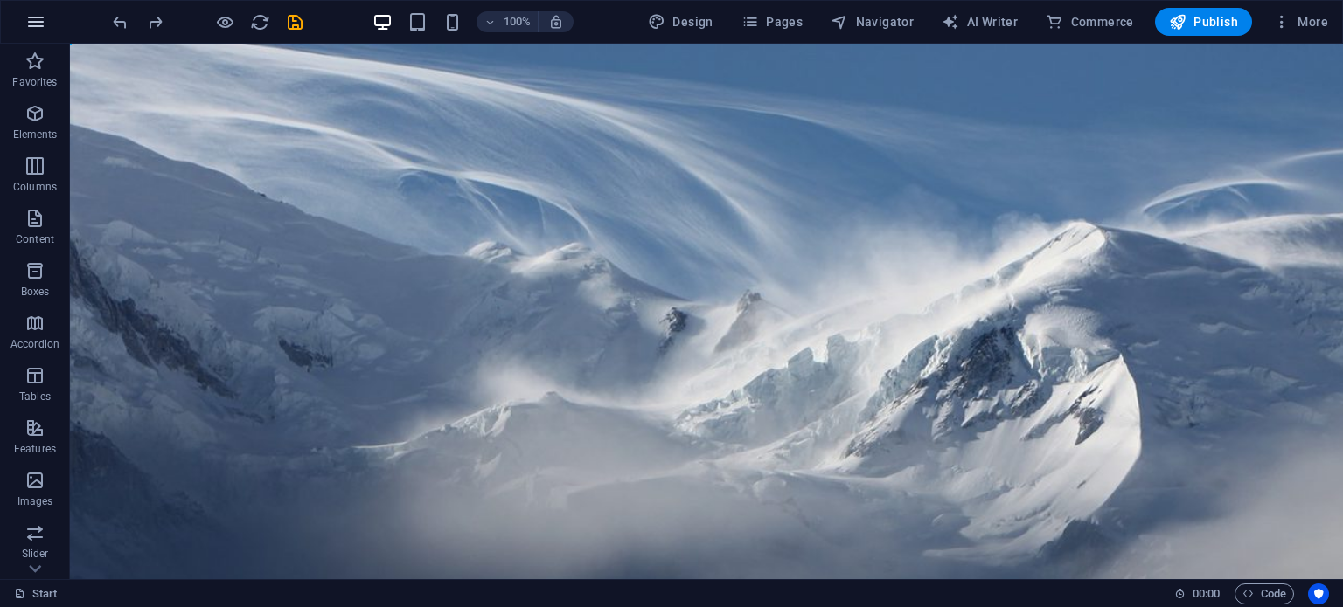
click at [33, 22] on icon "button" at bounding box center [35, 21] width 21 height 21
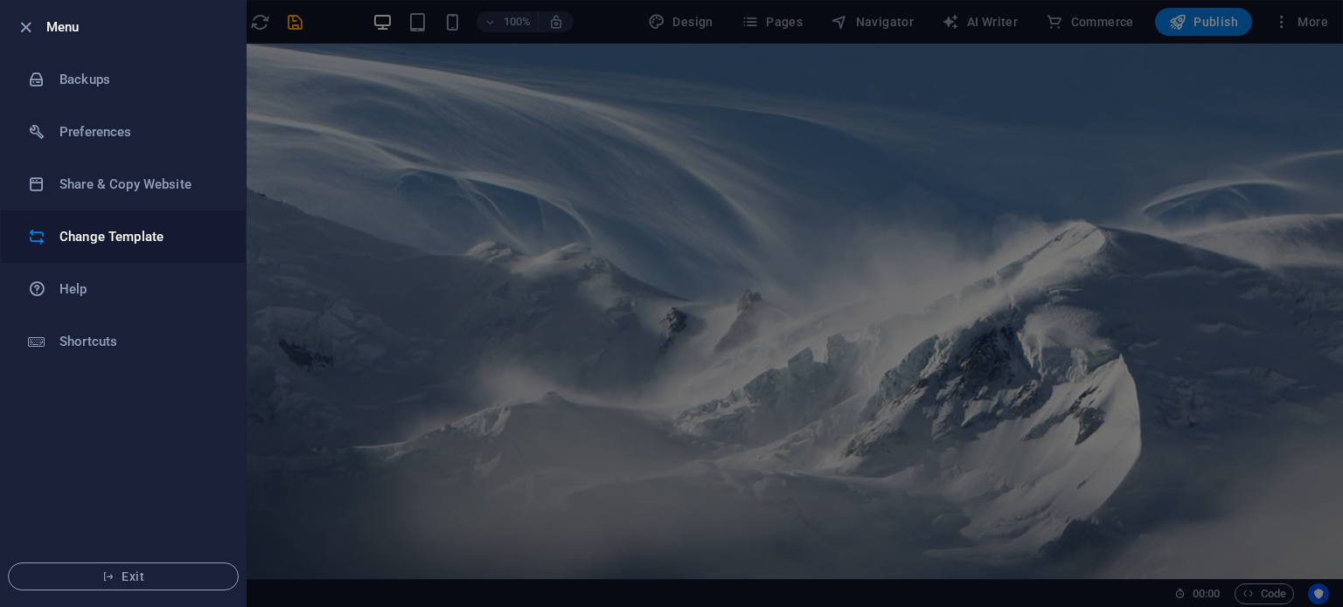
click at [111, 232] on h6 "Change Template" at bounding box center [140, 236] width 162 height 21
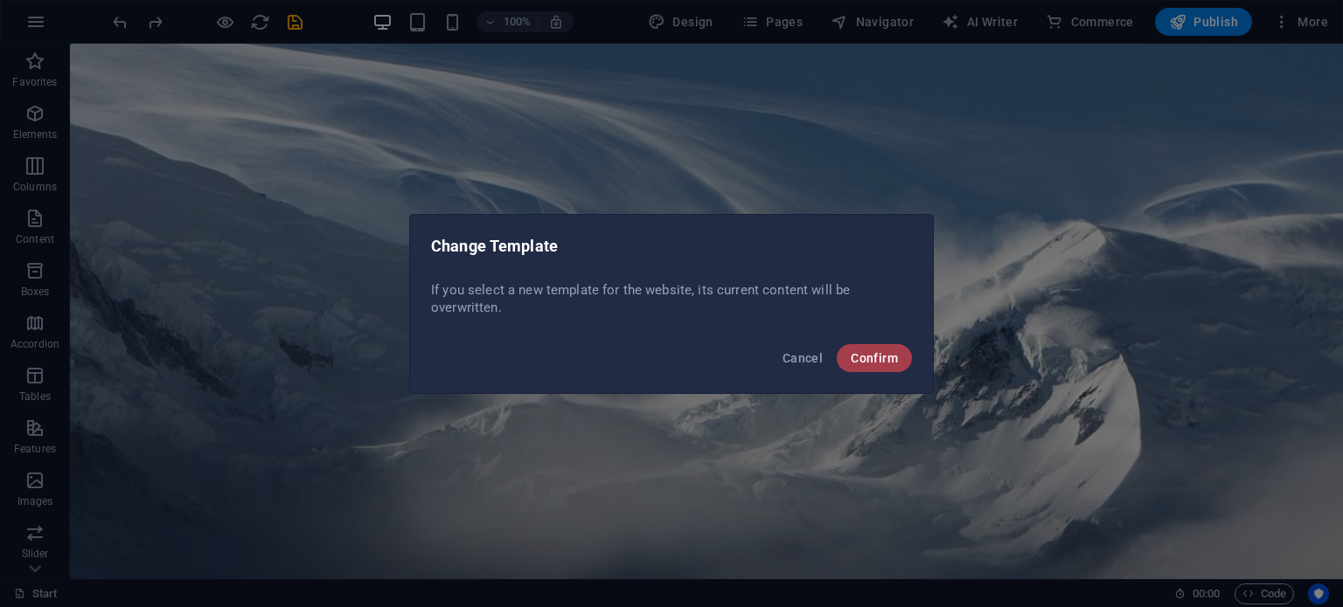
click at [858, 364] on span "Confirm" at bounding box center [873, 358] width 47 height 14
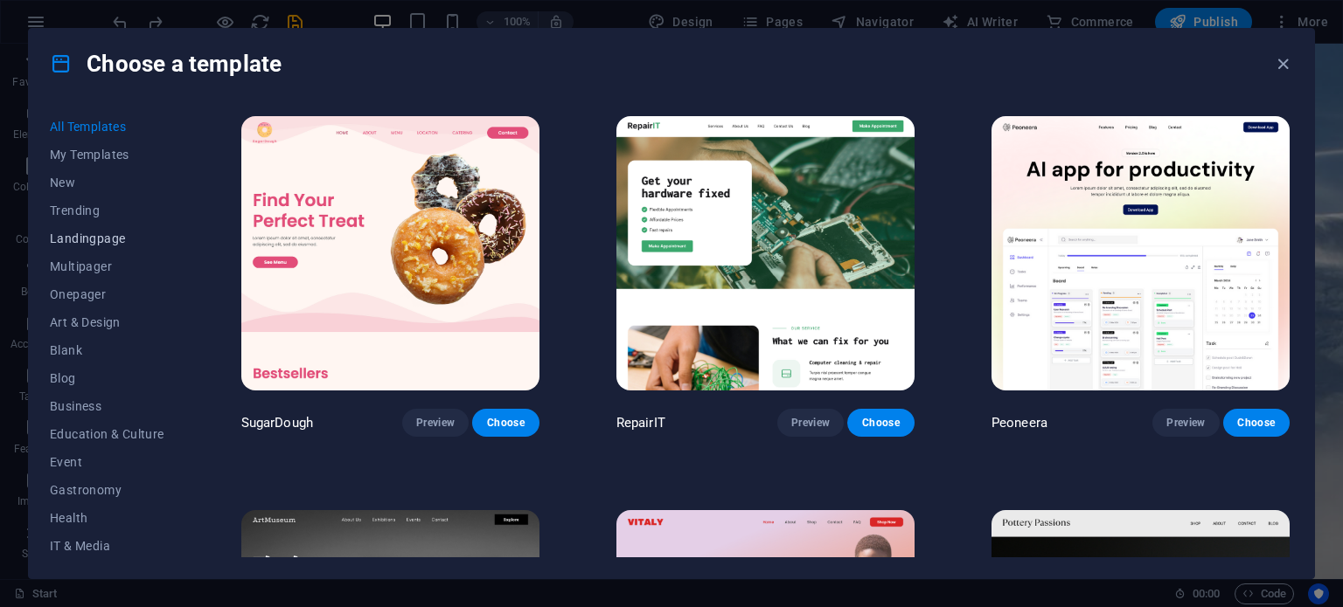
click at [68, 236] on span "Landingpage" at bounding box center [107, 239] width 114 height 14
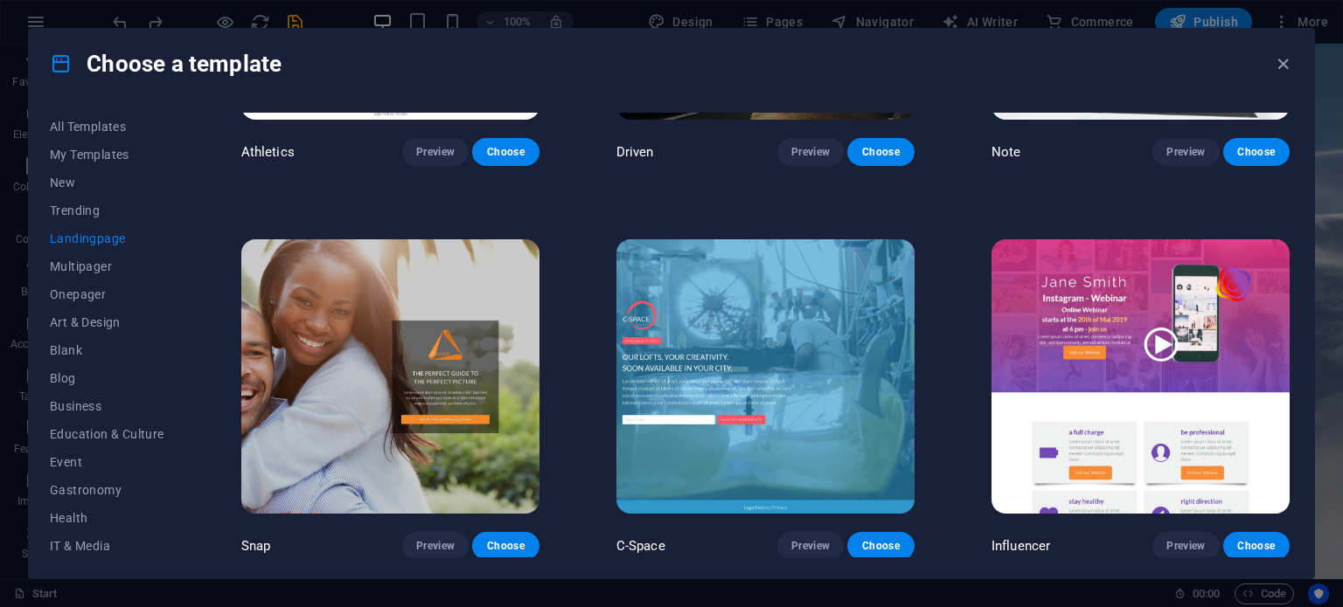
scroll to position [1457, 0]
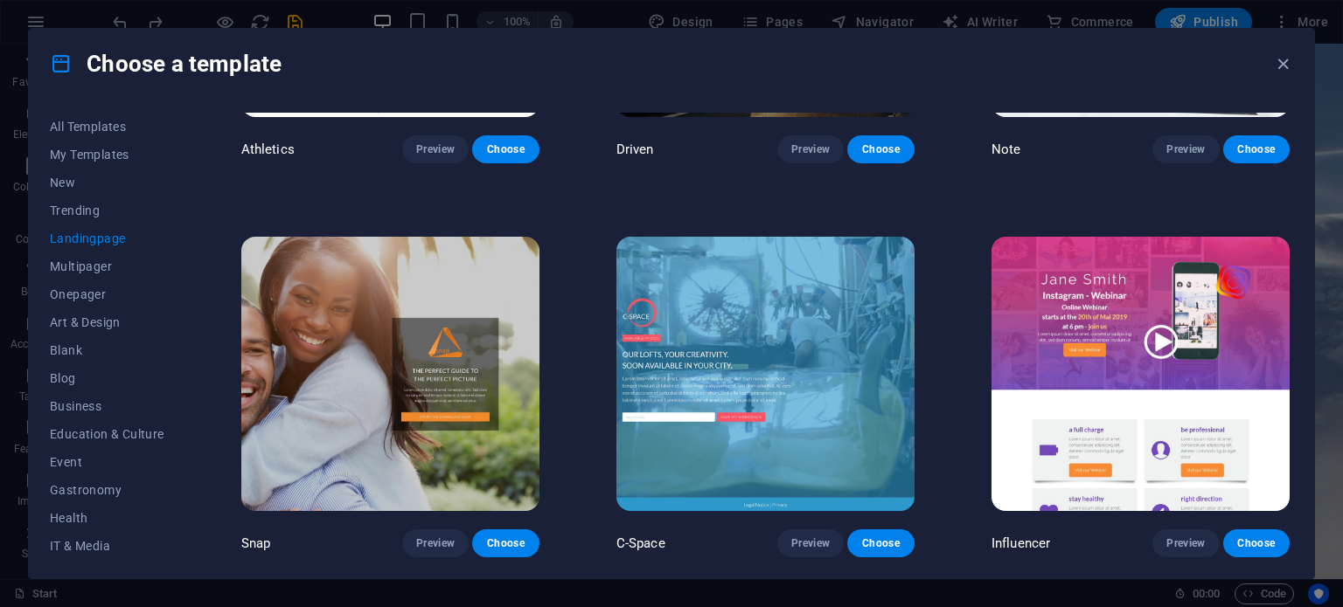
click at [704, 457] on img at bounding box center [765, 374] width 298 height 274
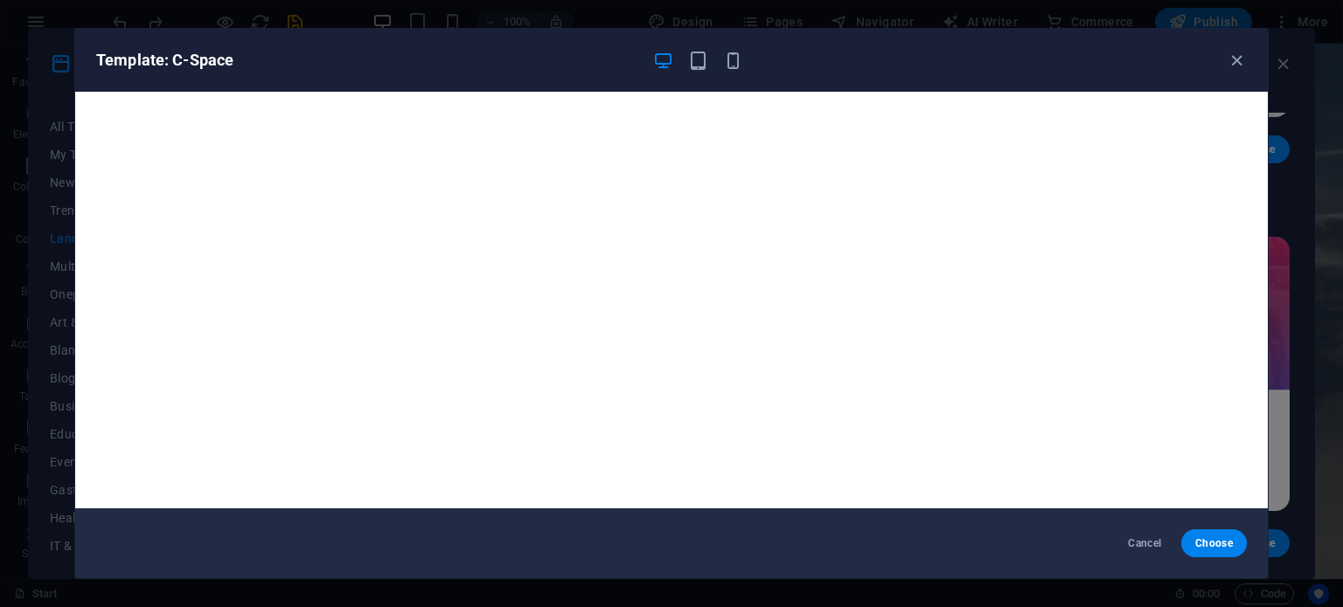
scroll to position [4, 0]
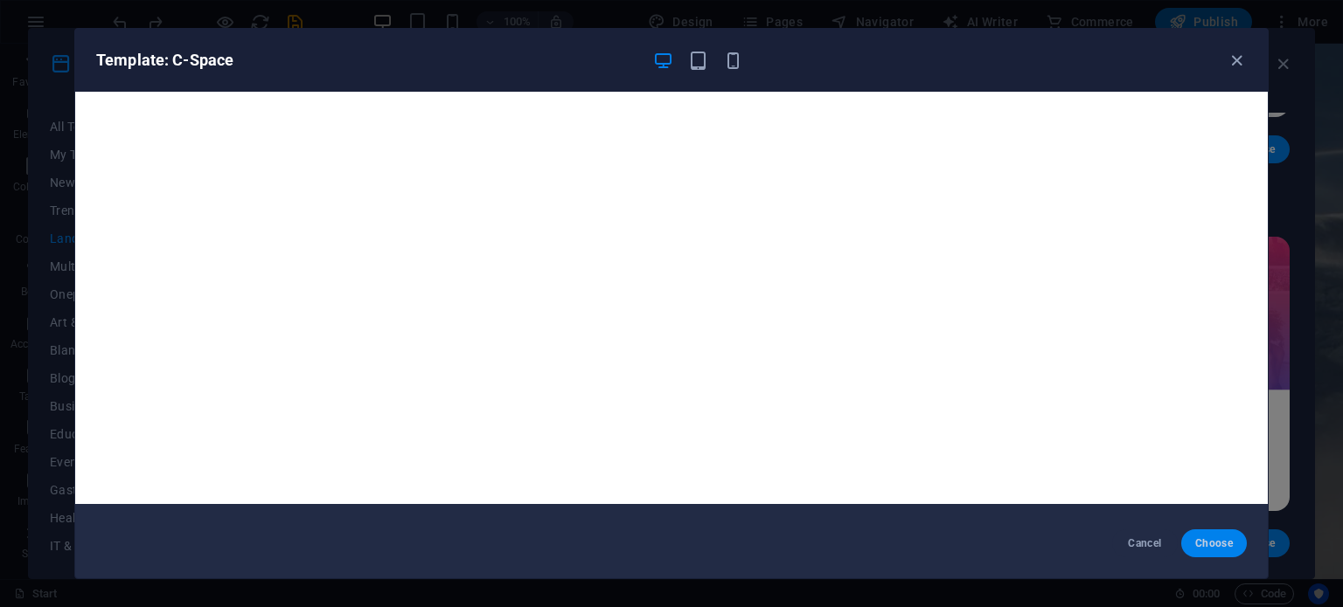
click at [1197, 541] on span "Choose" at bounding box center [1214, 544] width 38 height 14
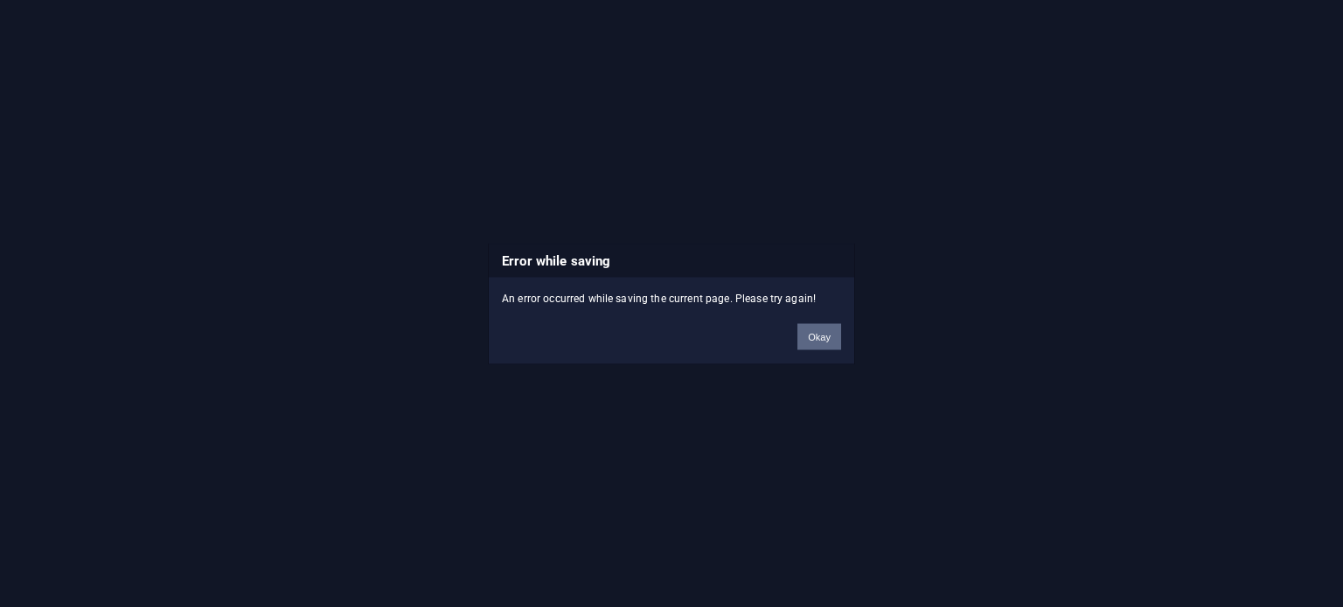
click at [823, 348] on button "Okay" at bounding box center [819, 336] width 44 height 26
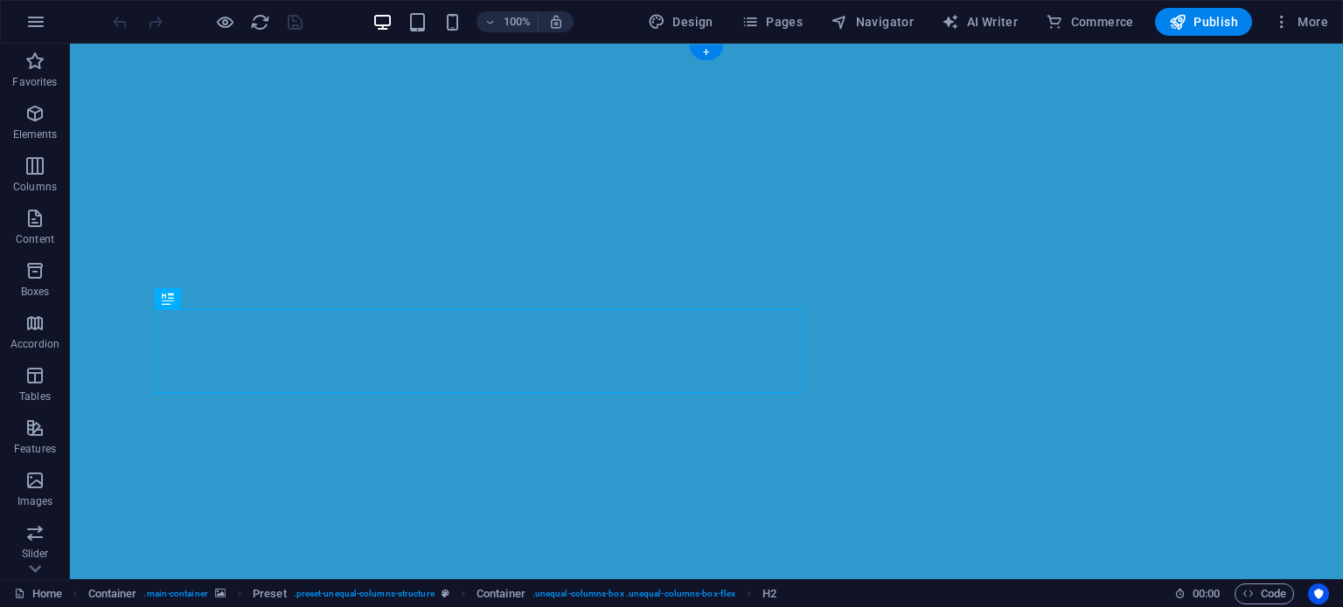
click at [99, 202] on figure at bounding box center [706, 422] width 1273 height 757
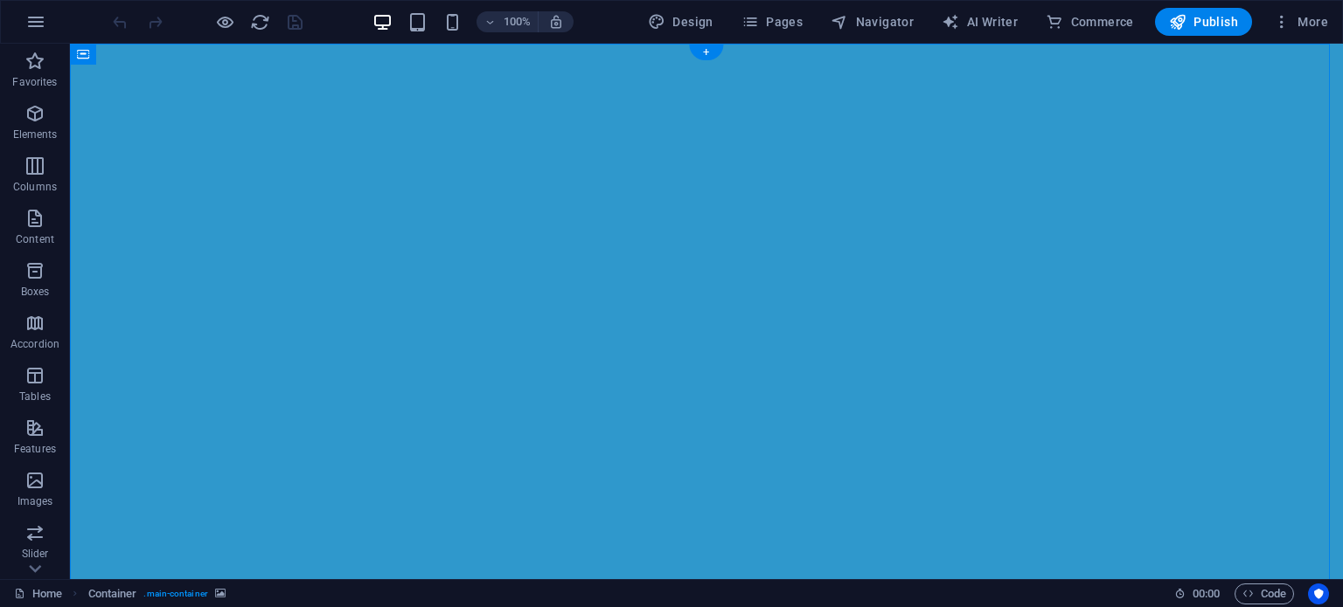
click at [99, 202] on figure at bounding box center [706, 422] width 1273 height 757
select select "%"
select select "vh"
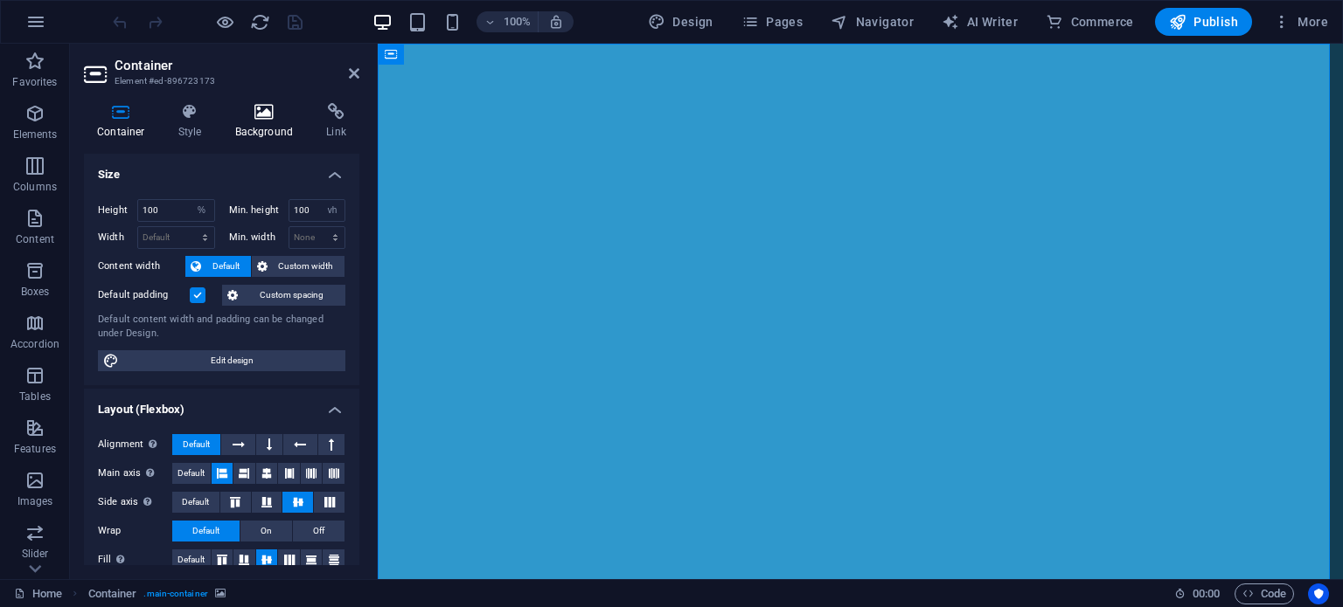
click at [259, 121] on h4 "Background" at bounding box center [268, 121] width 92 height 37
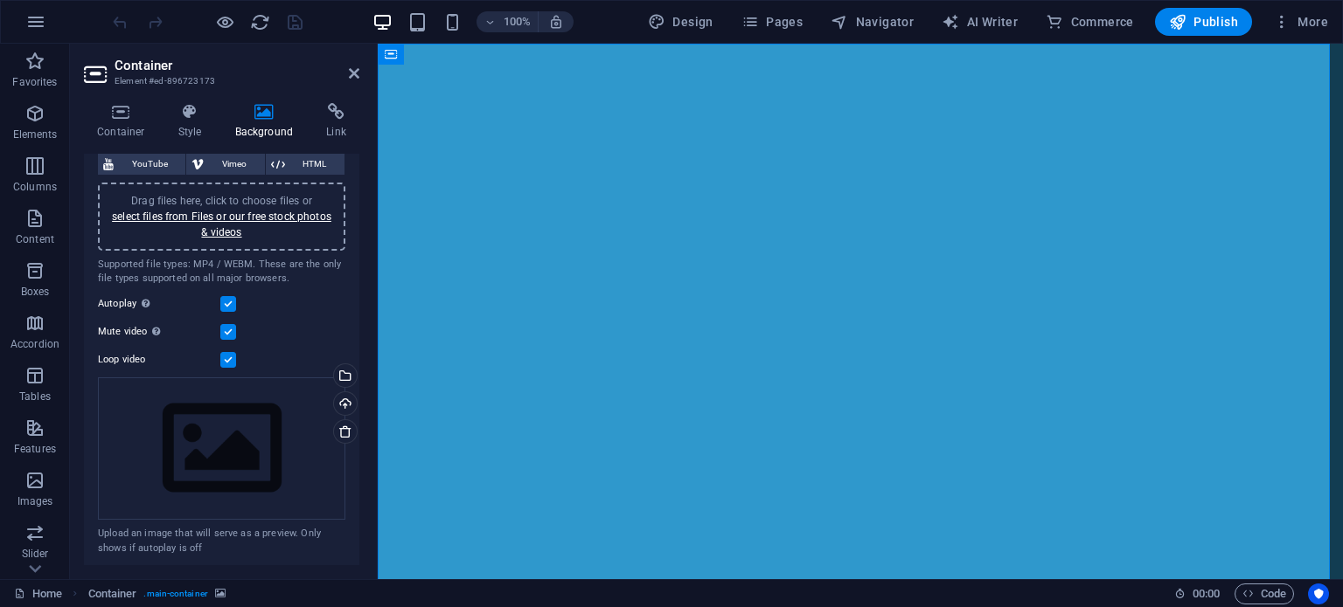
scroll to position [127, 0]
click at [231, 432] on div "Drag files here, click to choose files or select files from Files or our free s…" at bounding box center [221, 448] width 247 height 143
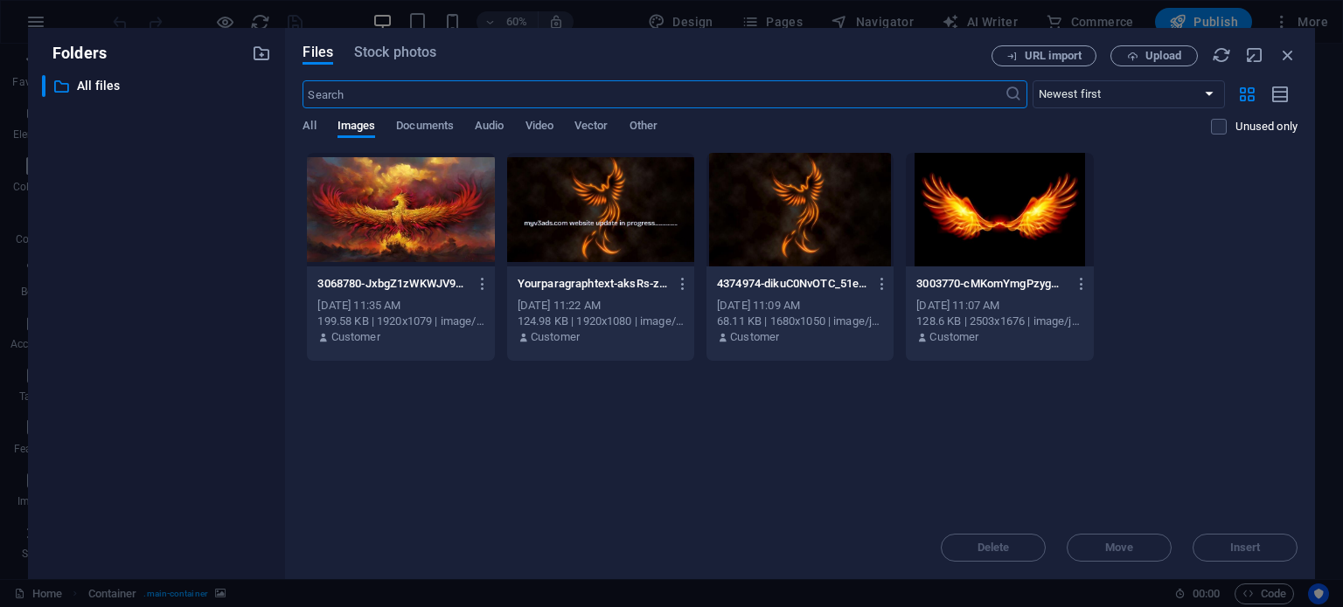
click at [973, 216] on div at bounding box center [998, 210] width 187 height 114
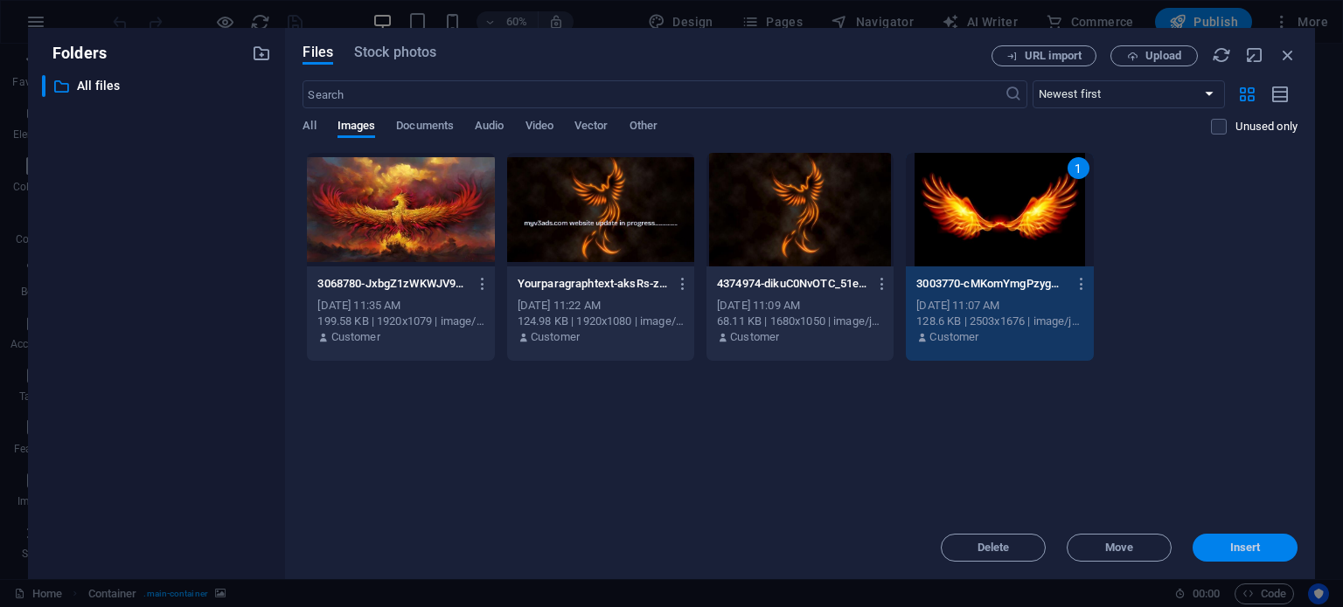
click at [1240, 548] on span "Insert" at bounding box center [1245, 548] width 31 height 10
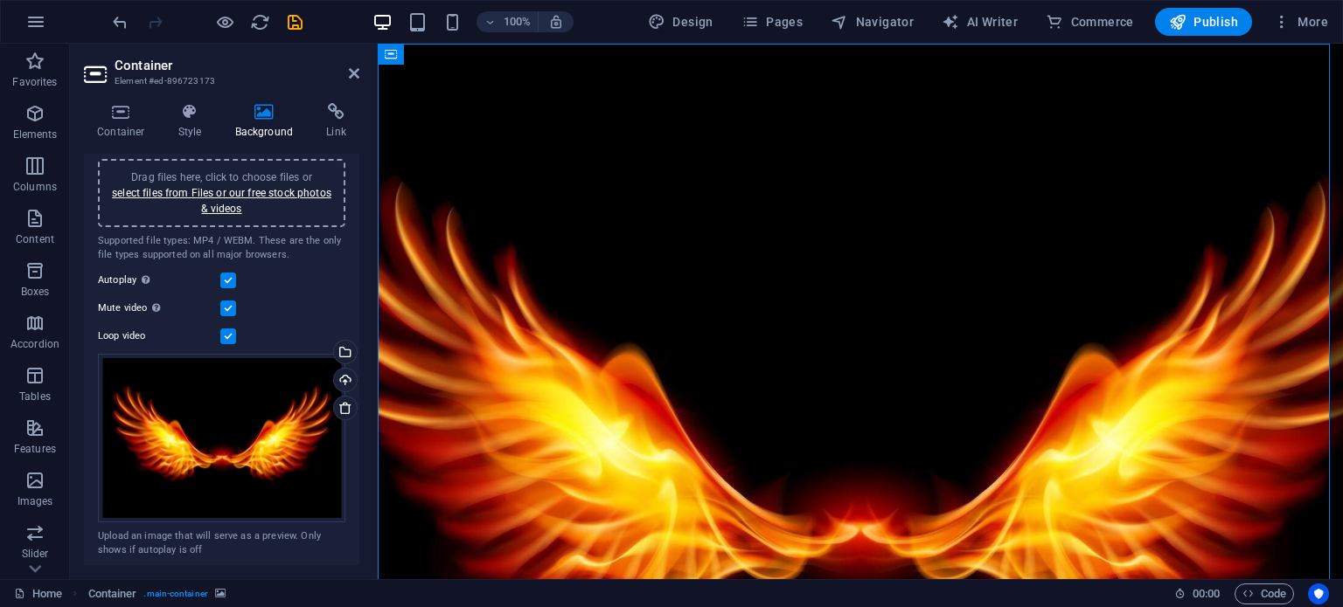
scroll to position [152, 0]
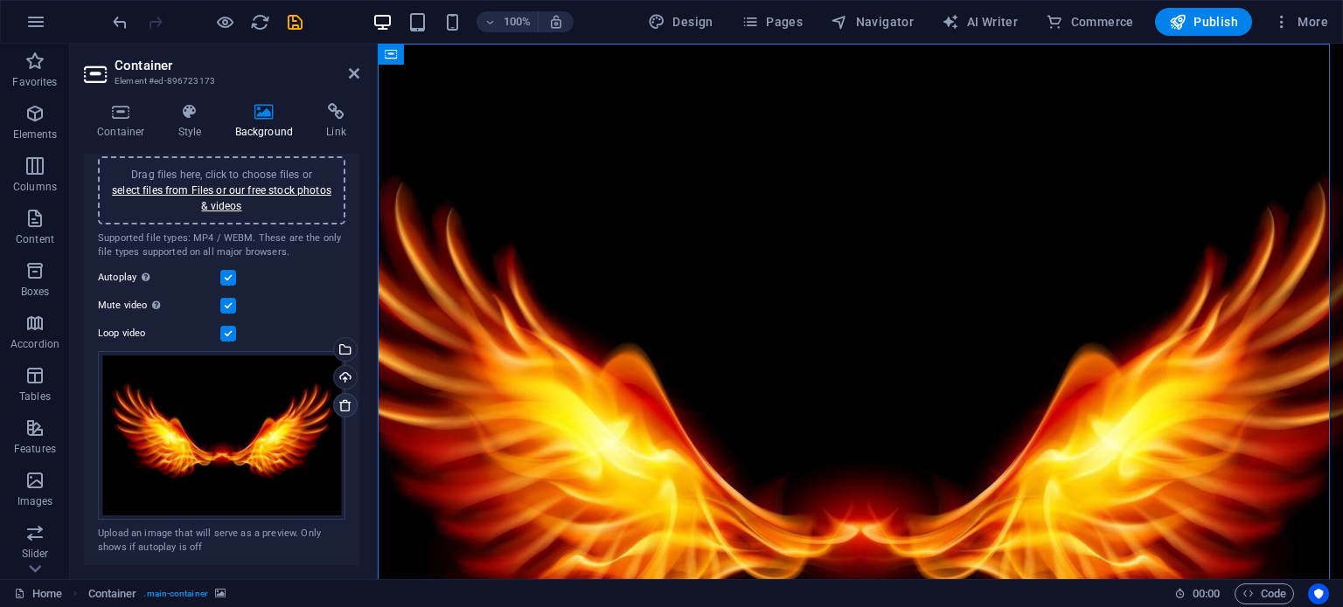
click at [338, 401] on icon at bounding box center [345, 406] width 14 height 14
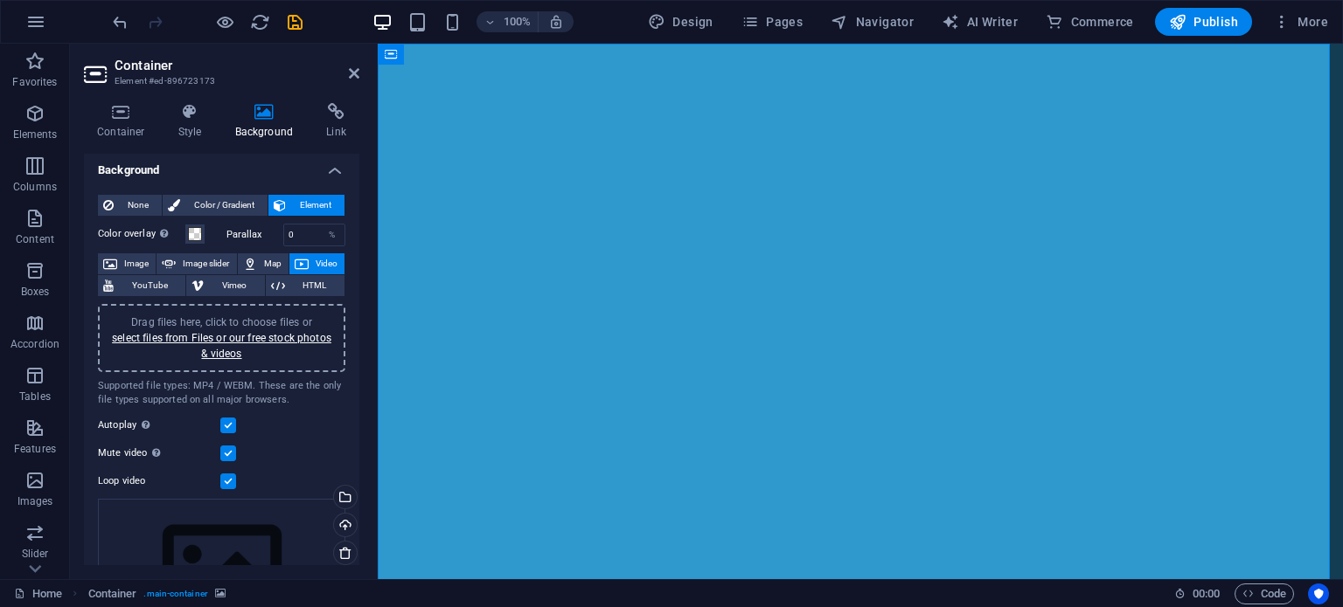
scroll to position [3, 0]
click at [230, 338] on link "select files from Files or our free stock photos & videos" at bounding box center [221, 347] width 219 height 28
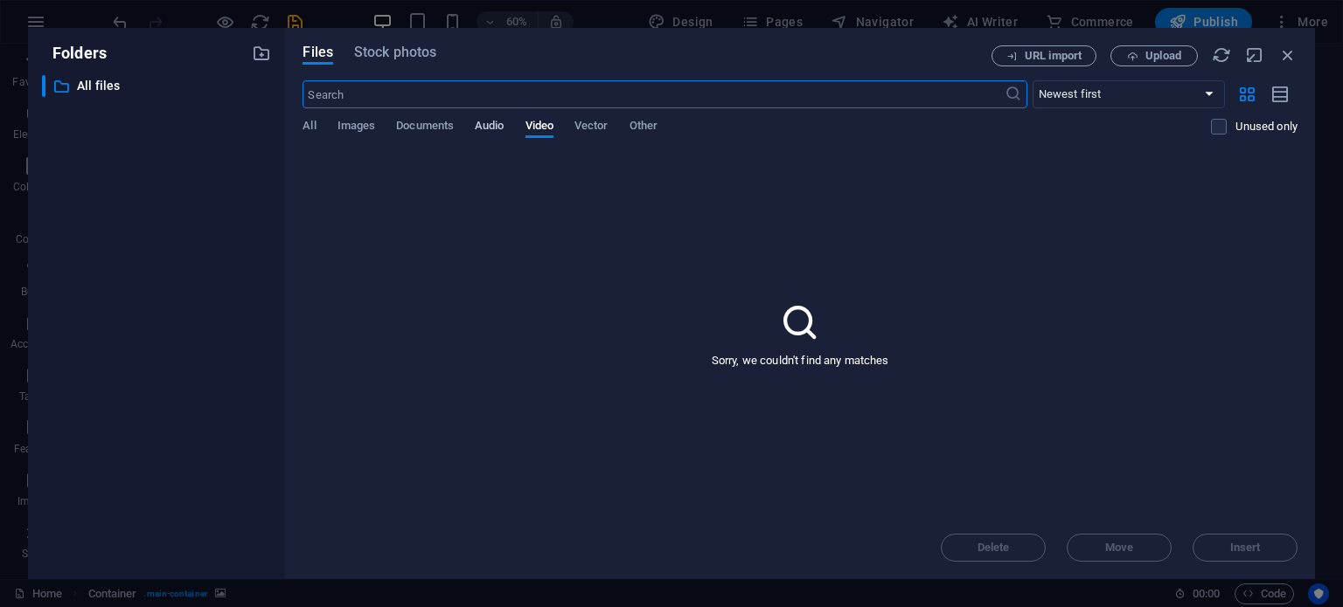
click at [499, 128] on span "Audio" at bounding box center [489, 127] width 29 height 24
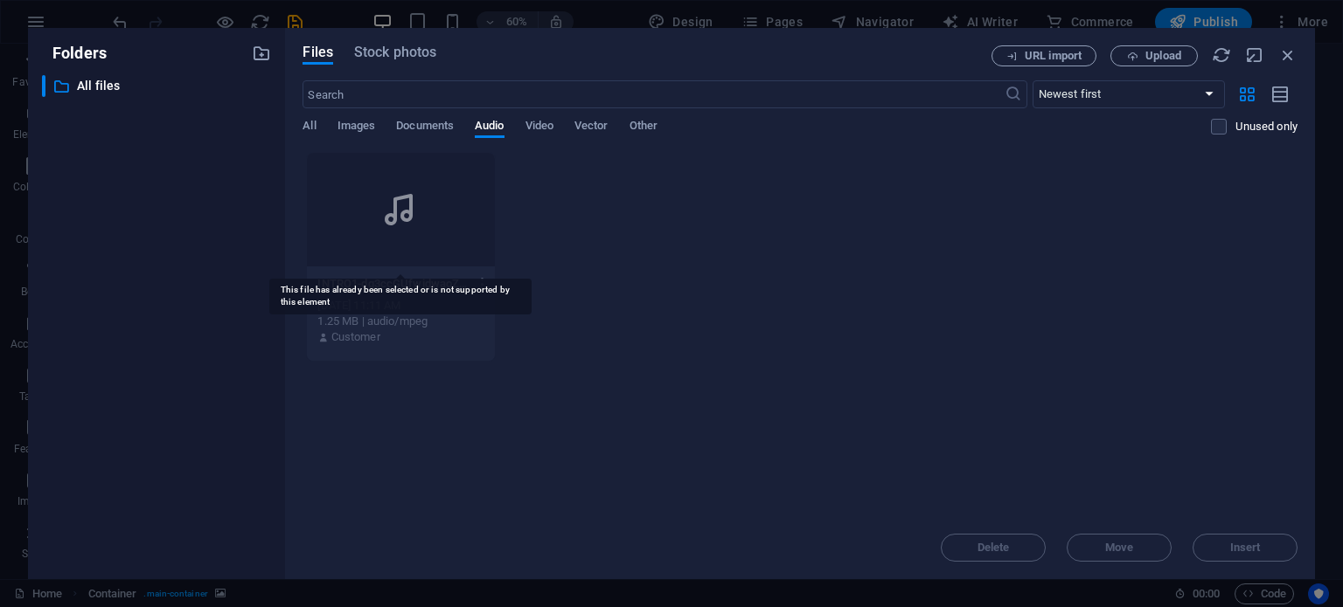
click at [434, 212] on div at bounding box center [400, 210] width 187 height 114
click at [1157, 58] on span "Upload" at bounding box center [1163, 56] width 36 height 10
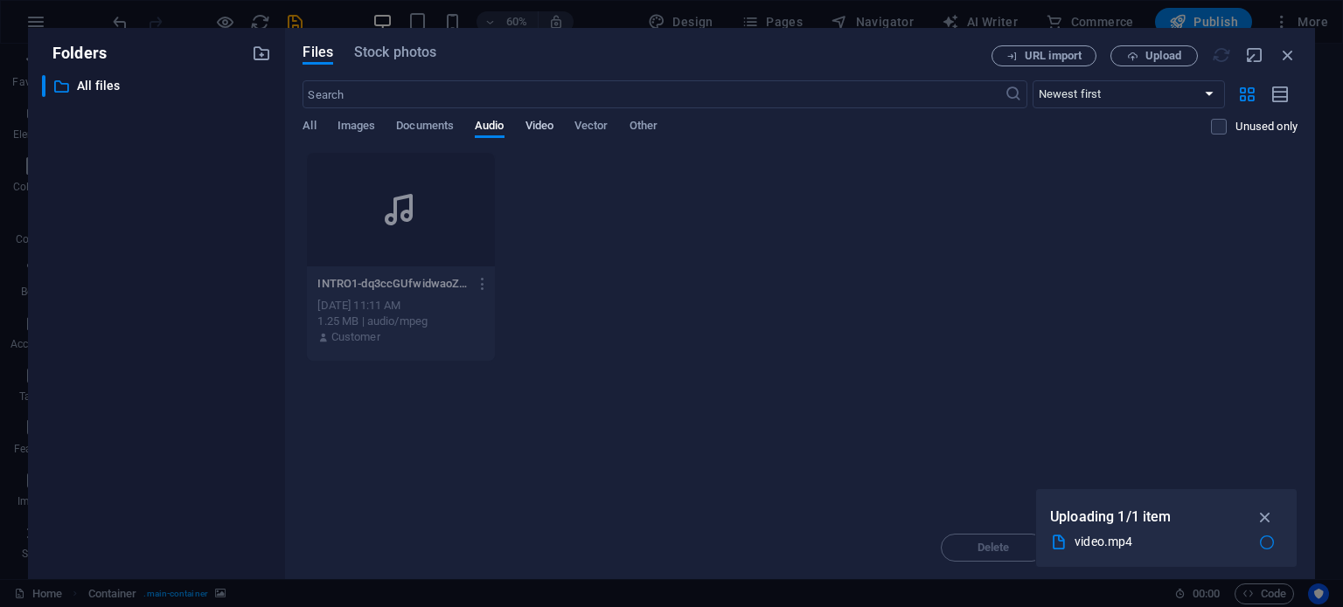
click at [539, 127] on span "Video" at bounding box center [539, 127] width 28 height 24
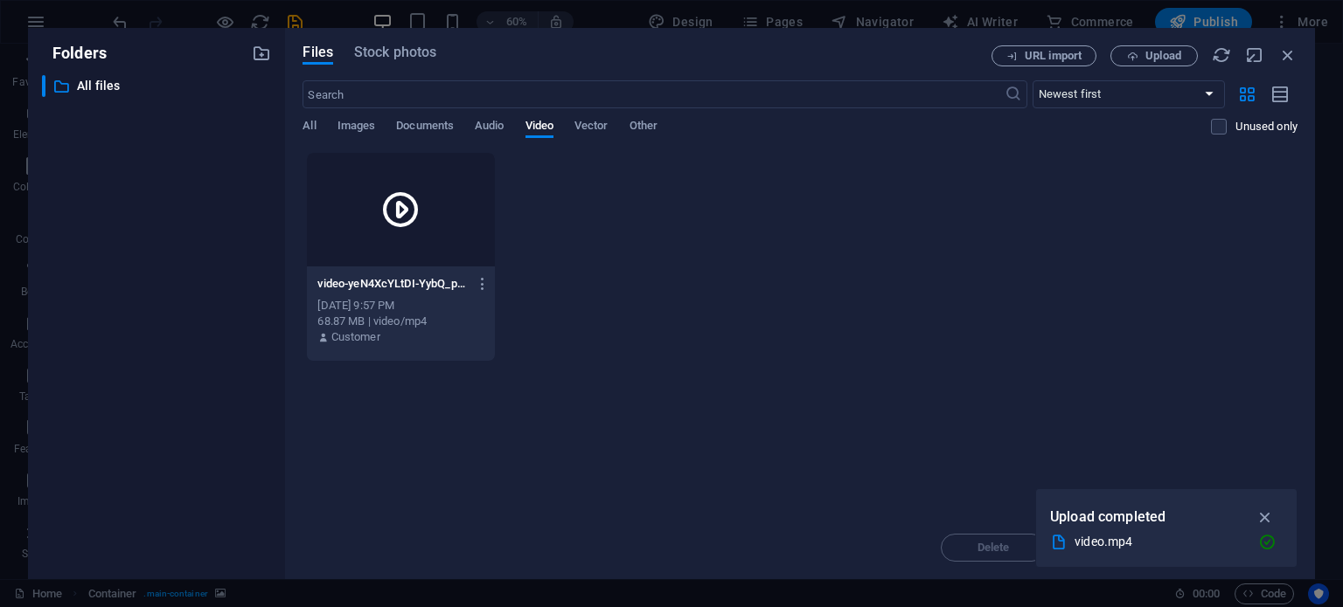
click at [444, 237] on div at bounding box center [400, 210] width 187 height 114
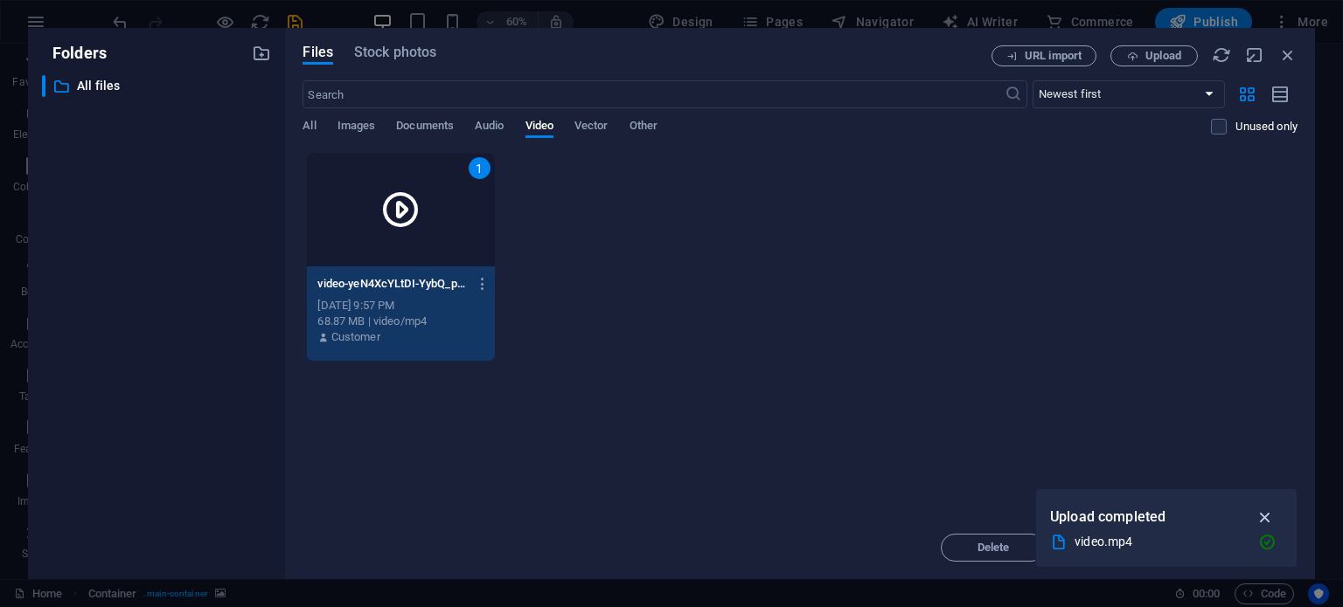
click at [1268, 511] on icon "button" at bounding box center [1265, 517] width 20 height 19
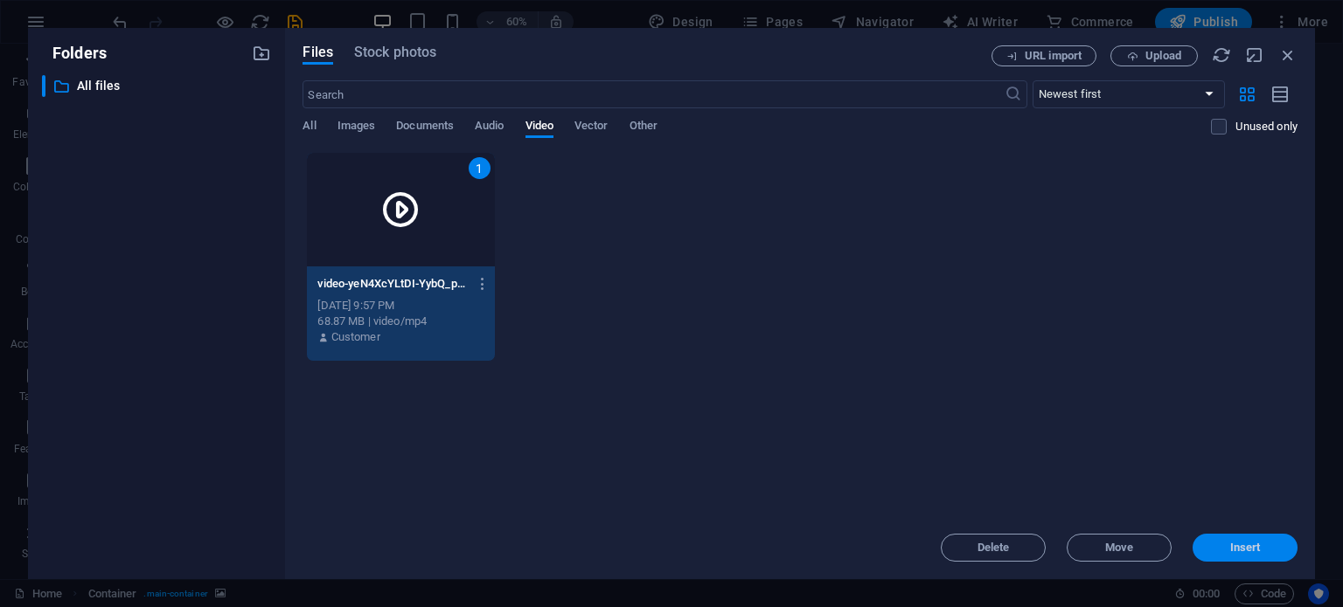
click at [1237, 551] on span "Insert" at bounding box center [1245, 548] width 31 height 10
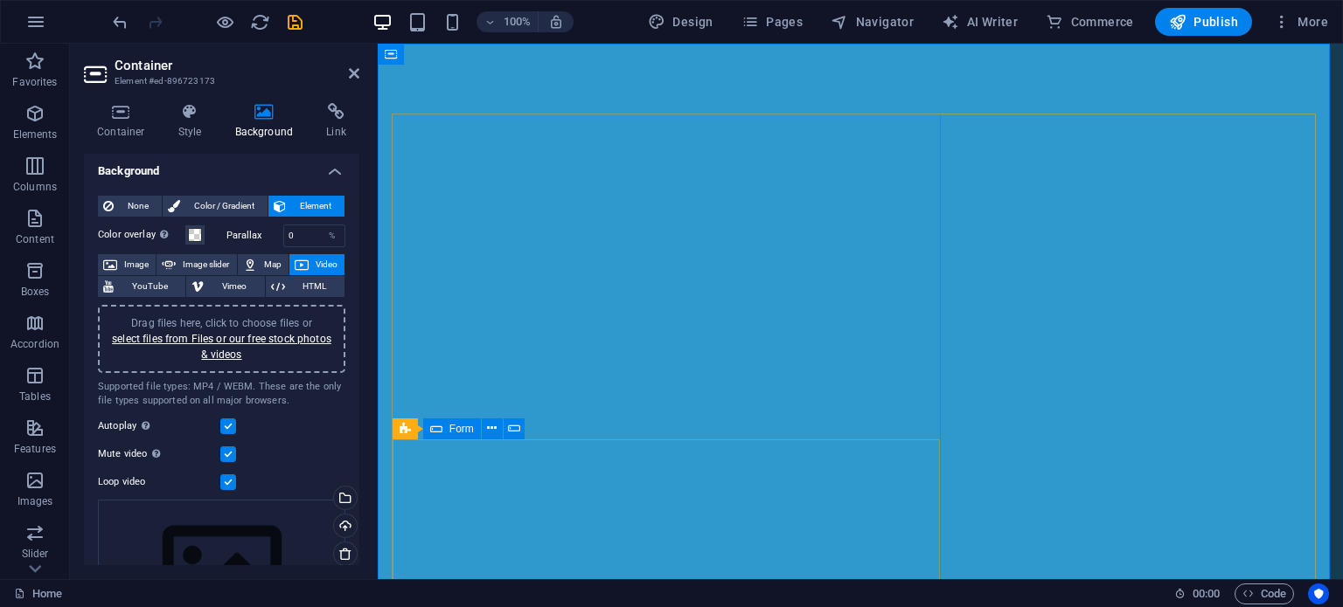
scroll to position [164, 0]
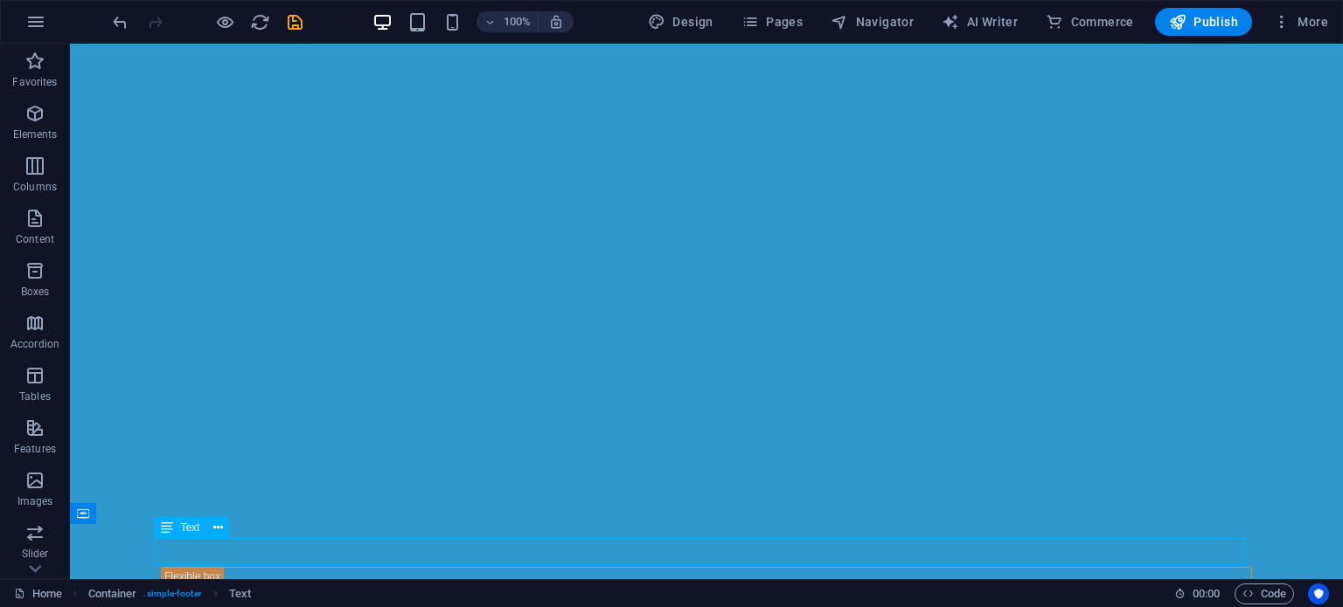
scroll to position [136, 0]
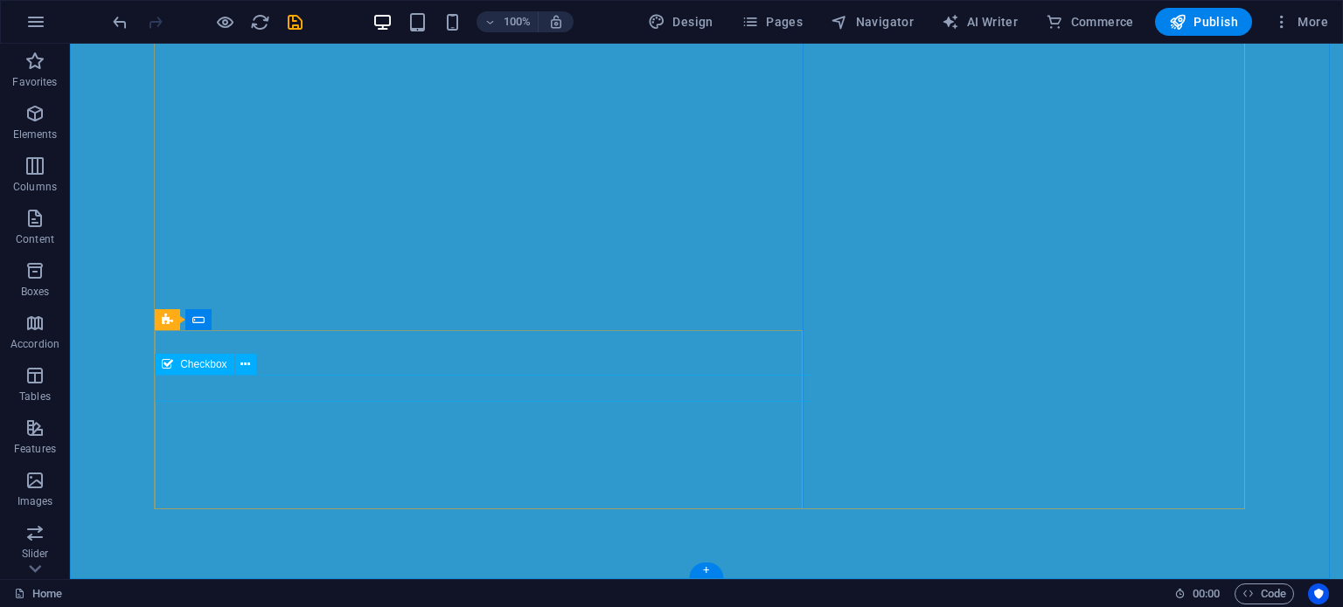
click div "I have read and understand the privacy policy."
click div "Unreadable? Load new"
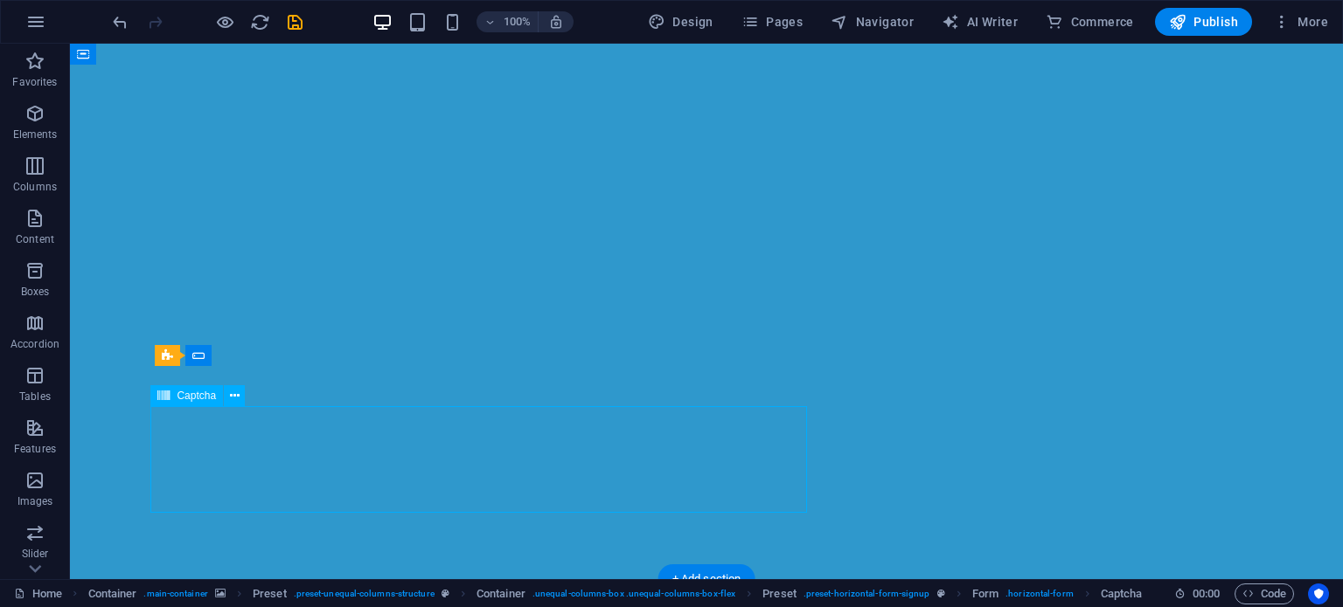
scroll to position [0, 0]
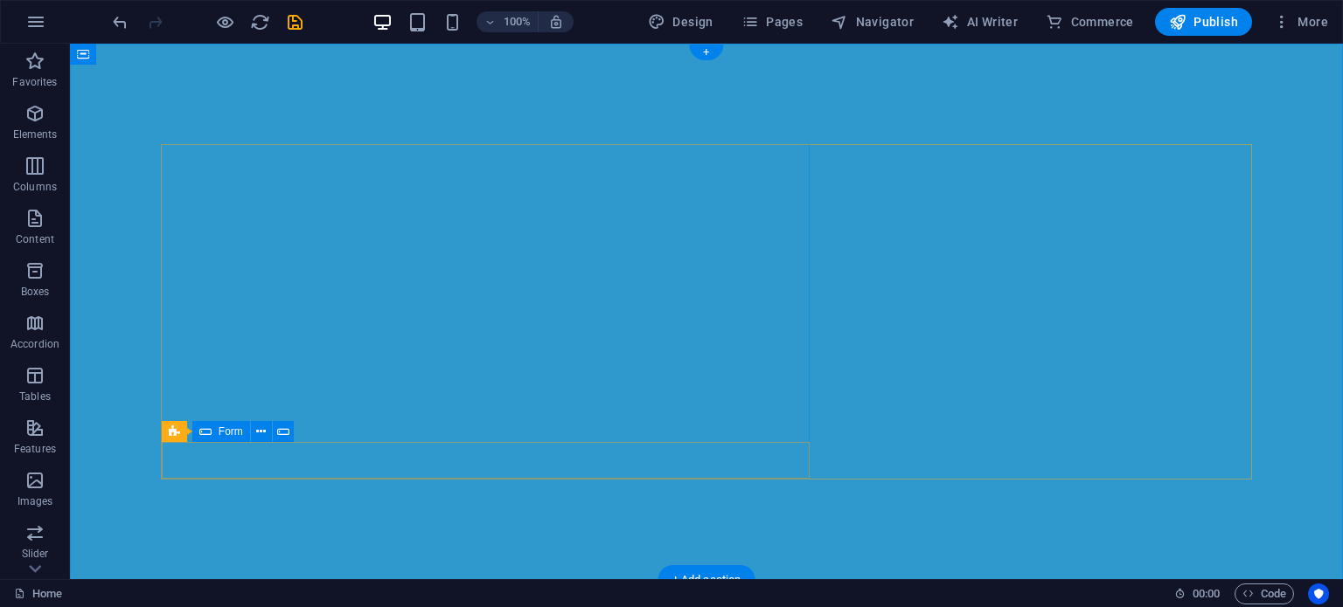
click div "Save my Workspace"
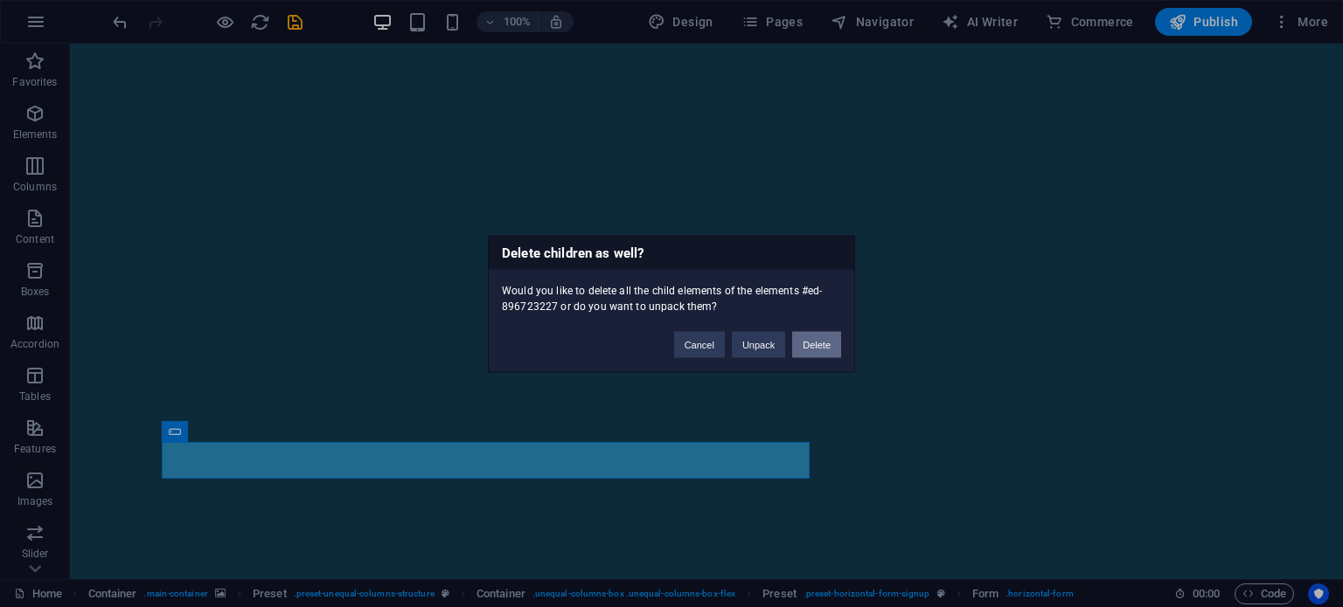
click at [807, 344] on button "Delete" at bounding box center [816, 344] width 49 height 26
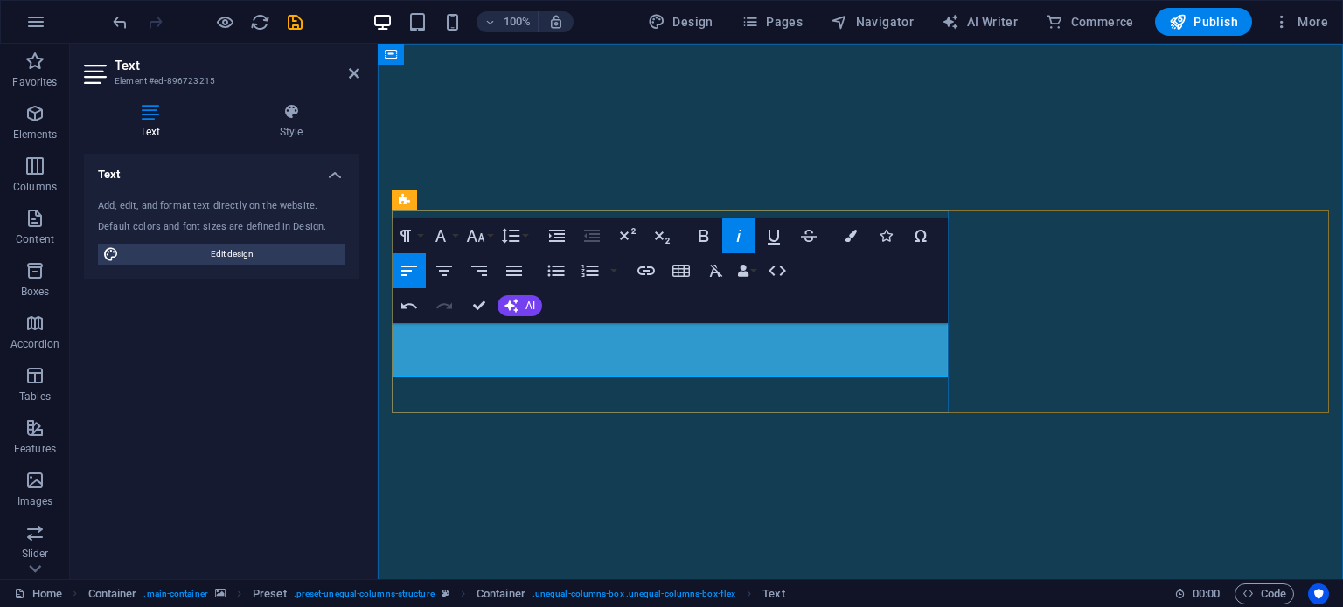
click at [897, 518] on figure at bounding box center [860, 312] width 965 height 537
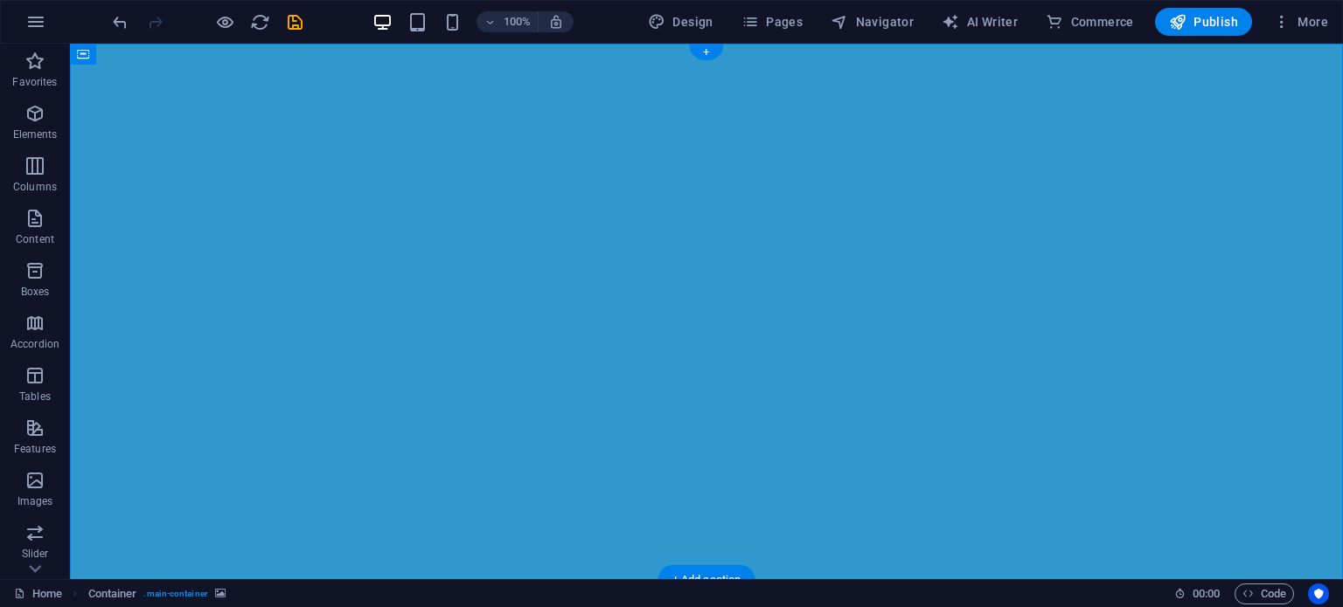
click at [538, 148] on figure at bounding box center [706, 312] width 1273 height 537
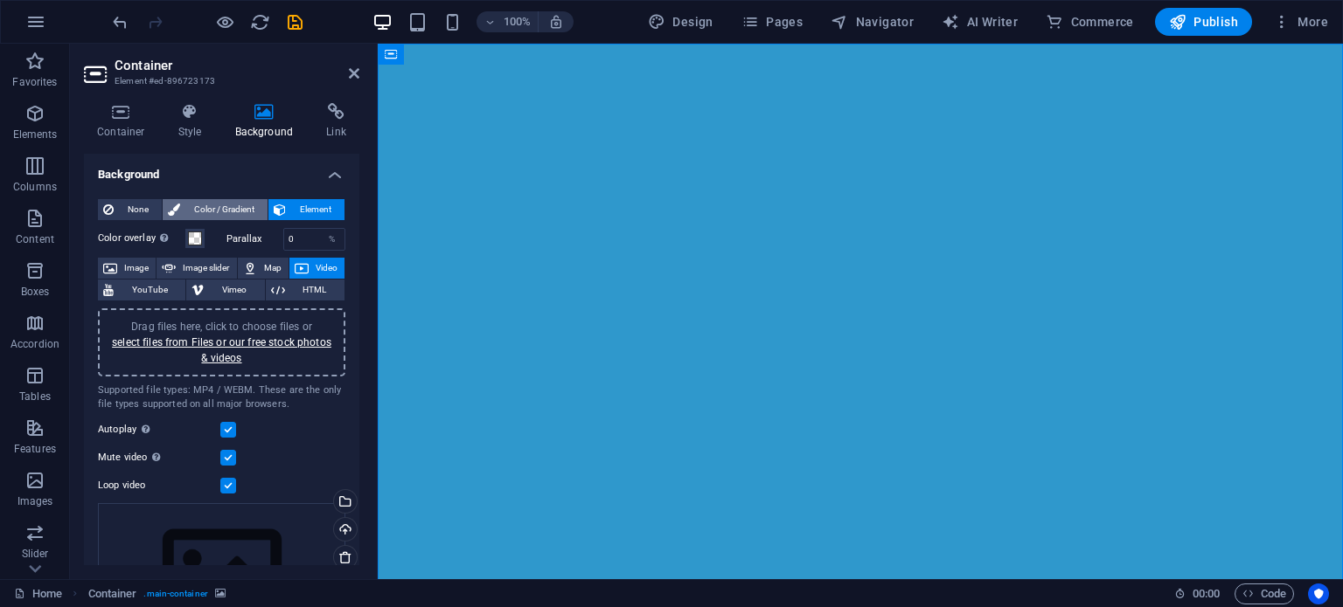
click at [217, 209] on span "Color / Gradient" at bounding box center [223, 209] width 77 height 21
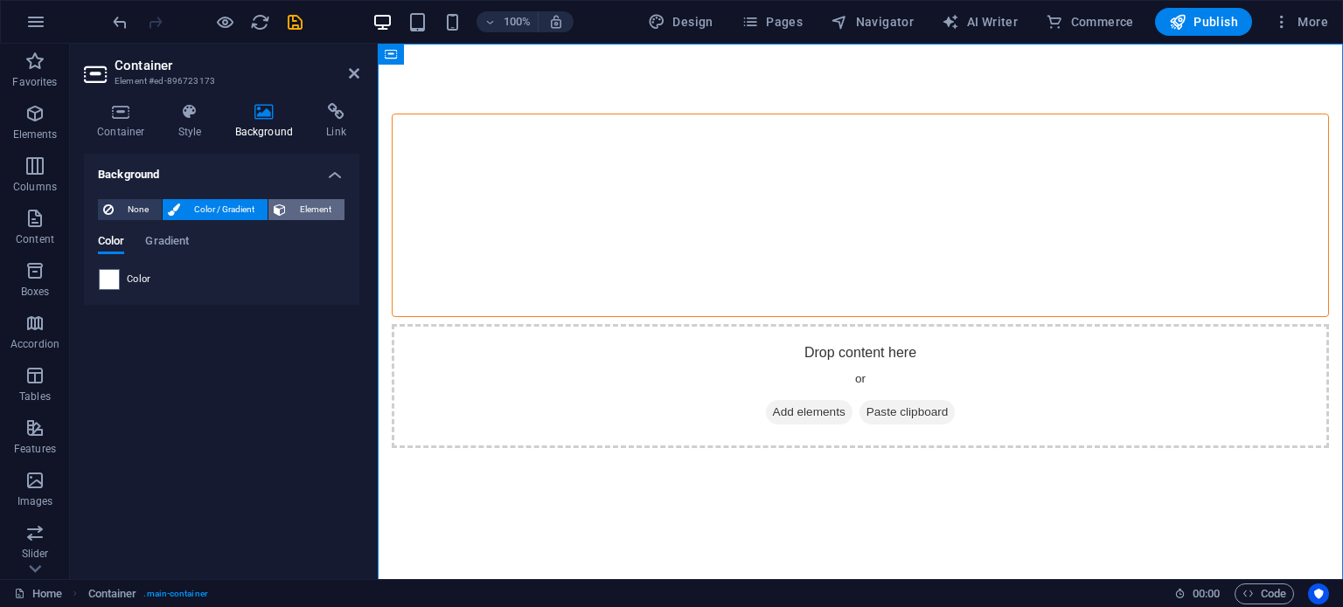
click at [315, 202] on span "Element" at bounding box center [315, 209] width 48 height 21
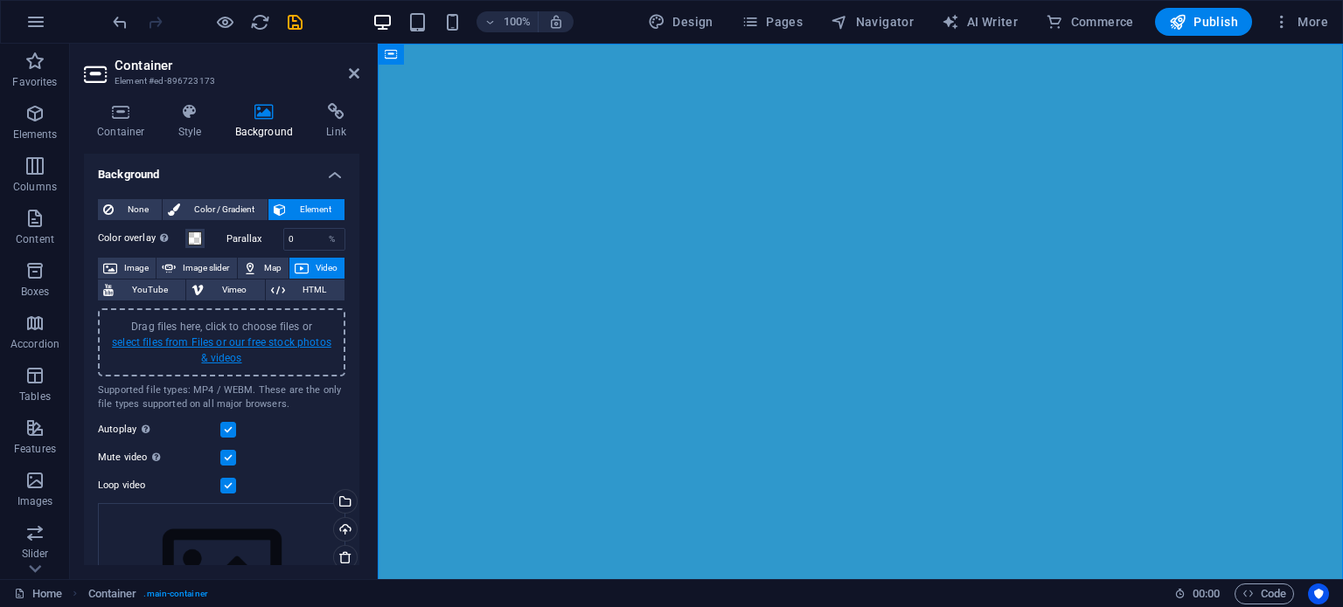
click at [238, 347] on link "select files from Files or our free stock photos & videos" at bounding box center [221, 351] width 219 height 28
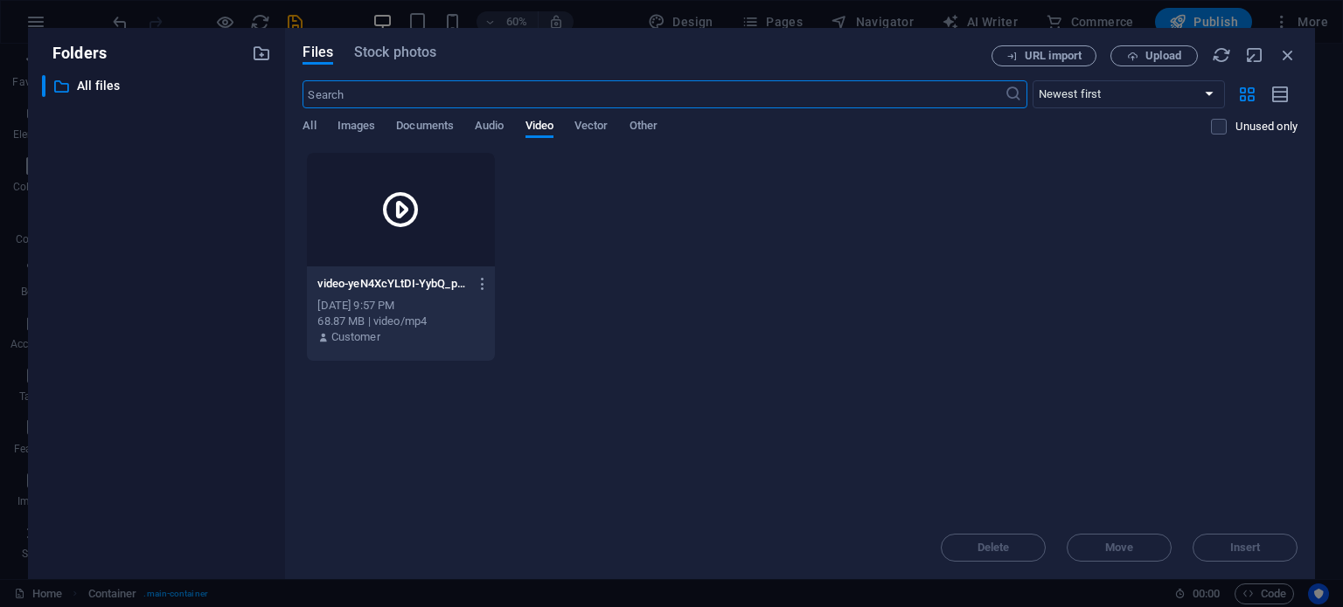
click at [361, 244] on div at bounding box center [400, 210] width 187 height 114
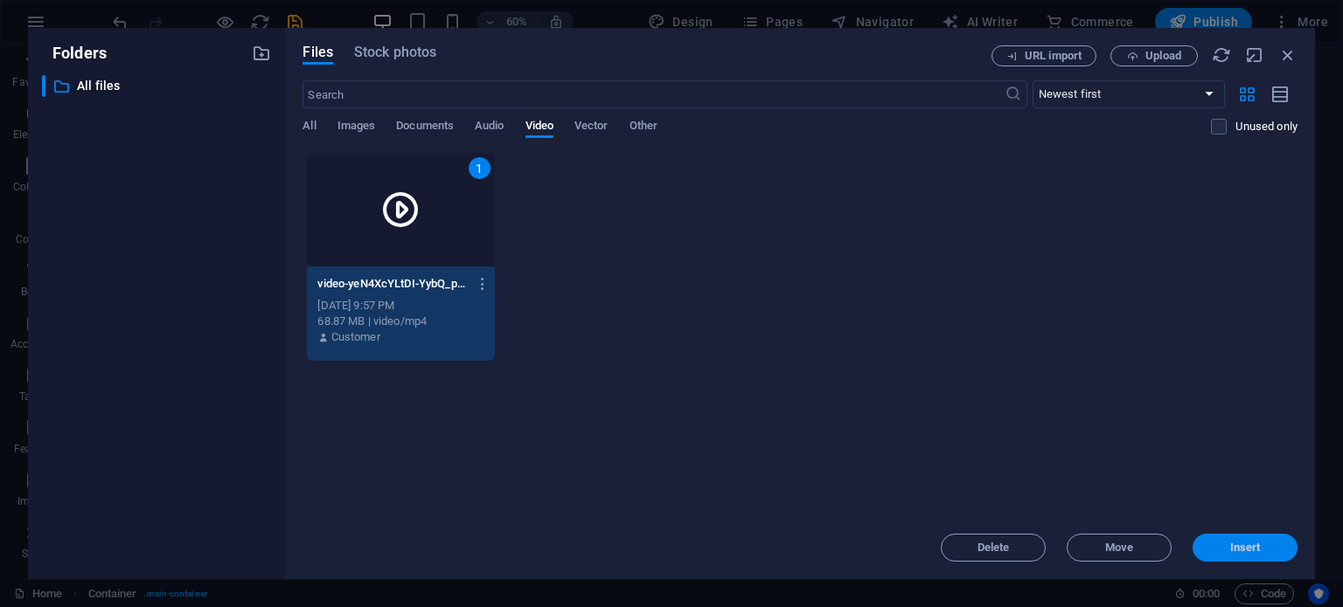
click at [1252, 548] on span "Insert" at bounding box center [1245, 548] width 31 height 10
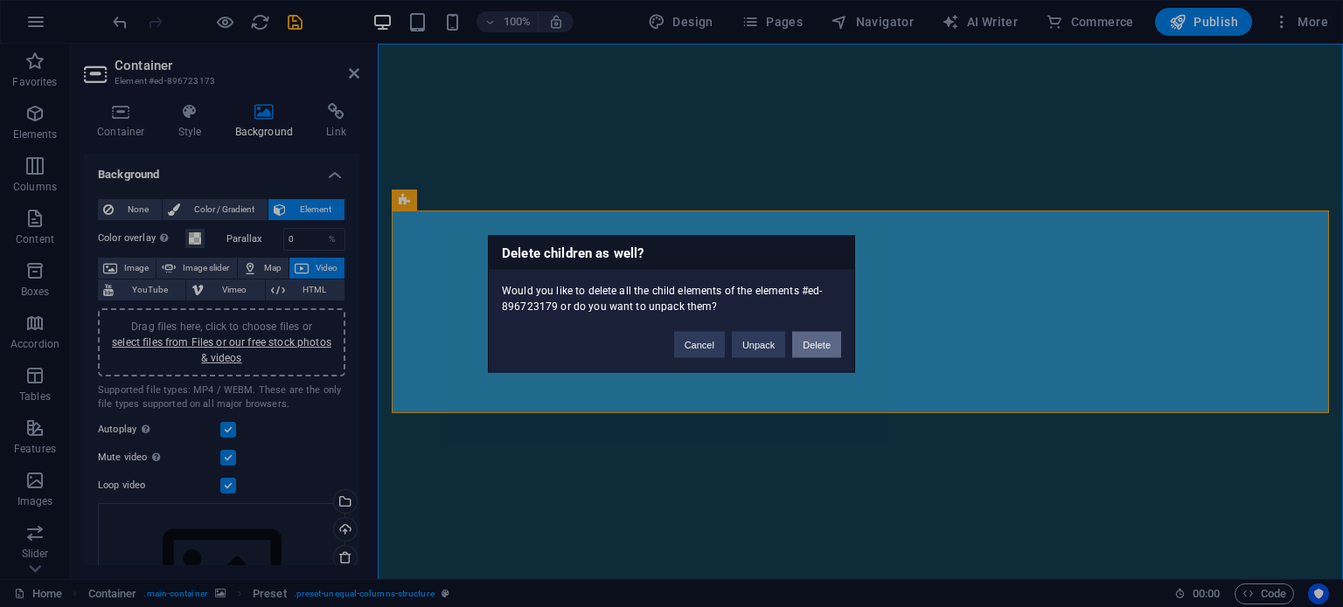
click at [810, 350] on button "Delete" at bounding box center [816, 344] width 49 height 26
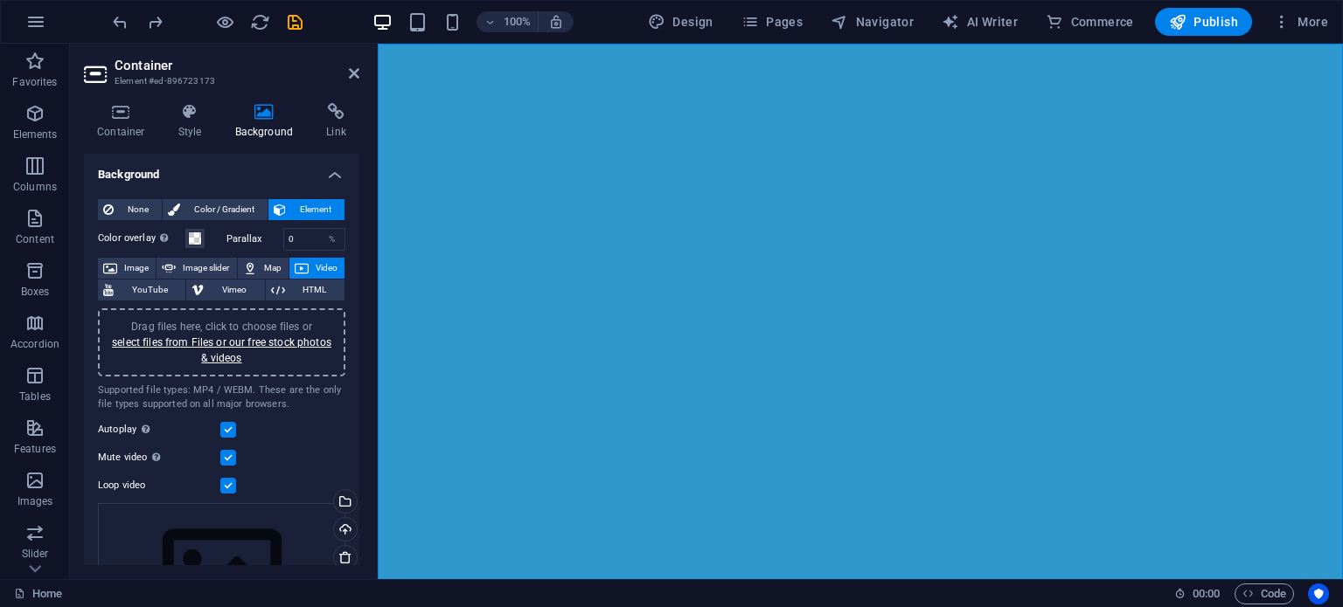
click at [678, 461] on figure at bounding box center [860, 312] width 965 height 537
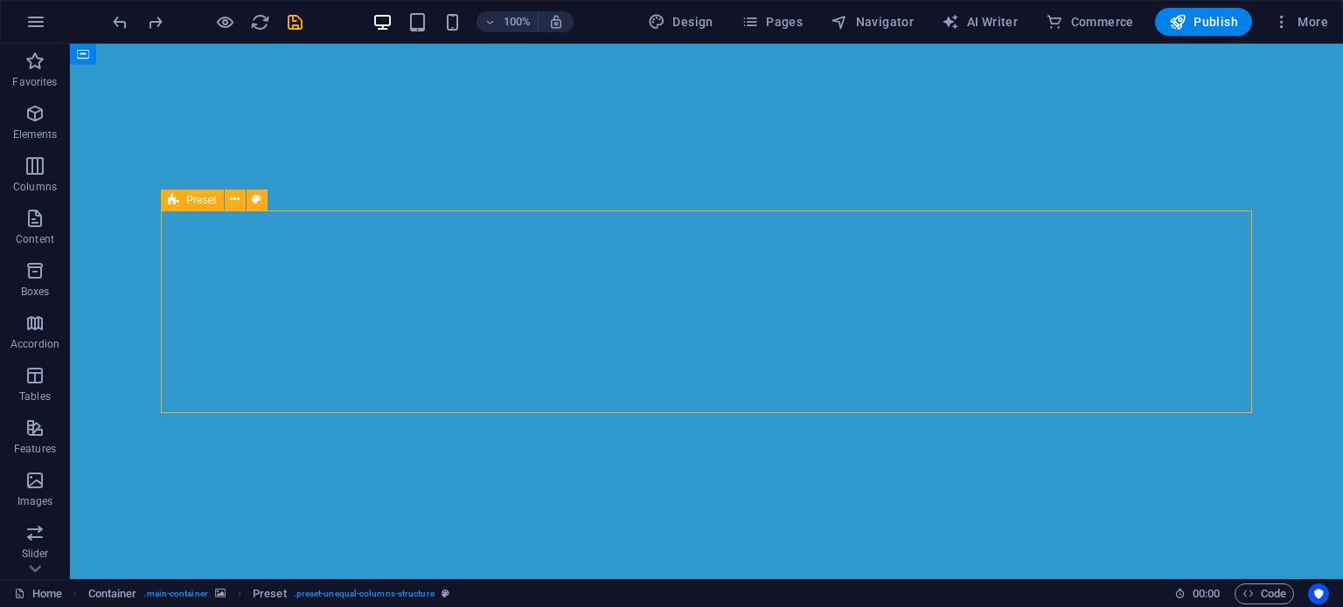
drag, startPoint x: 640, startPoint y: 325, endPoint x: 1036, endPoint y: 327, distance: 395.9
click at [155, 111] on figure at bounding box center [706, 312] width 1273 height 537
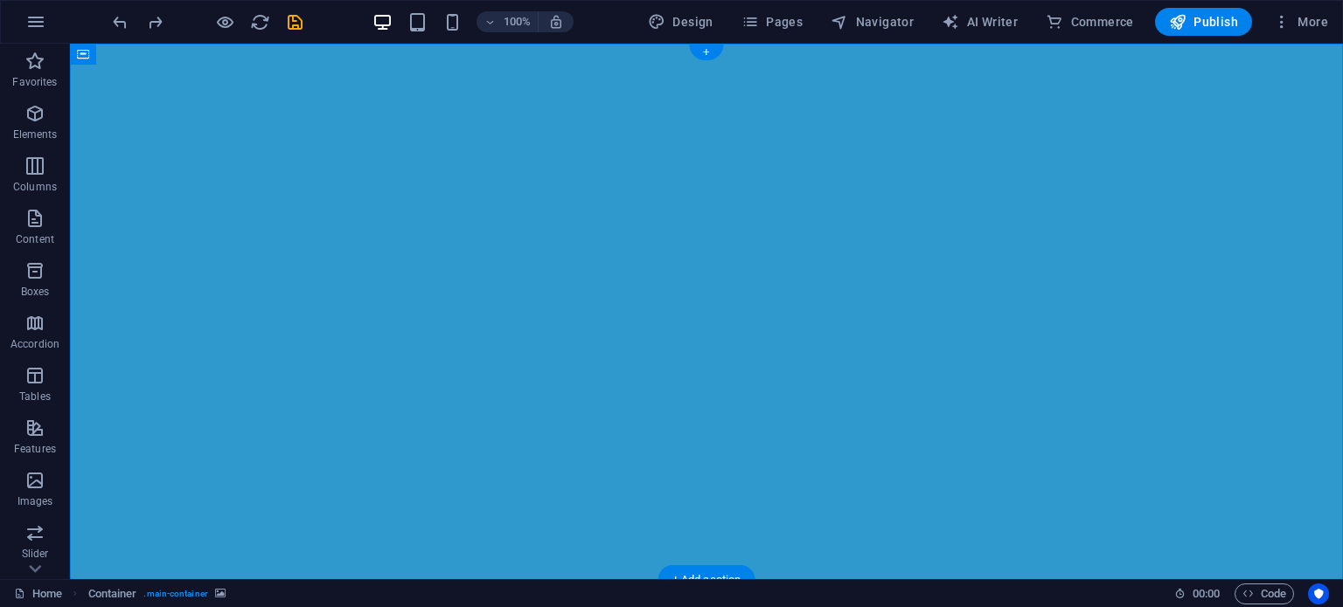
click at [155, 111] on figure at bounding box center [706, 312] width 1273 height 537
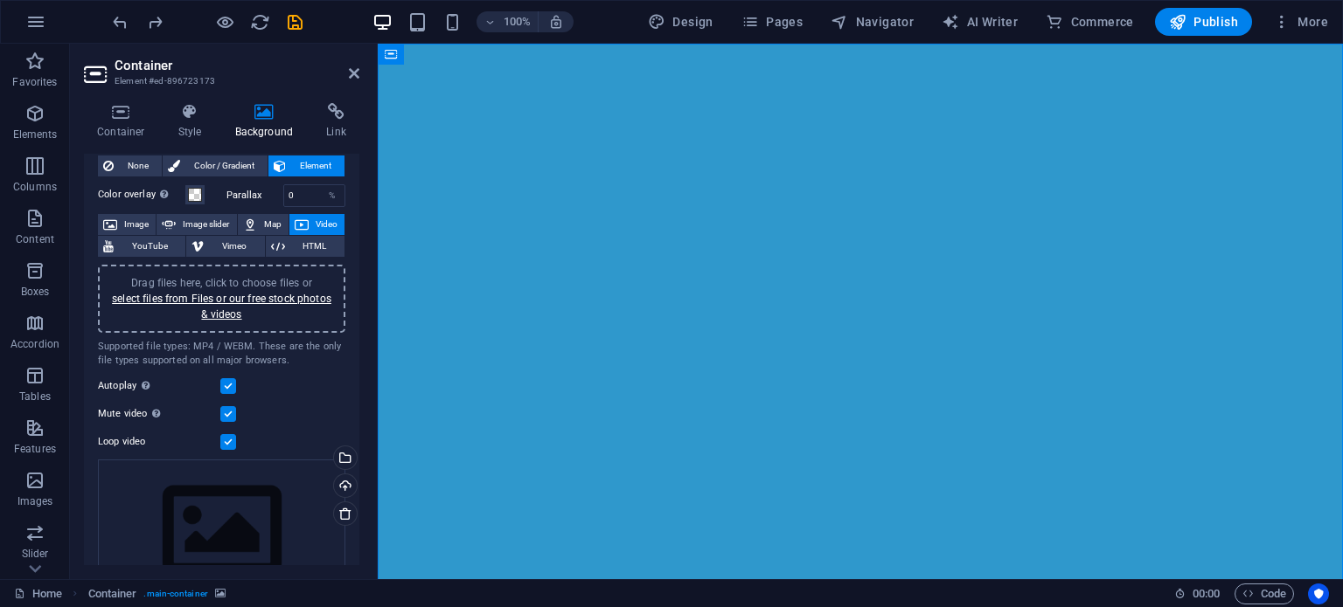
scroll to position [48, 0]
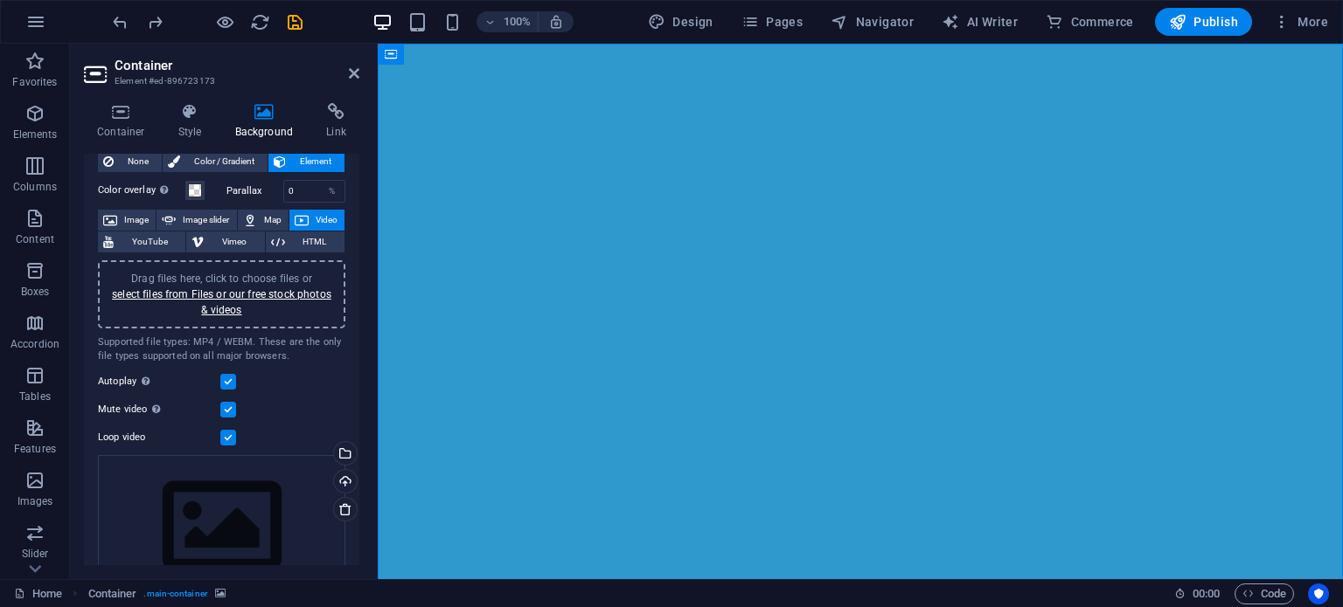
click at [231, 403] on label at bounding box center [228, 410] width 16 height 16
click at [0, 0] on input "Mute video Autoplay will be available if muted is checked" at bounding box center [0, 0] width 0 height 0
click at [231, 405] on label at bounding box center [228, 410] width 16 height 16
click at [0, 0] on input "Mute video Autoplay will be available if muted is checked" at bounding box center [0, 0] width 0 height 0
click at [230, 379] on label at bounding box center [228, 382] width 16 height 16
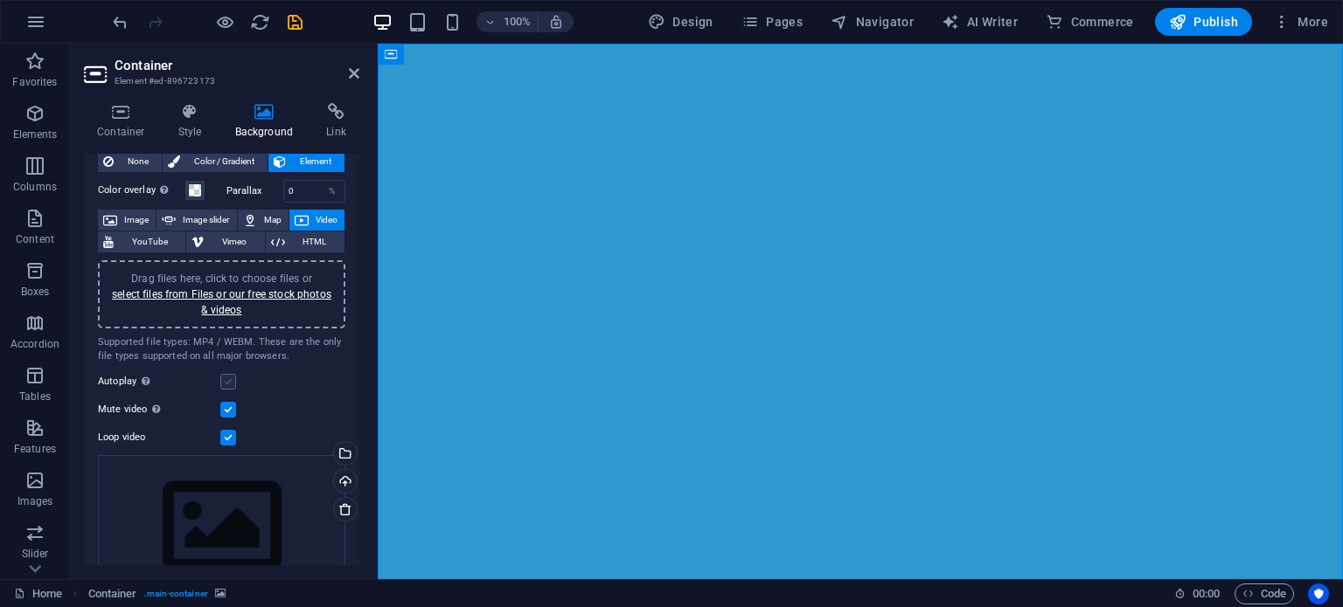
click at [0, 0] on input "Autoplay Autoplay is only available if muted is checked" at bounding box center [0, 0] width 0 height 0
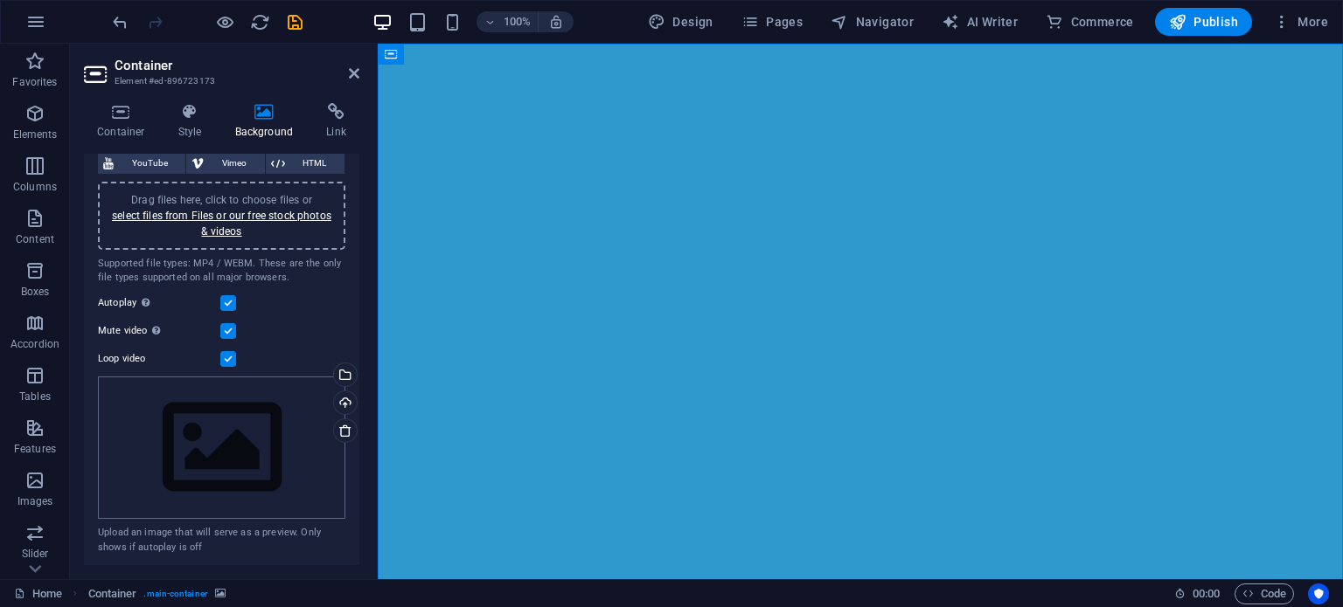
scroll to position [0, 0]
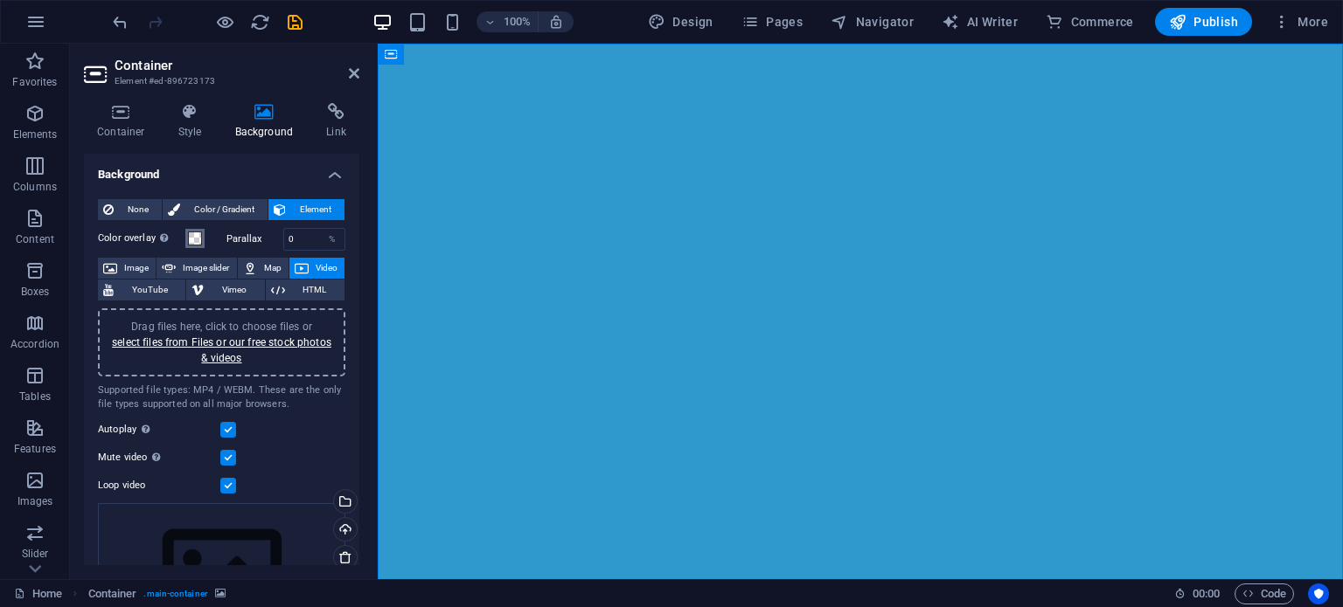
click at [197, 237] on span at bounding box center [195, 239] width 14 height 14
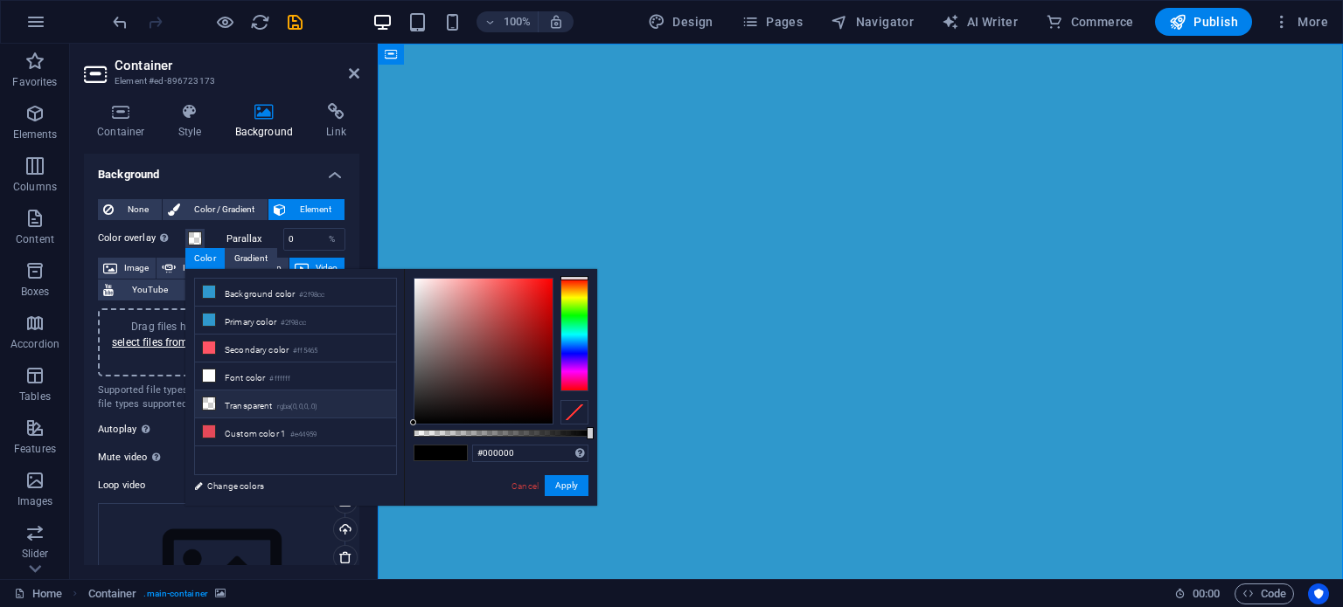
click at [274, 402] on li "Transparent rgba(0,0,0,.0)" at bounding box center [295, 405] width 201 height 28
type input "rgba(0, 0, 0, 0)"
click at [570, 485] on button "Apply" at bounding box center [567, 485] width 44 height 21
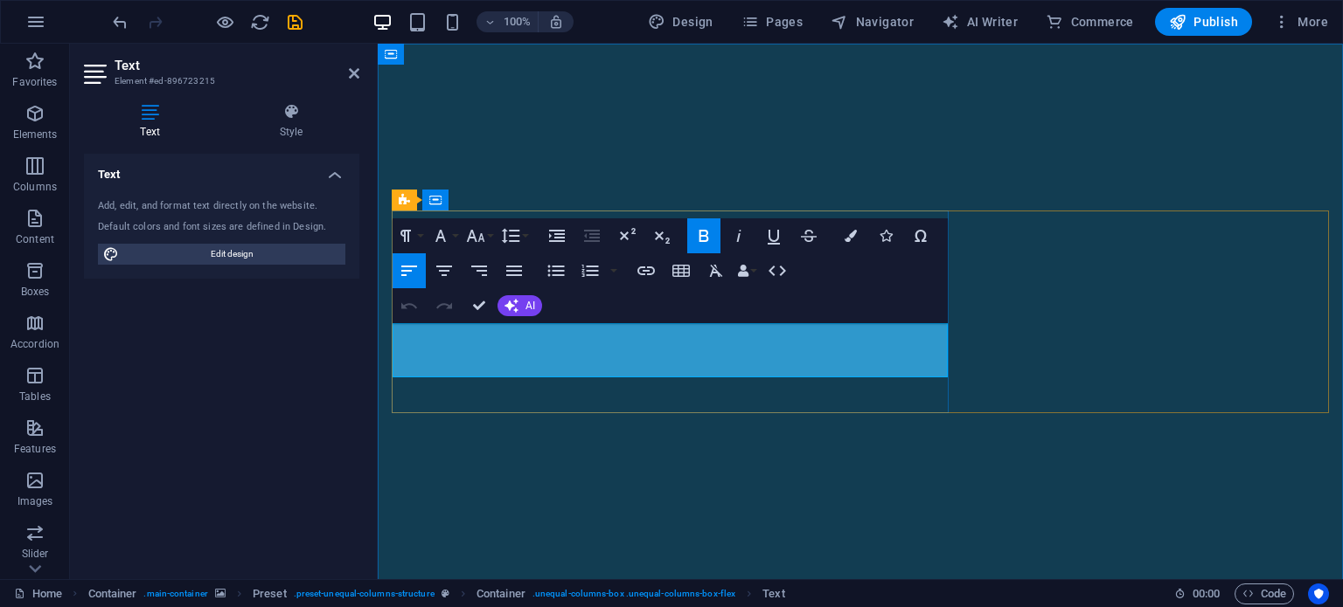
click at [703, 236] on icon "button" at bounding box center [703, 236] width 10 height 12
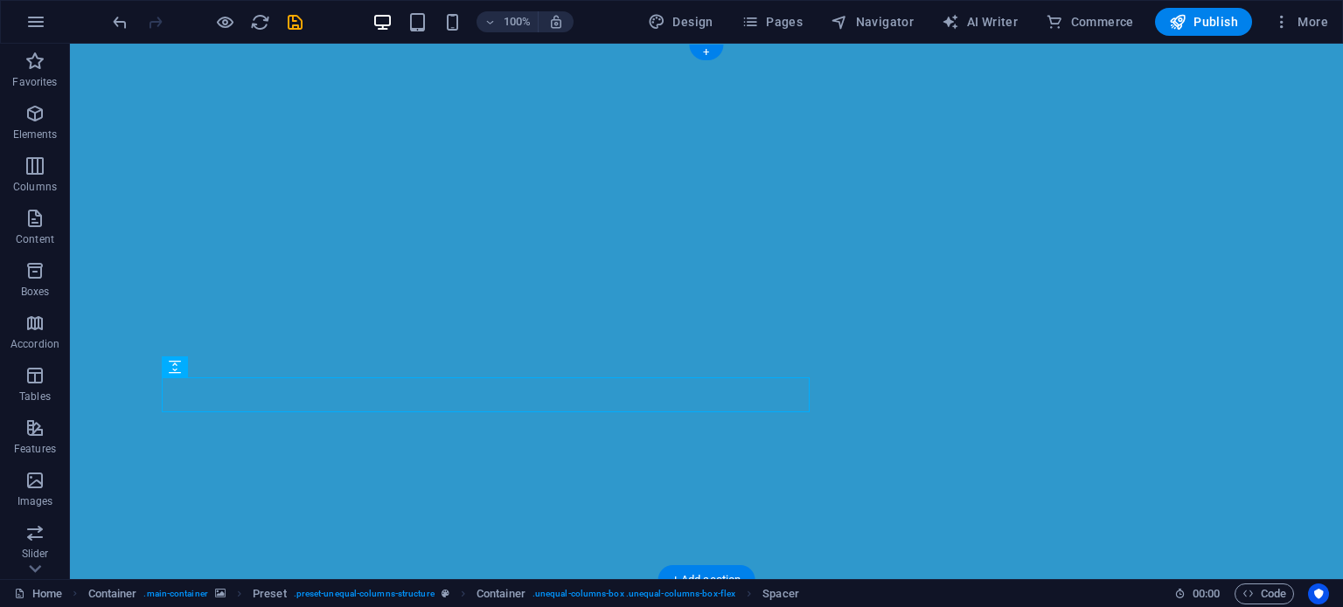
click at [614, 454] on figure at bounding box center [706, 312] width 1273 height 537
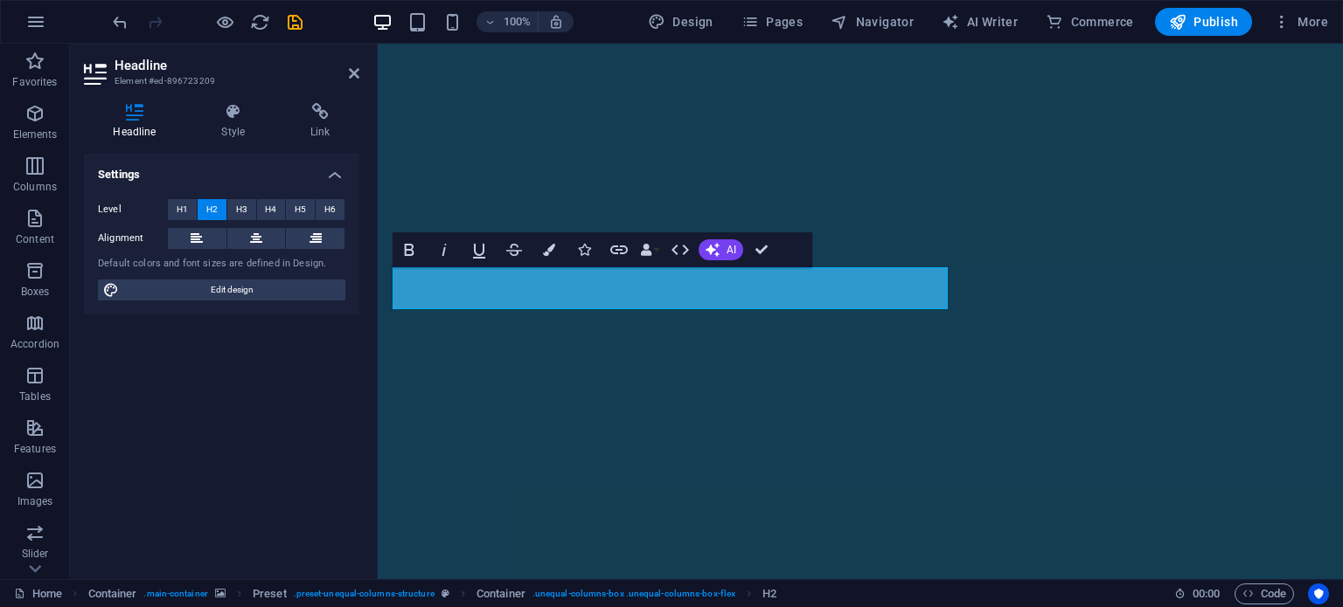
click at [259, 282] on span "Edit design" at bounding box center [232, 290] width 216 height 21
select select "rem"
select select "300"
select select "px"
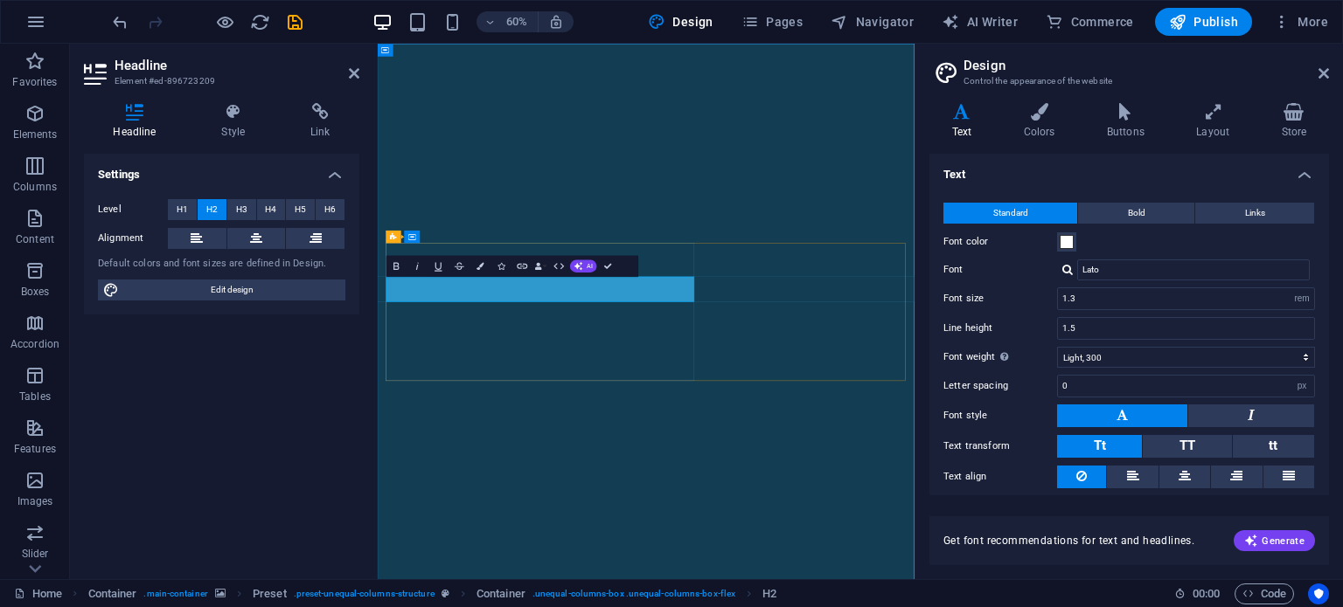
click at [392, 261] on icon "button" at bounding box center [396, 266] width 12 height 12
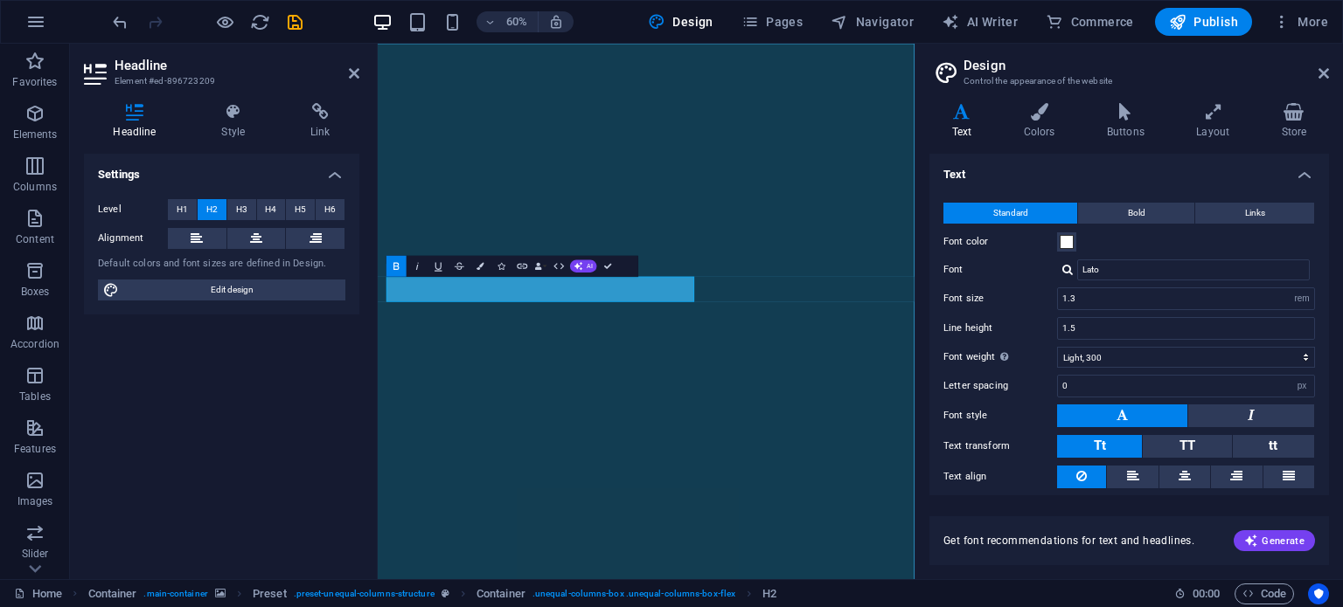
click at [546, 607] on figure at bounding box center [825, 490] width 894 height 893
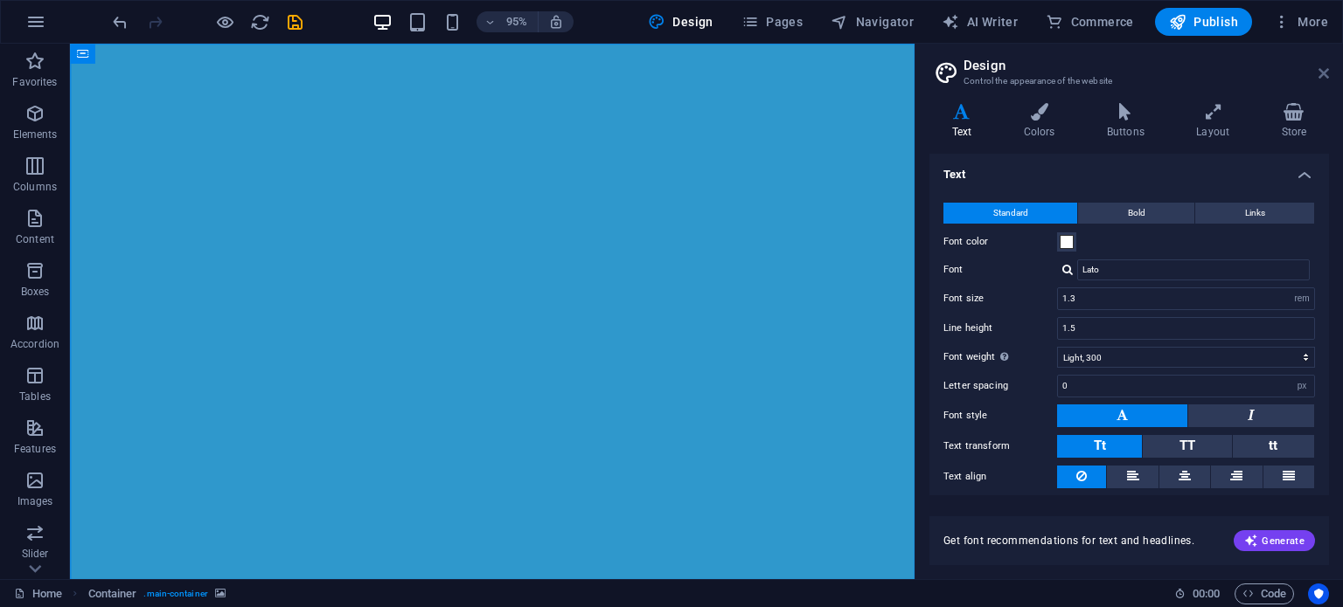
click at [1326, 71] on icon at bounding box center [1323, 73] width 10 height 14
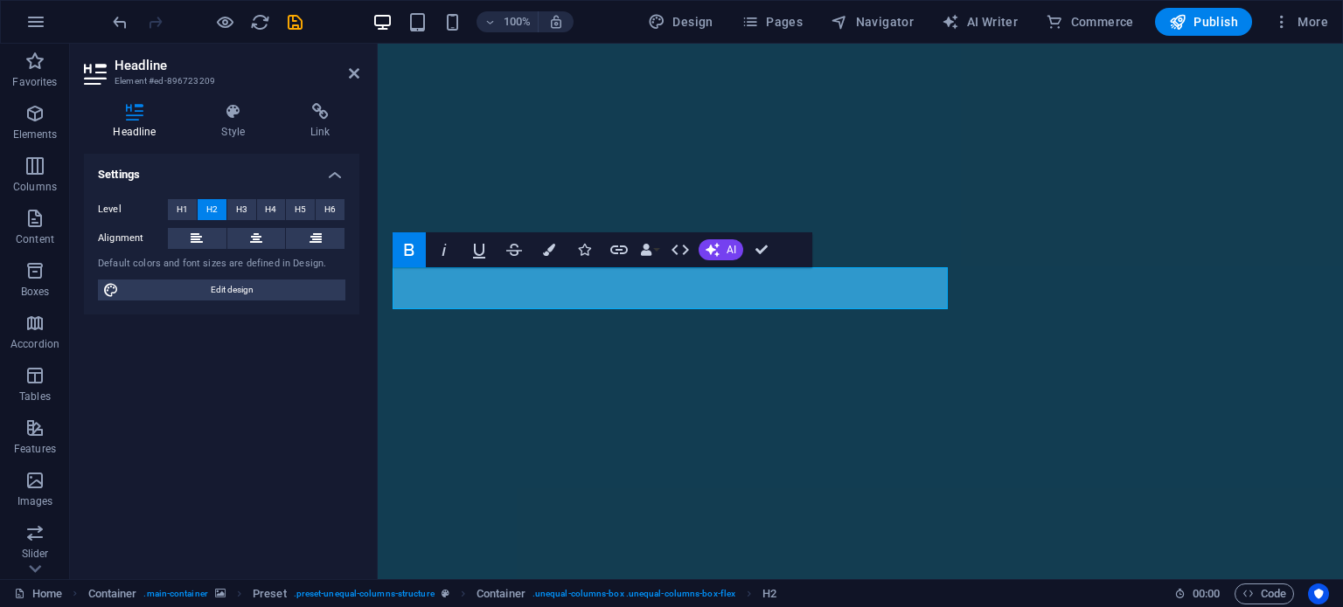
click at [368, 282] on div "Headline Style Link Settings Level H1 H2 H3 H4 H5 H6 Alignment Default colors a…" at bounding box center [221, 334] width 303 height 490
click at [184, 202] on span "H1" at bounding box center [182, 209] width 11 height 21
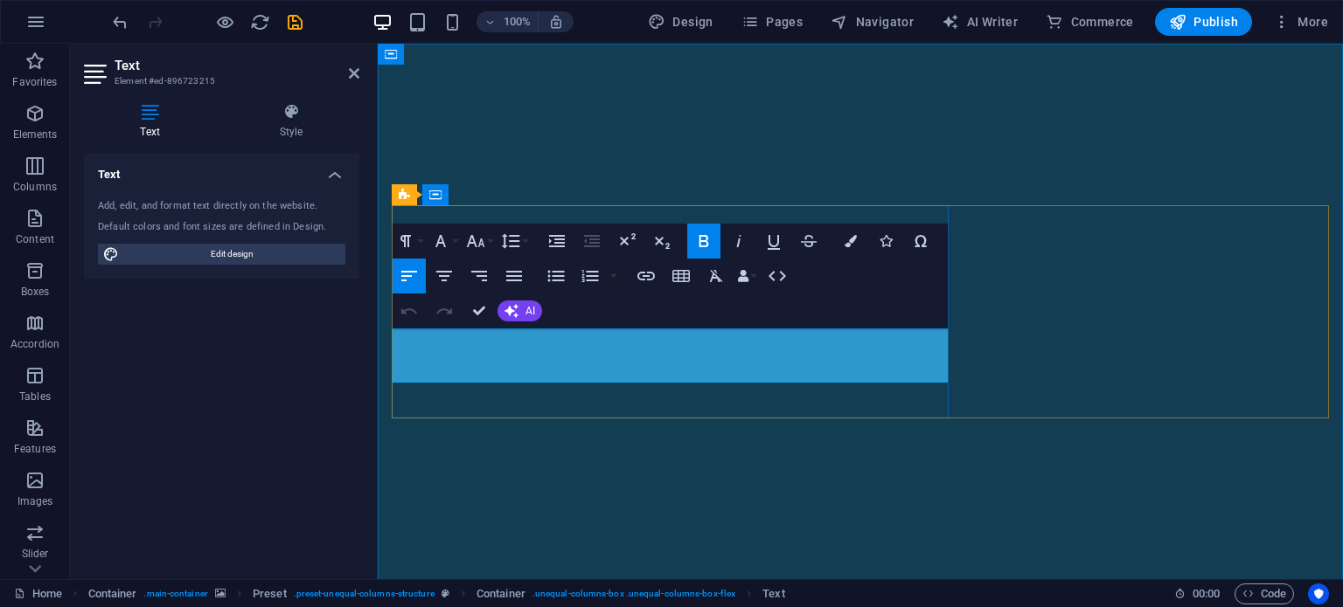
click at [671, 496] on figure at bounding box center [860, 312] width 965 height 537
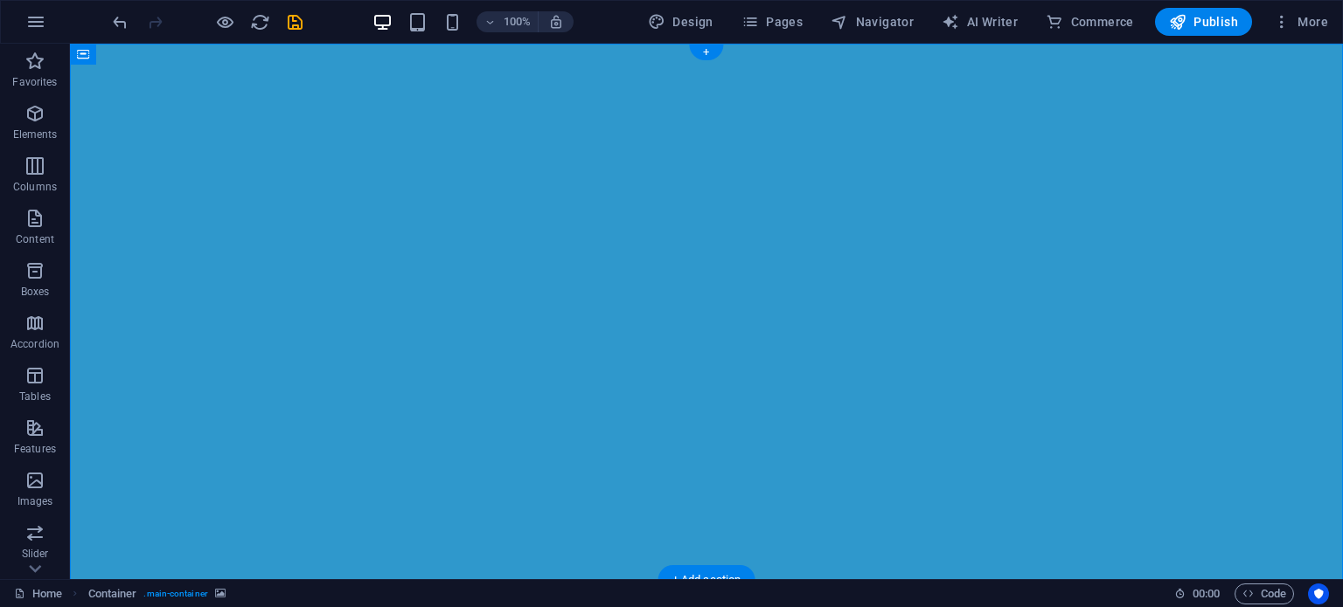
click at [1064, 136] on figure at bounding box center [706, 312] width 1273 height 537
click at [1070, 163] on figure at bounding box center [706, 312] width 1273 height 537
click at [675, 133] on figure at bounding box center [706, 312] width 1273 height 537
click at [161, 55] on icon at bounding box center [161, 54] width 10 height 18
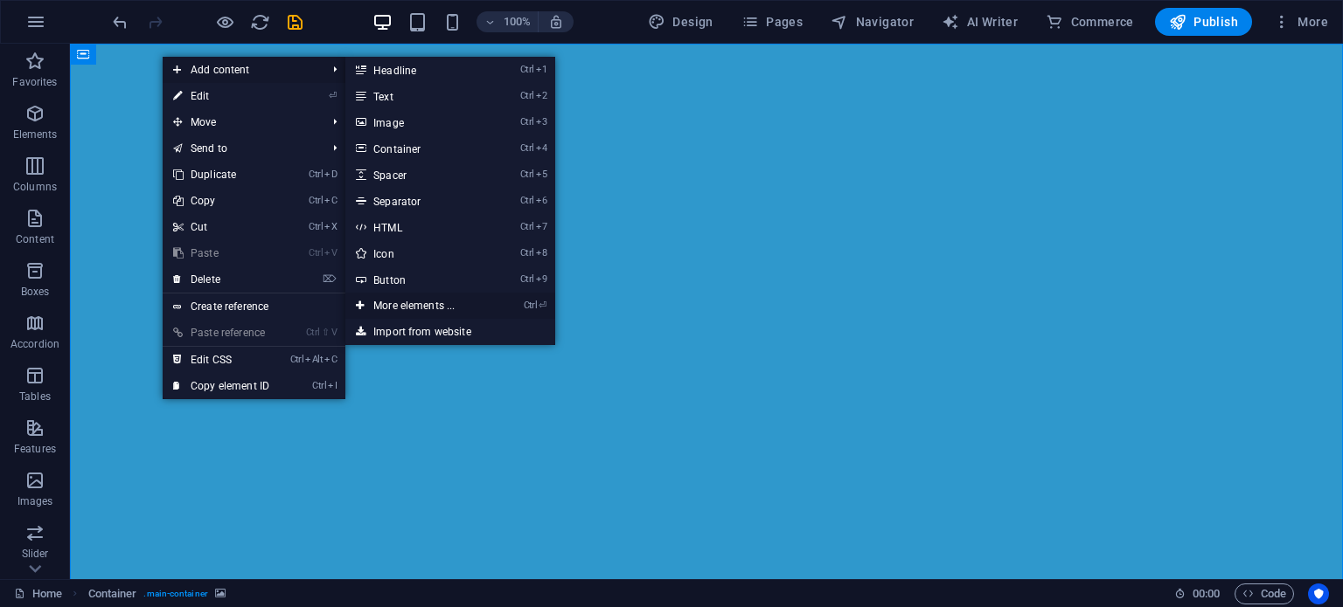
click at [454, 307] on link "Ctrl ⏎ More elements ..." at bounding box center [417, 306] width 144 height 26
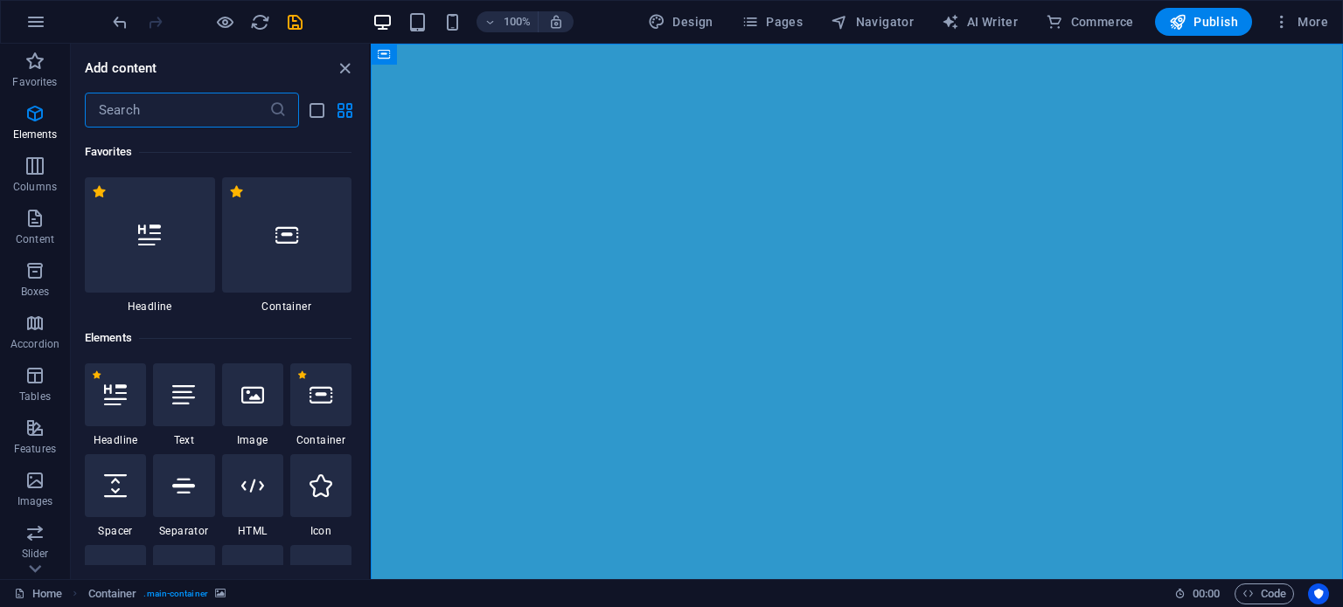
scroll to position [185, 0]
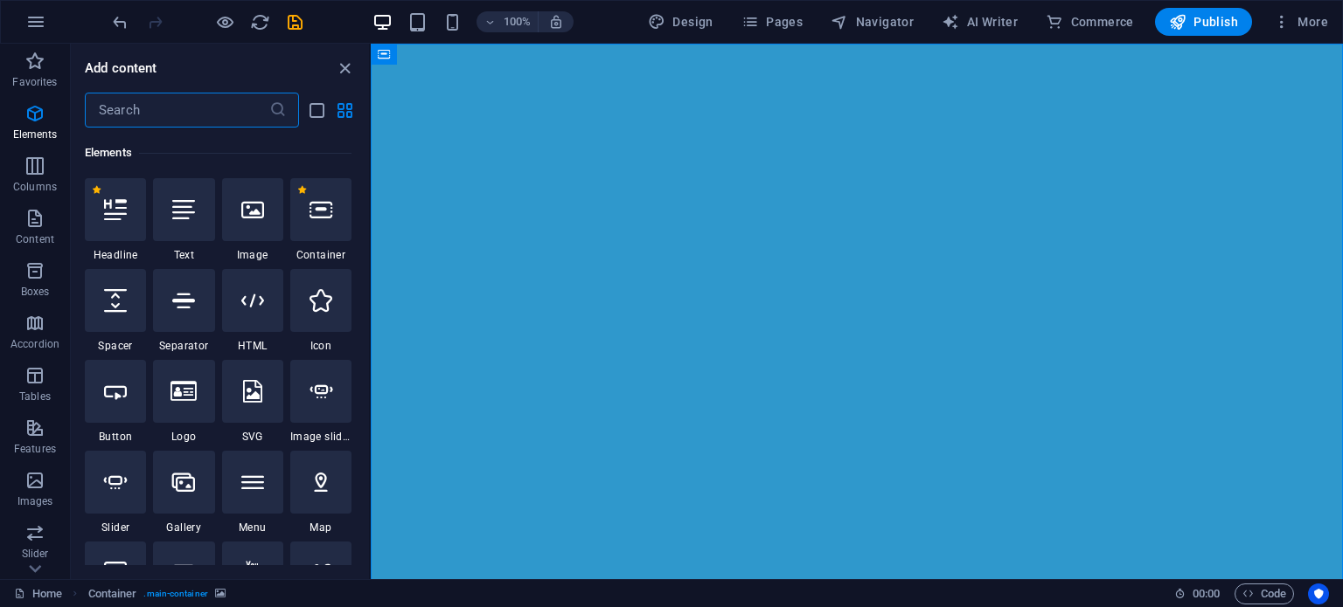
click at [135, 115] on input "text" at bounding box center [177, 110] width 184 height 35
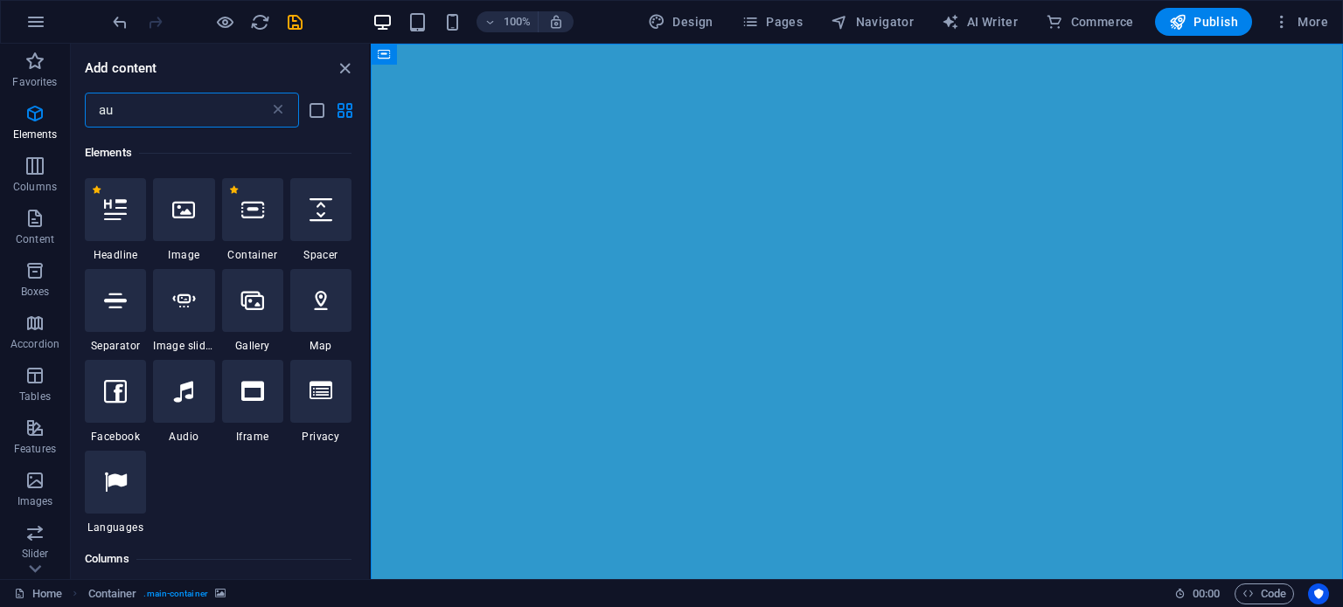
scroll to position [0, 0]
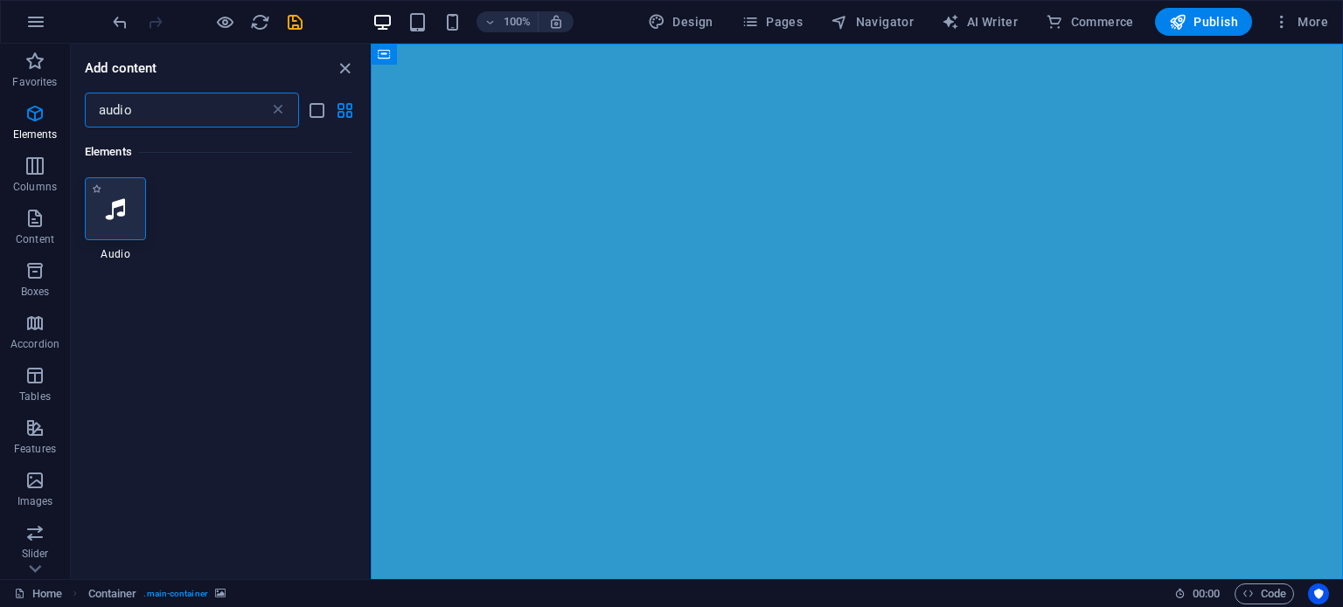
type input "audio"
click at [105, 221] on div at bounding box center [115, 208] width 61 height 63
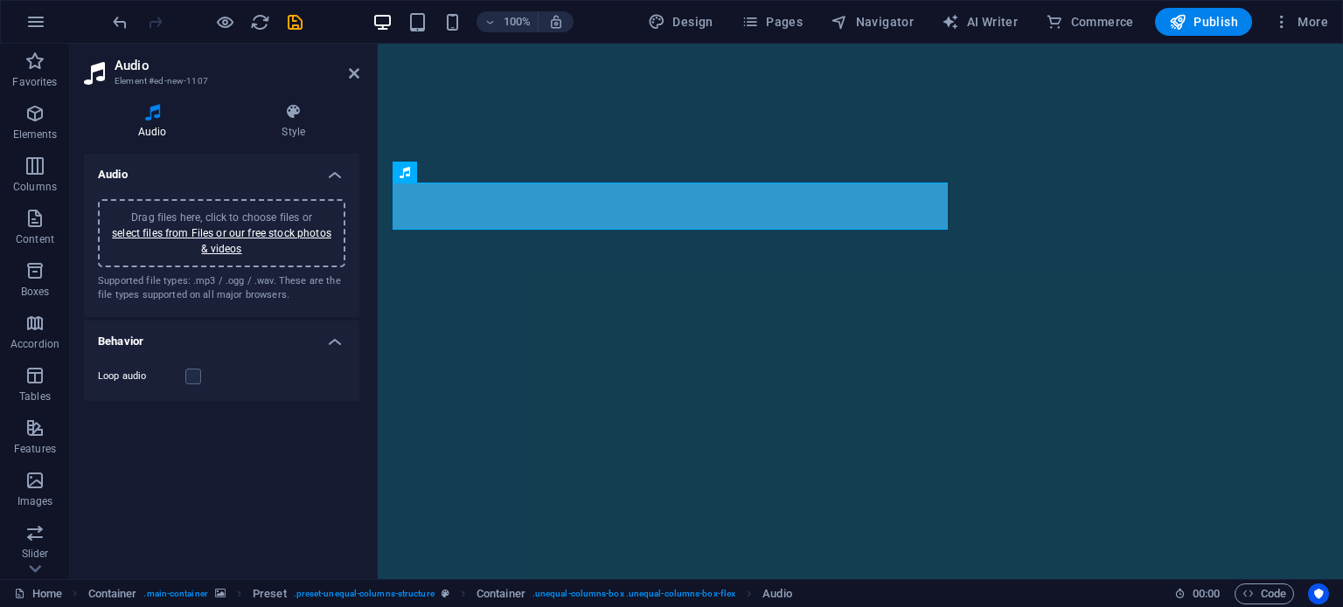
click at [252, 240] on div "Drag files here, click to choose files or select files from Files or our free s…" at bounding box center [221, 233] width 226 height 47
click at [192, 377] on label at bounding box center [193, 377] width 16 height 16
click at [0, 0] on input "Loop audio" at bounding box center [0, 0] width 0 height 0
click at [224, 244] on link "select files from Files or our free stock photos & videos" at bounding box center [221, 241] width 219 height 28
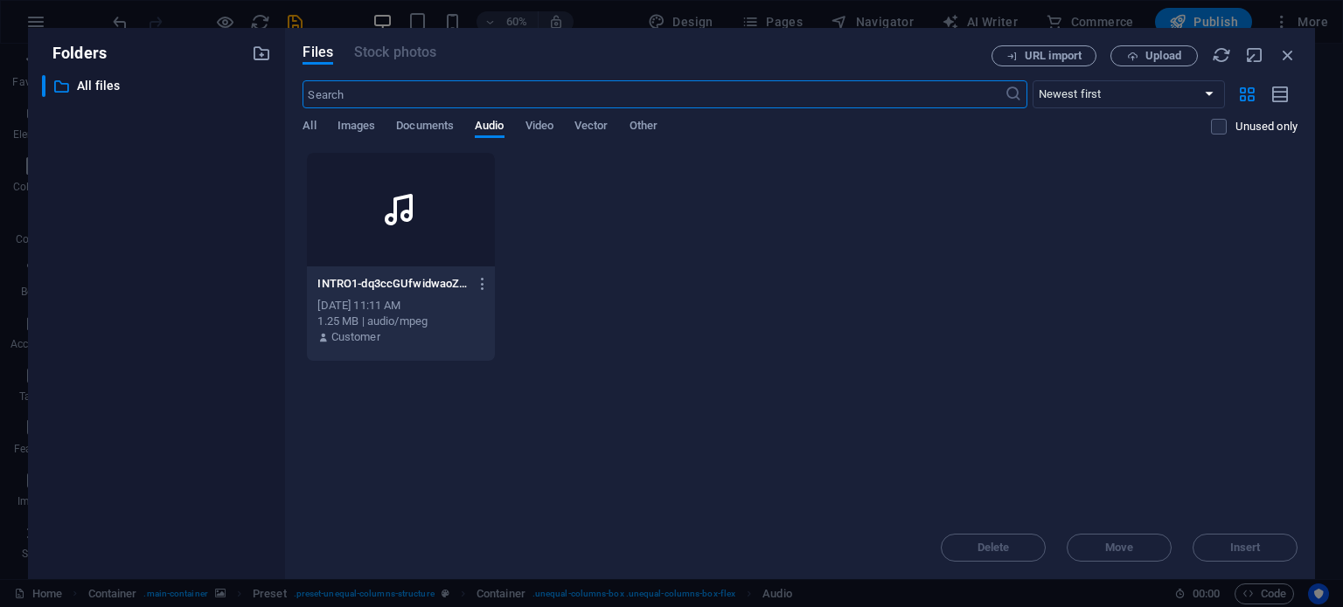
click at [399, 271] on div "INTRO1-dq3ccGUfwidwaoZmcUPVvw.mp3 INTRO1-dq3ccGUfwidwaoZmcUPVvw.mp3" at bounding box center [400, 284] width 166 height 28
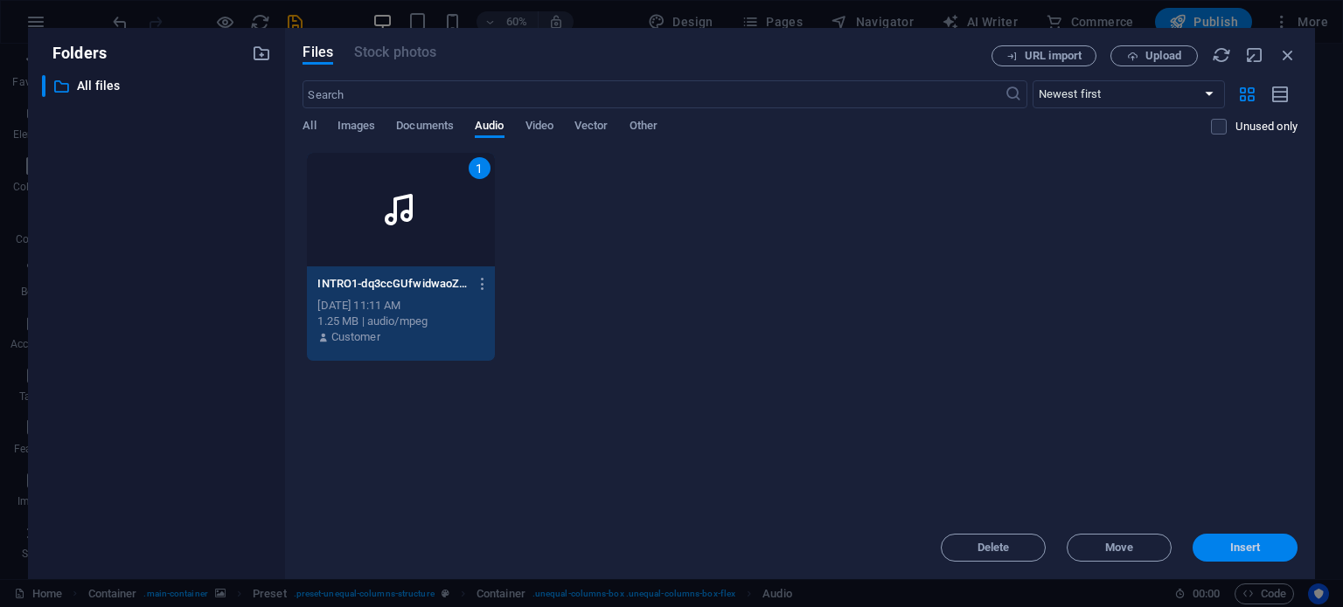
click at [1215, 539] on button "Insert" at bounding box center [1244, 548] width 105 height 28
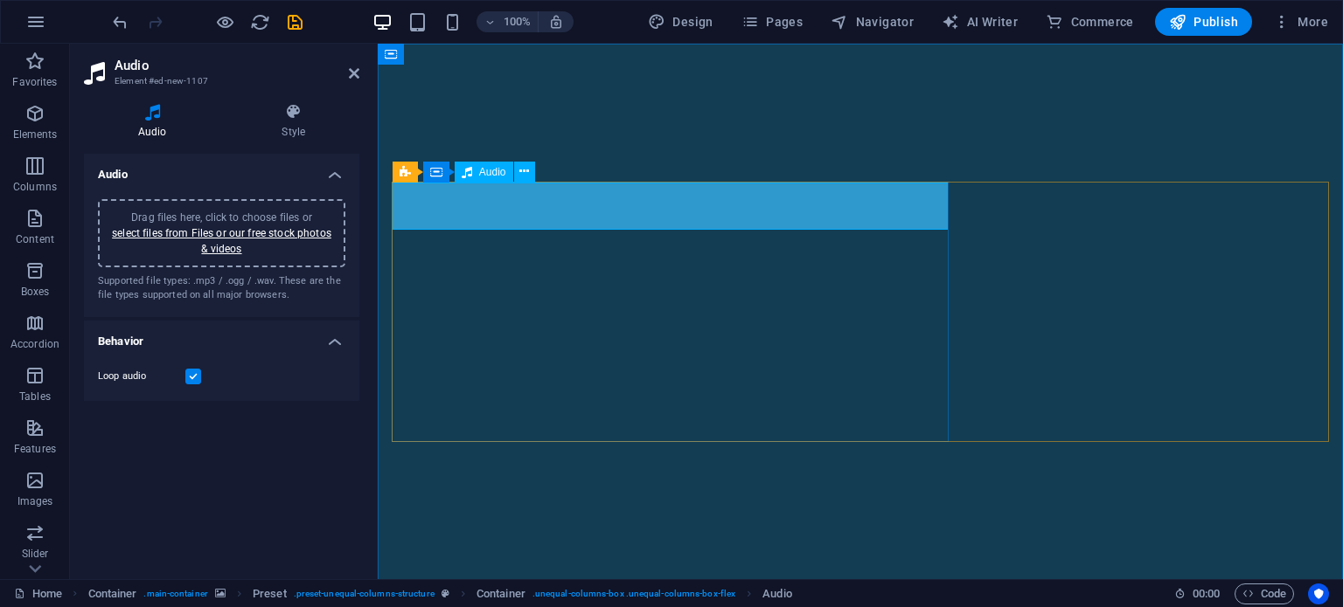
click at [1197, 24] on span "Publish" at bounding box center [1203, 21] width 69 height 17
